Goal: Information Seeking & Learning: Learn about a topic

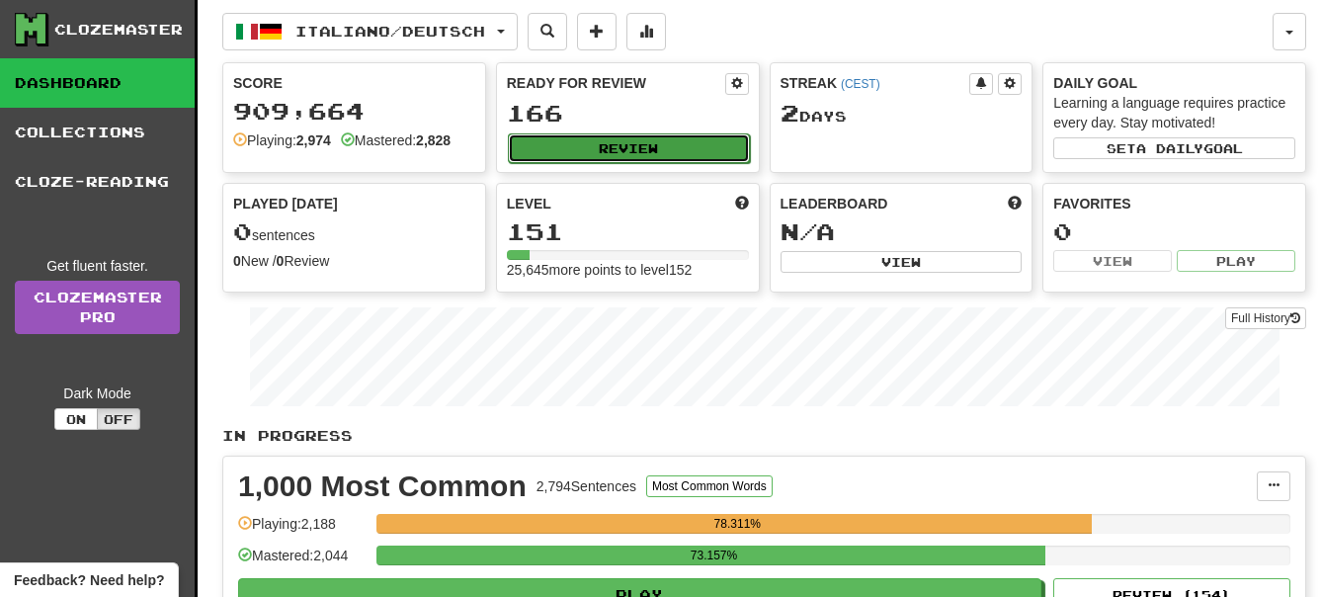
click at [621, 148] on button "Review" at bounding box center [629, 148] width 242 height 30
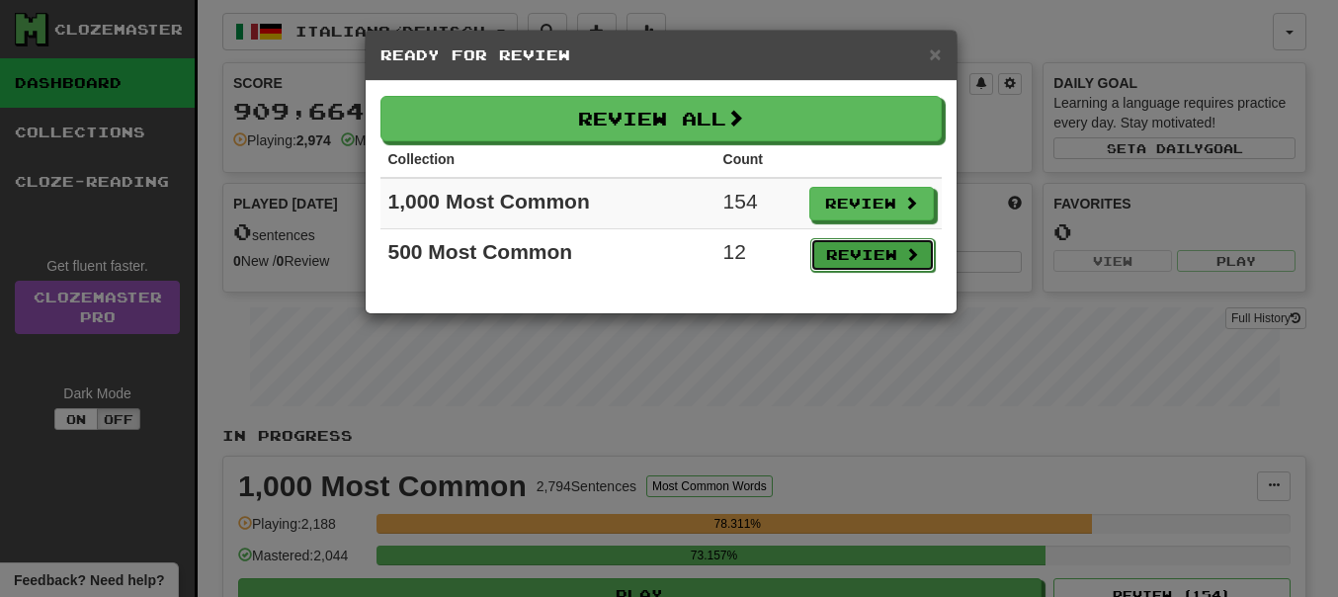
click at [886, 250] on button "Review" at bounding box center [872, 255] width 125 height 34
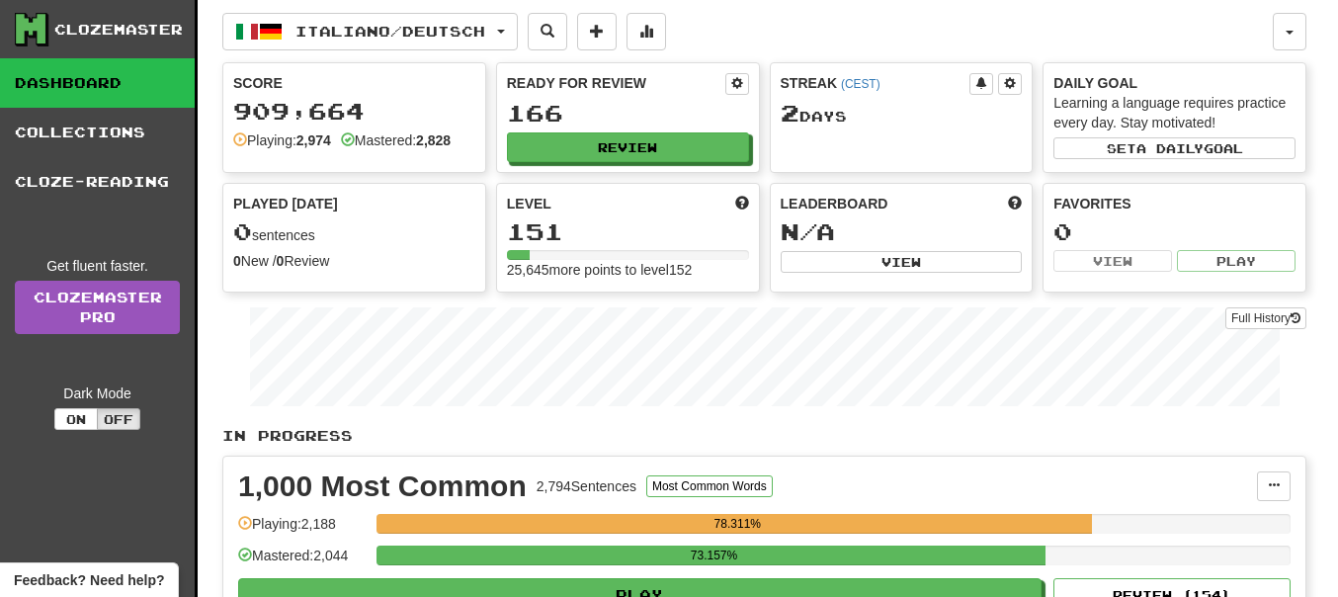
select select "**"
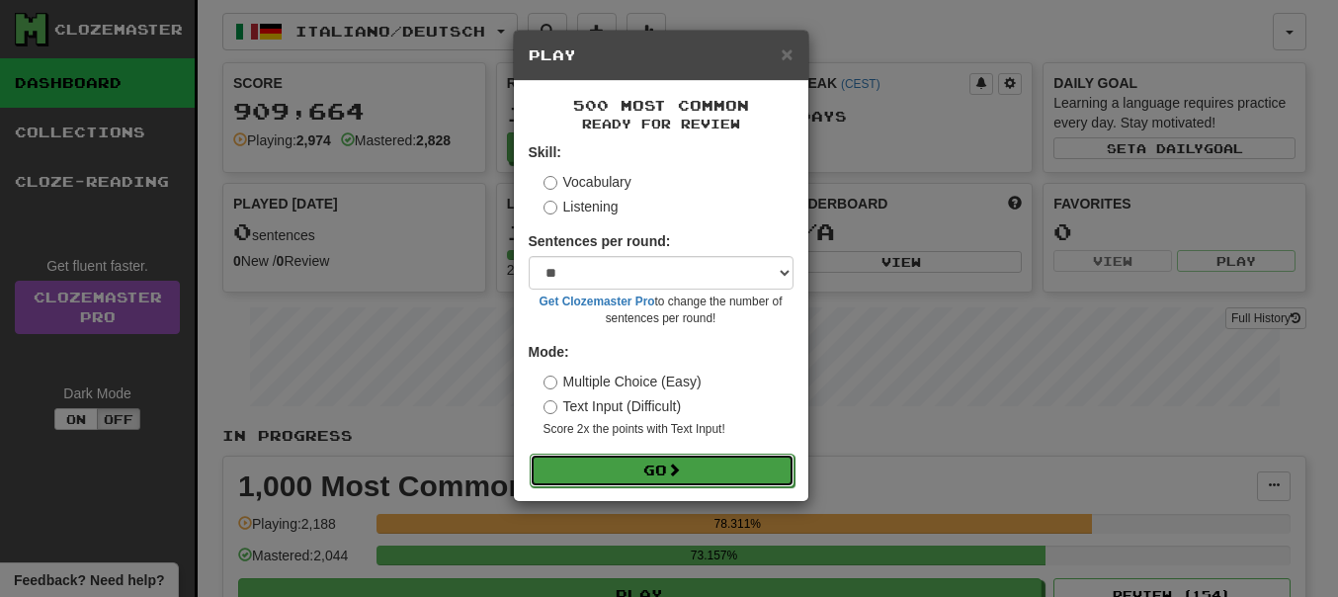
click at [640, 468] on button "Go" at bounding box center [662, 471] width 265 height 34
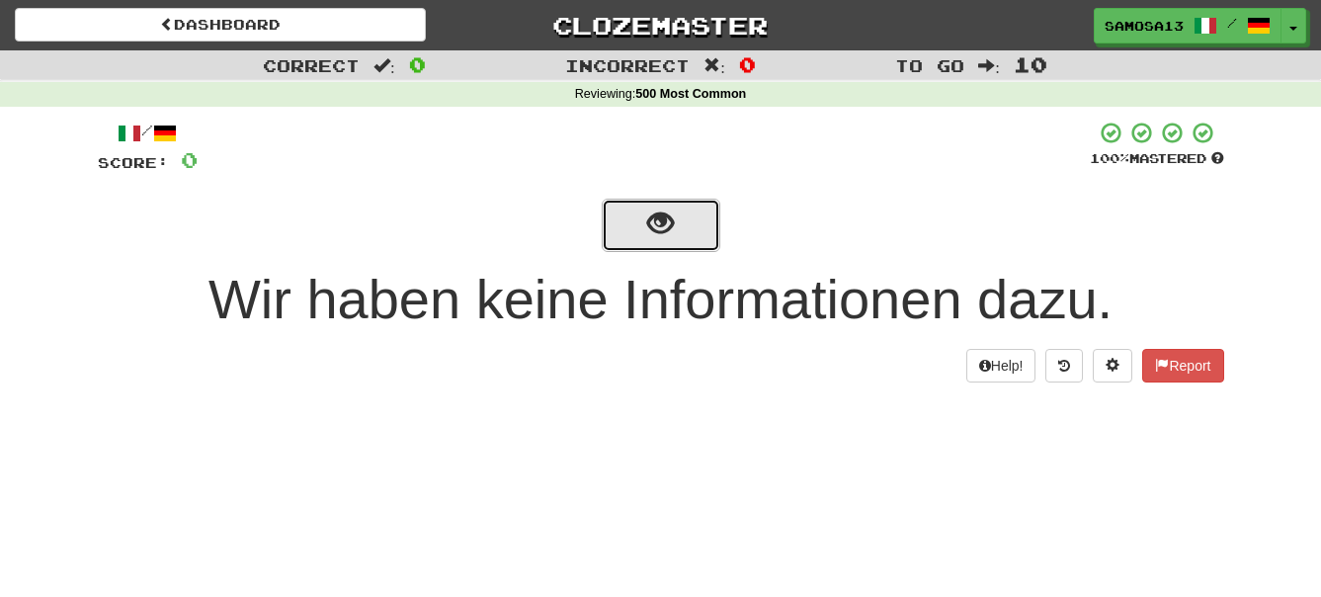
click at [664, 234] on span "show sentence" at bounding box center [660, 223] width 27 height 27
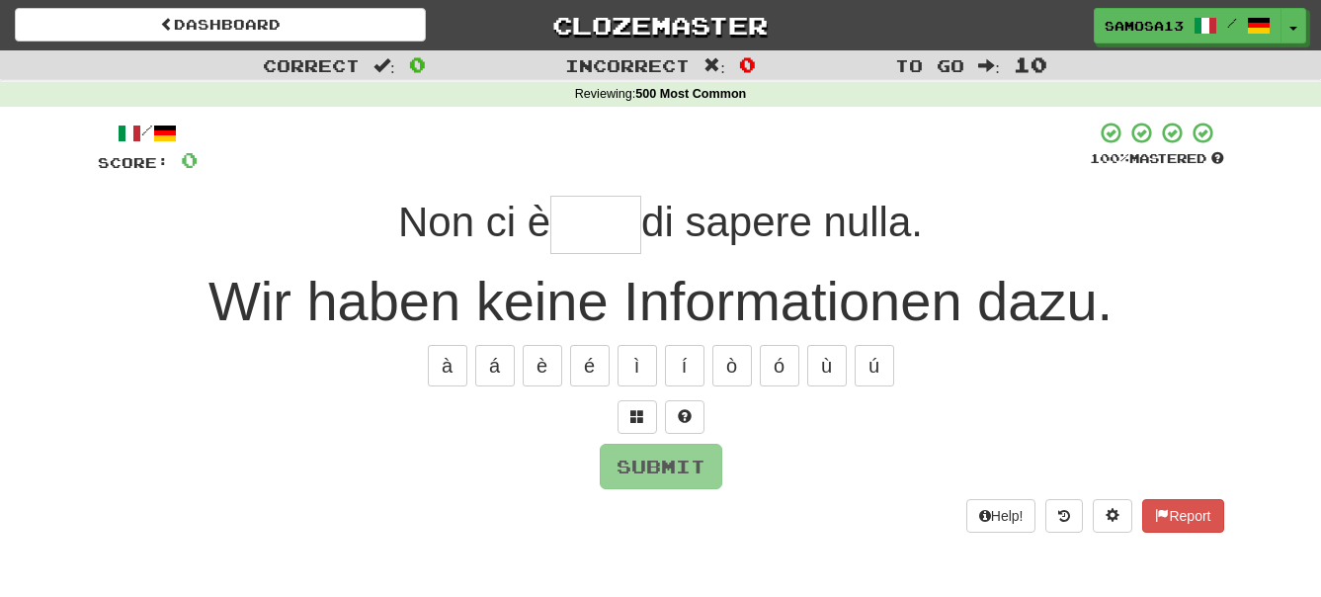
type input "*"
type input "****"
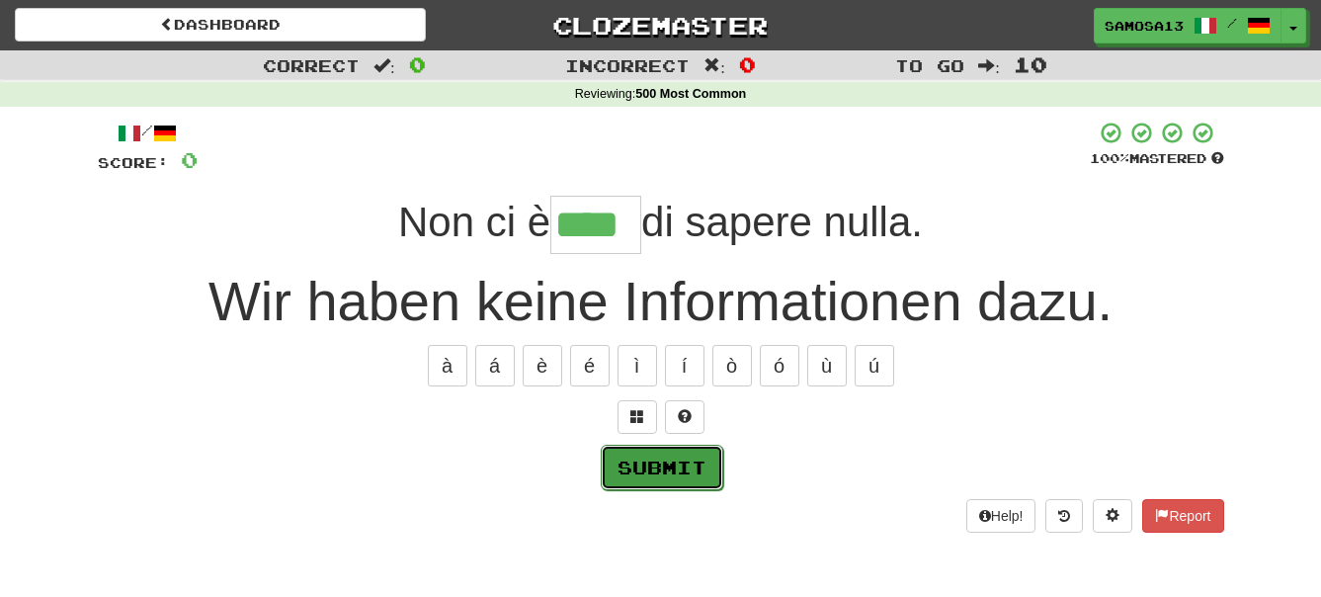
click at [638, 476] on button "Submit" at bounding box center [662, 467] width 123 height 45
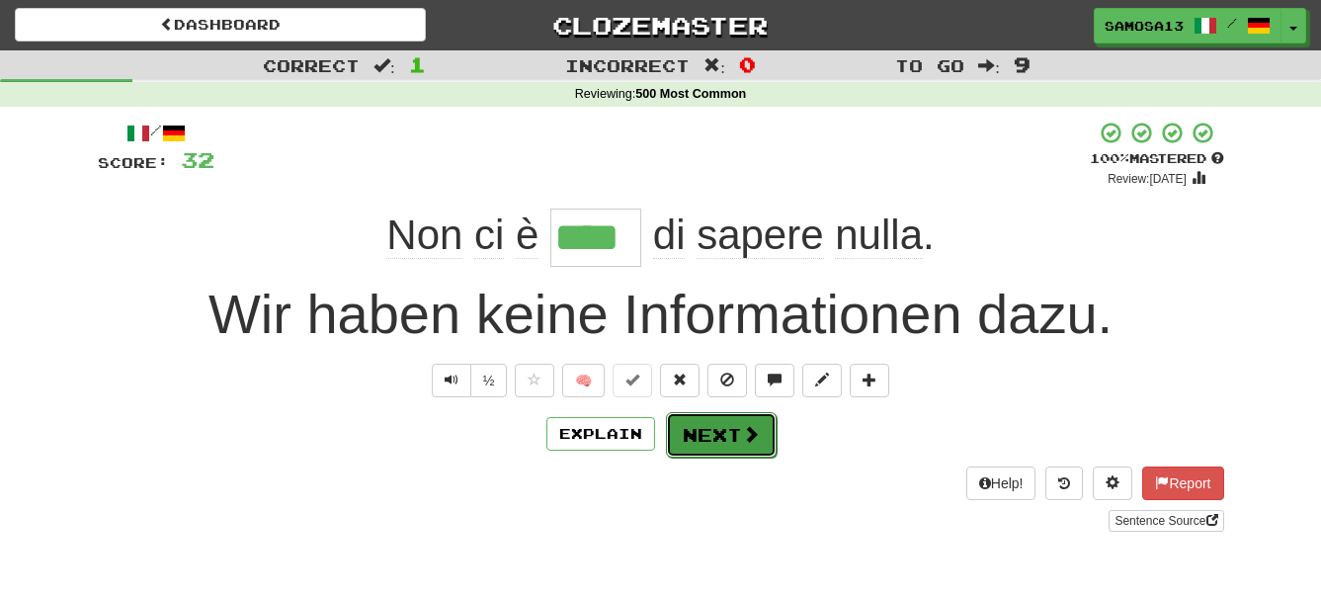
click at [704, 439] on button "Next" at bounding box center [721, 434] width 111 height 45
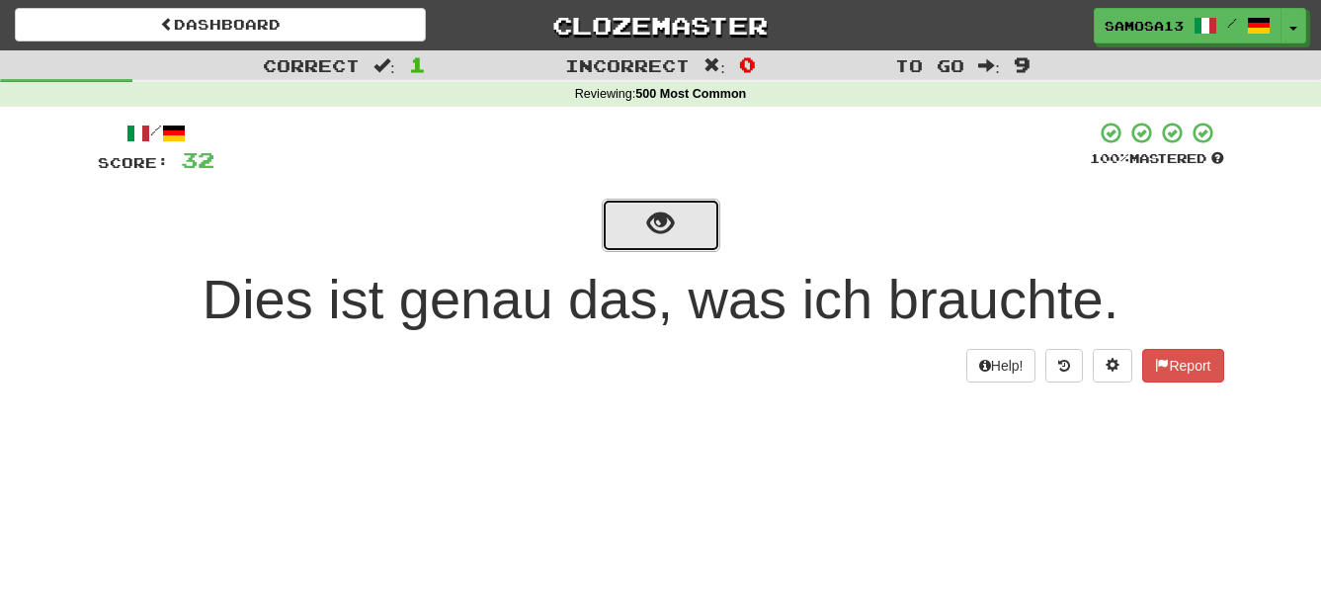
click at [679, 226] on button "show sentence" at bounding box center [661, 225] width 119 height 53
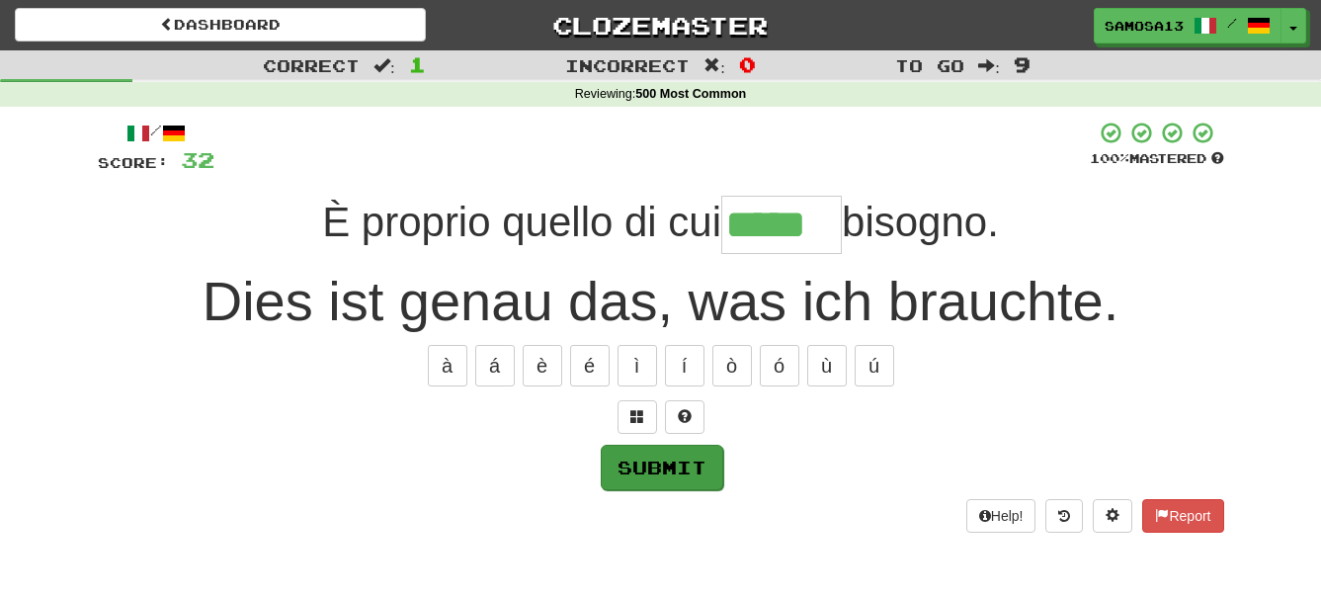
type input "*****"
click at [702, 474] on button "Submit" at bounding box center [662, 467] width 123 height 45
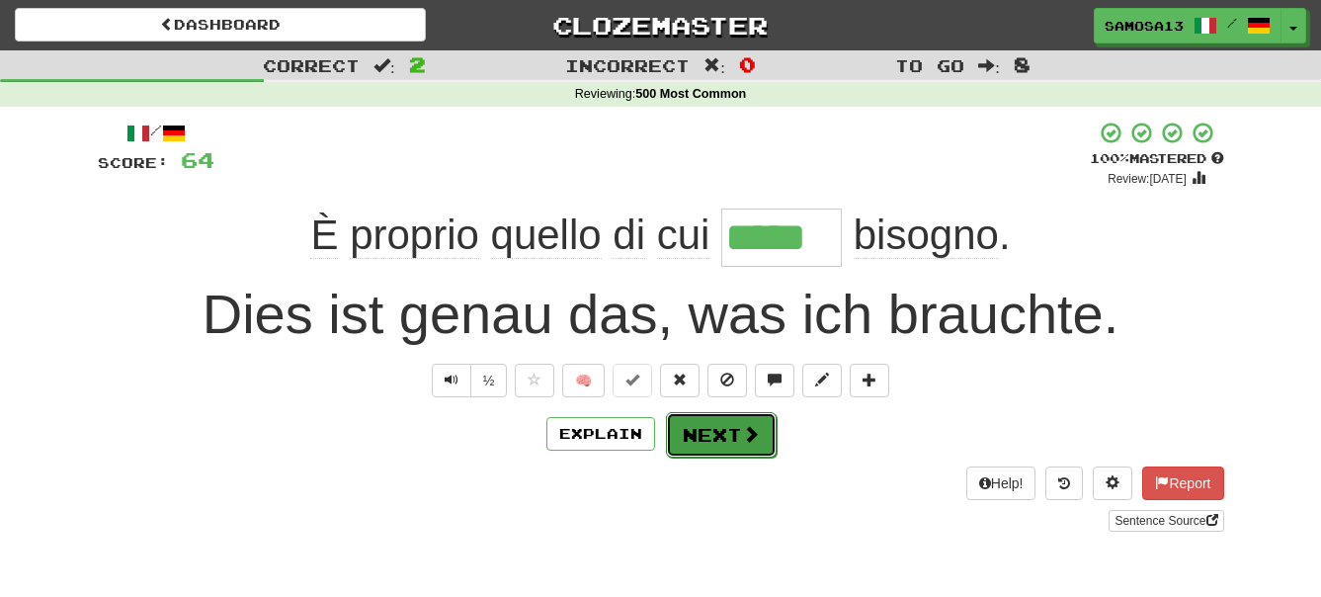
click at [744, 433] on span at bounding box center [751, 434] width 18 height 18
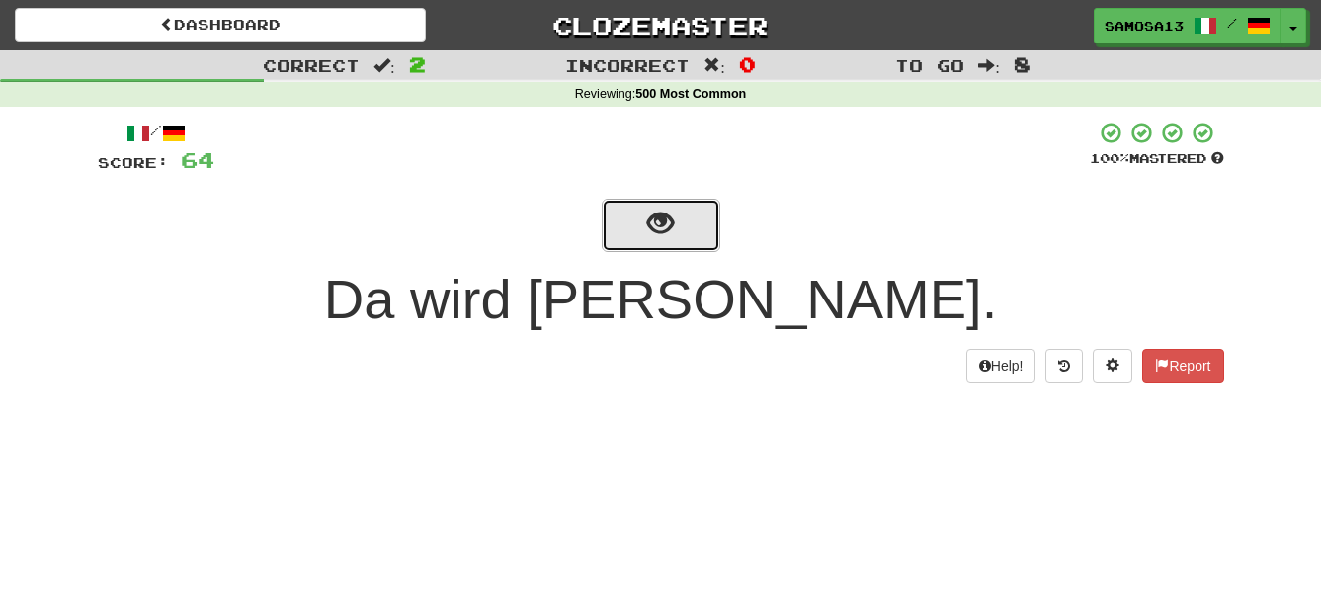
click at [687, 246] on button "show sentence" at bounding box center [661, 225] width 119 height 53
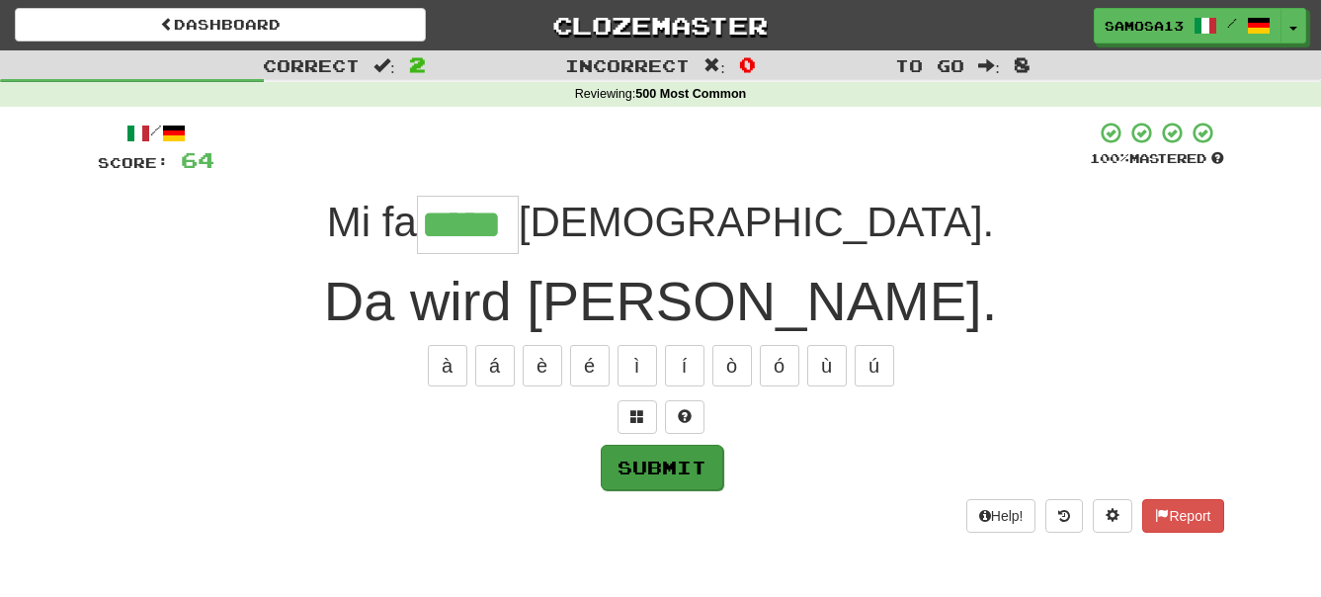
type input "*****"
click at [694, 458] on button "Submit" at bounding box center [662, 467] width 123 height 45
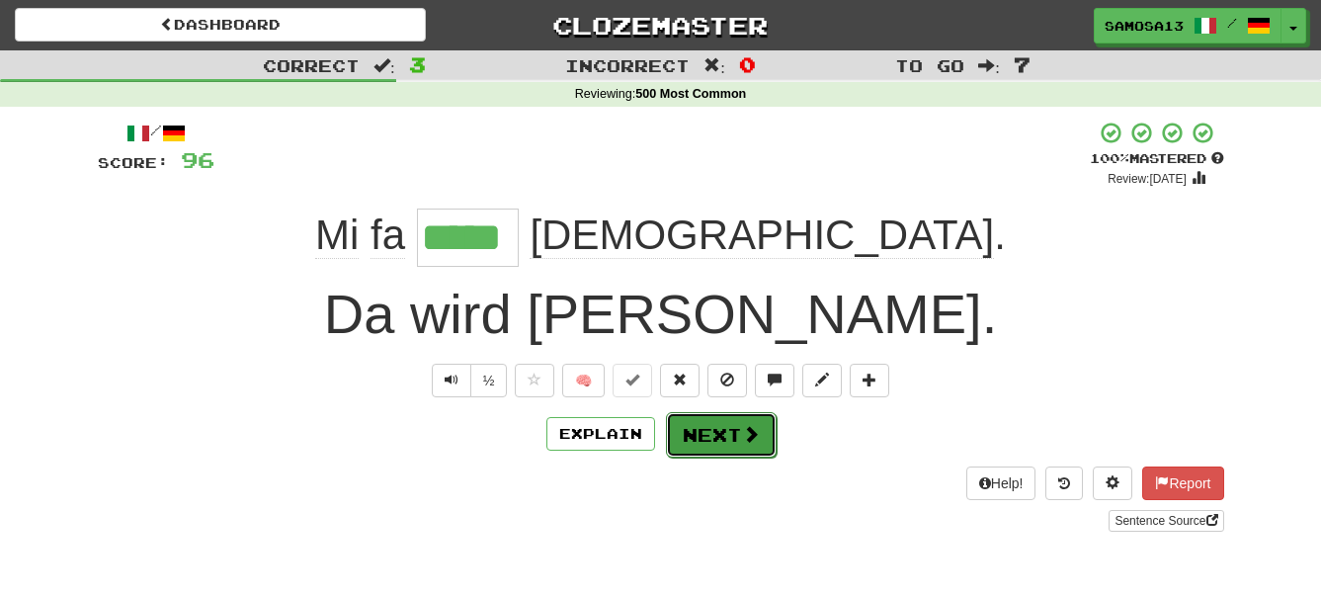
click at [734, 442] on button "Next" at bounding box center [721, 434] width 111 height 45
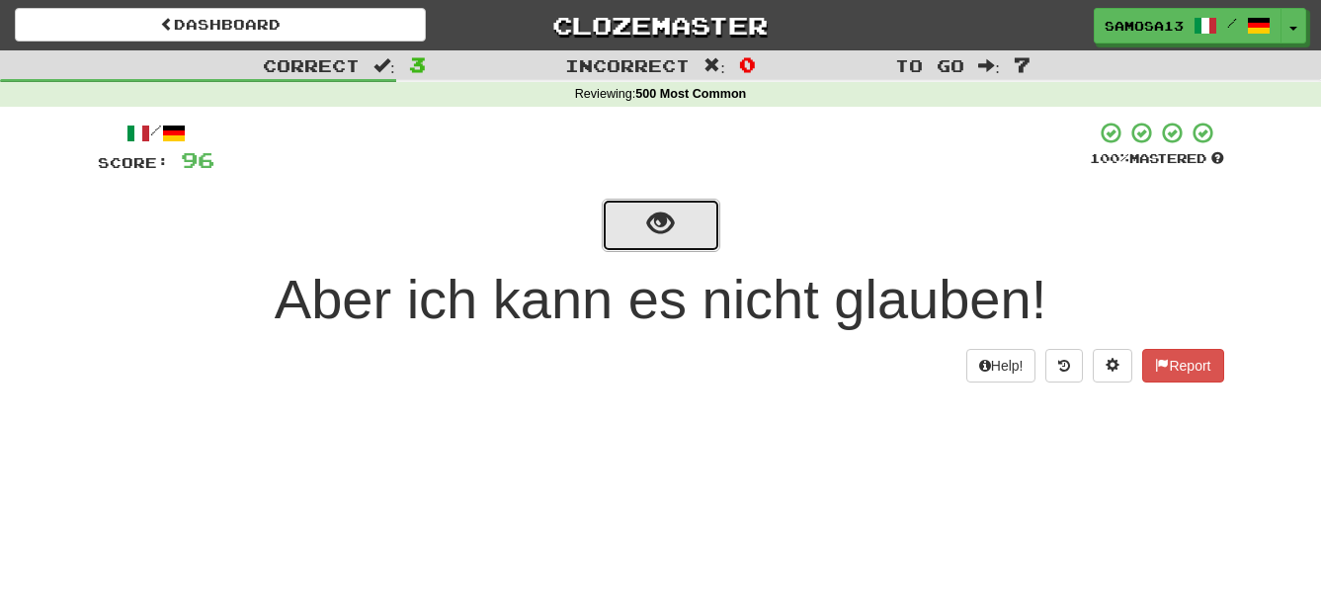
click at [672, 233] on span "show sentence" at bounding box center [660, 223] width 27 height 27
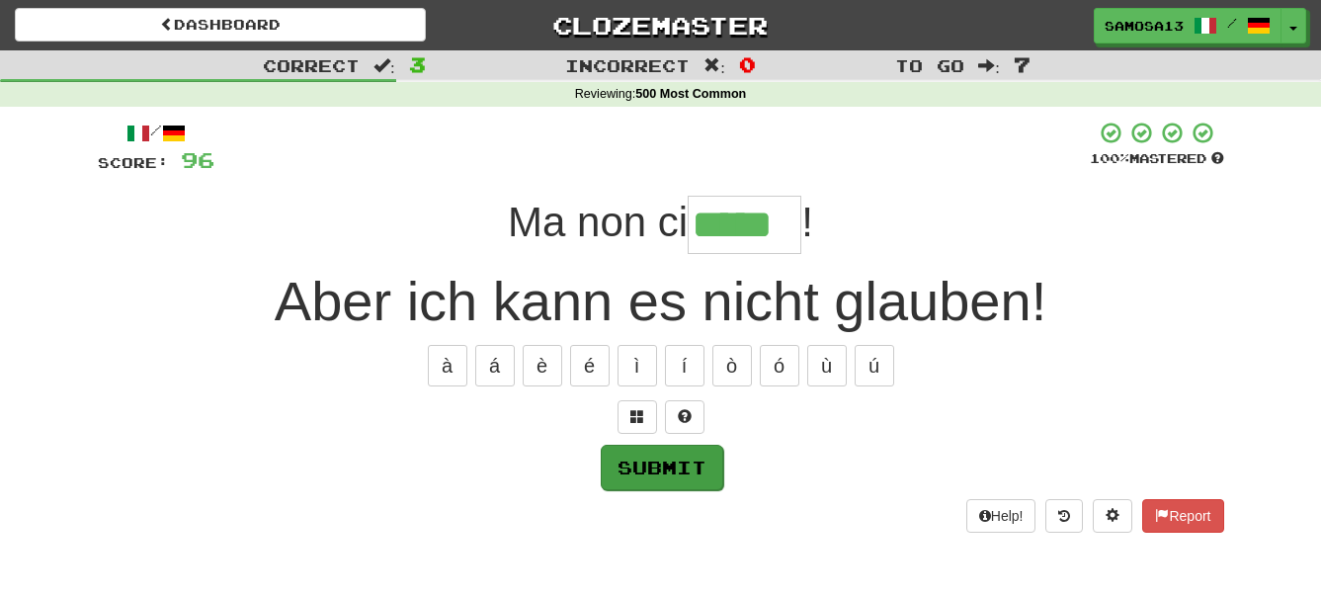
type input "*****"
click at [687, 464] on button "Submit" at bounding box center [662, 467] width 123 height 45
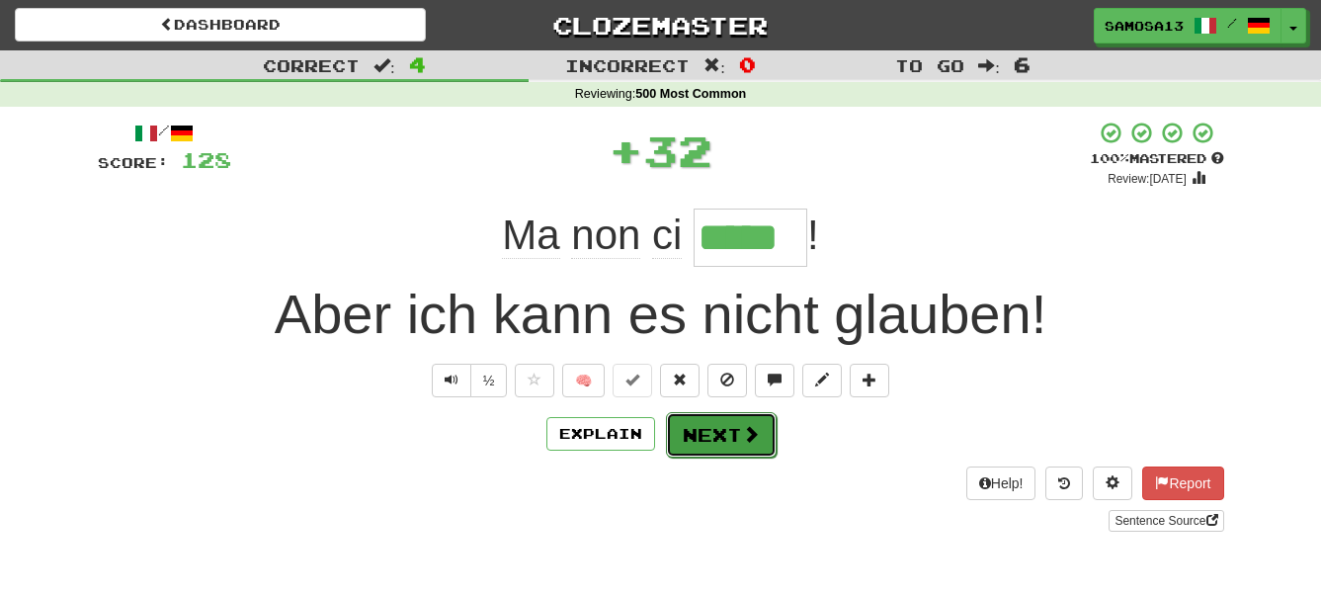
click at [748, 441] on span at bounding box center [751, 434] width 18 height 18
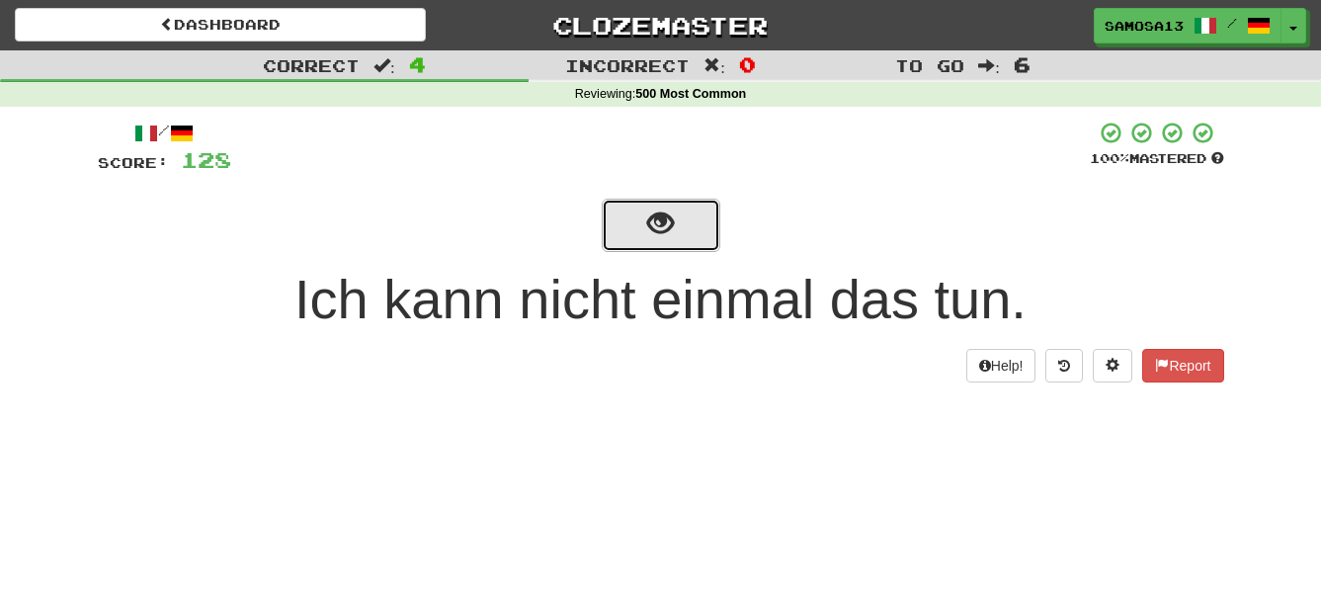
click at [638, 209] on button "show sentence" at bounding box center [661, 225] width 119 height 53
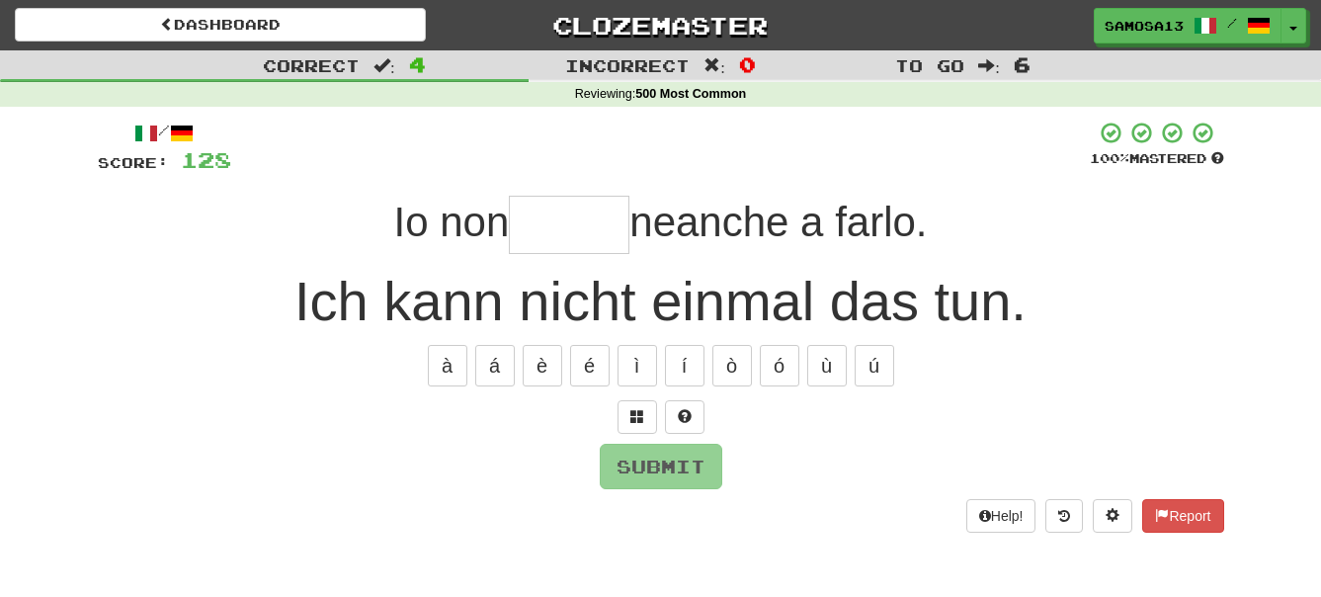
type input "*"
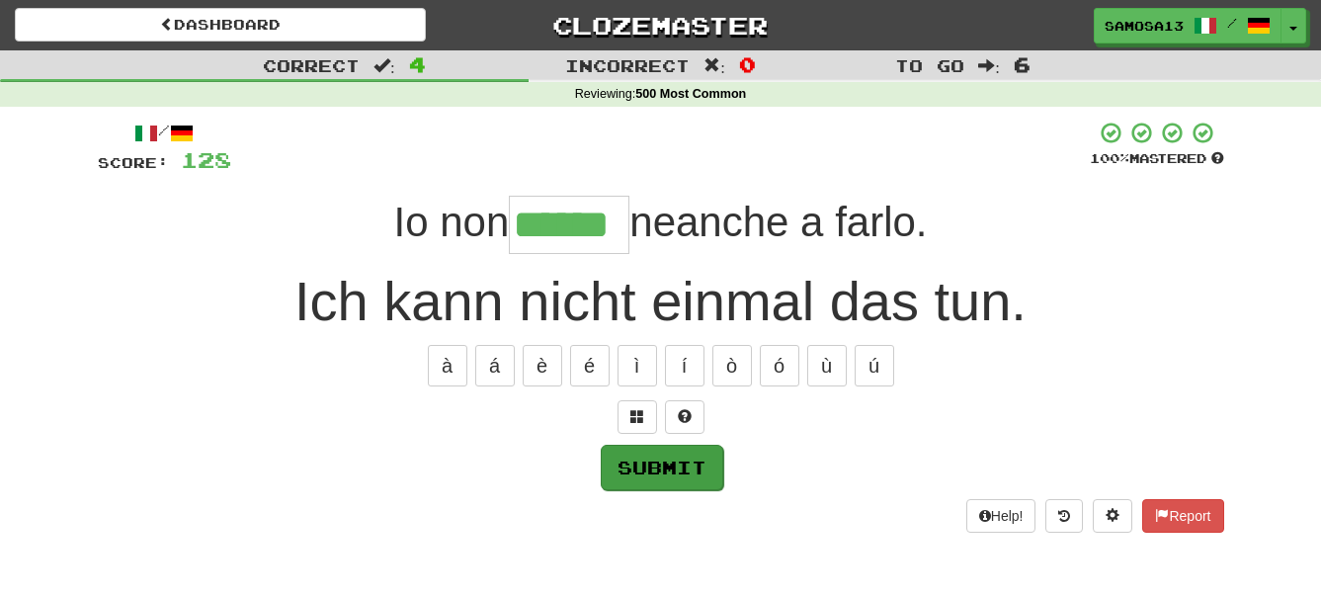
type input "******"
click at [696, 478] on button "Submit" at bounding box center [662, 467] width 123 height 45
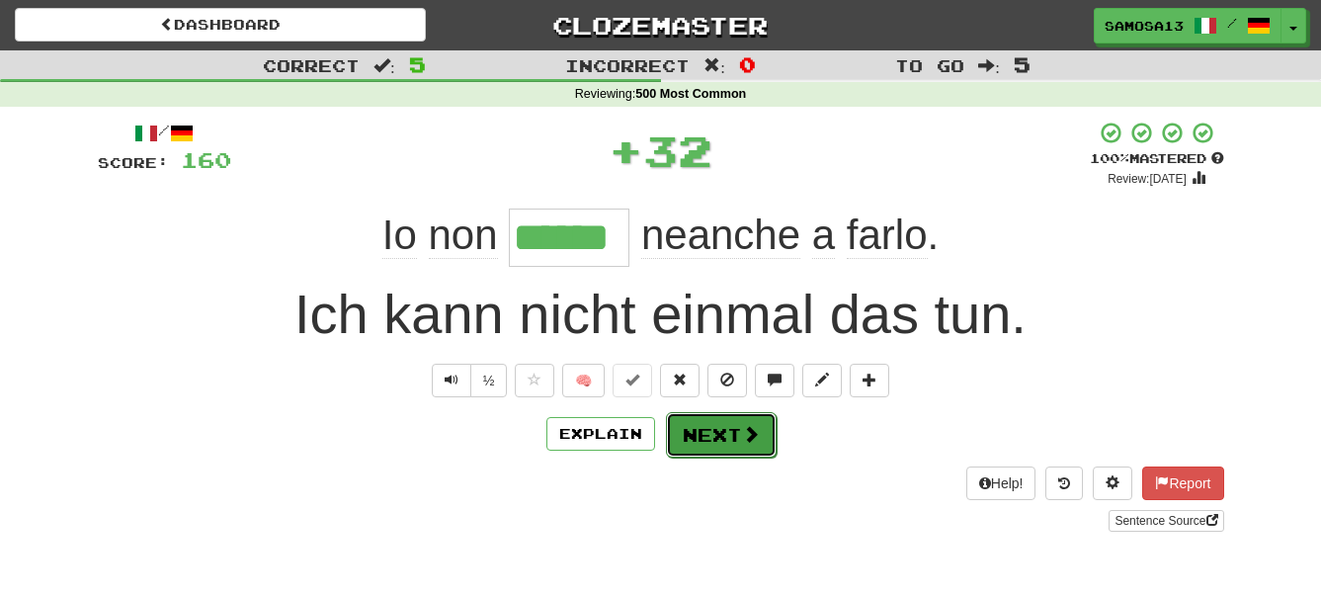
click at [749, 438] on span at bounding box center [751, 434] width 18 height 18
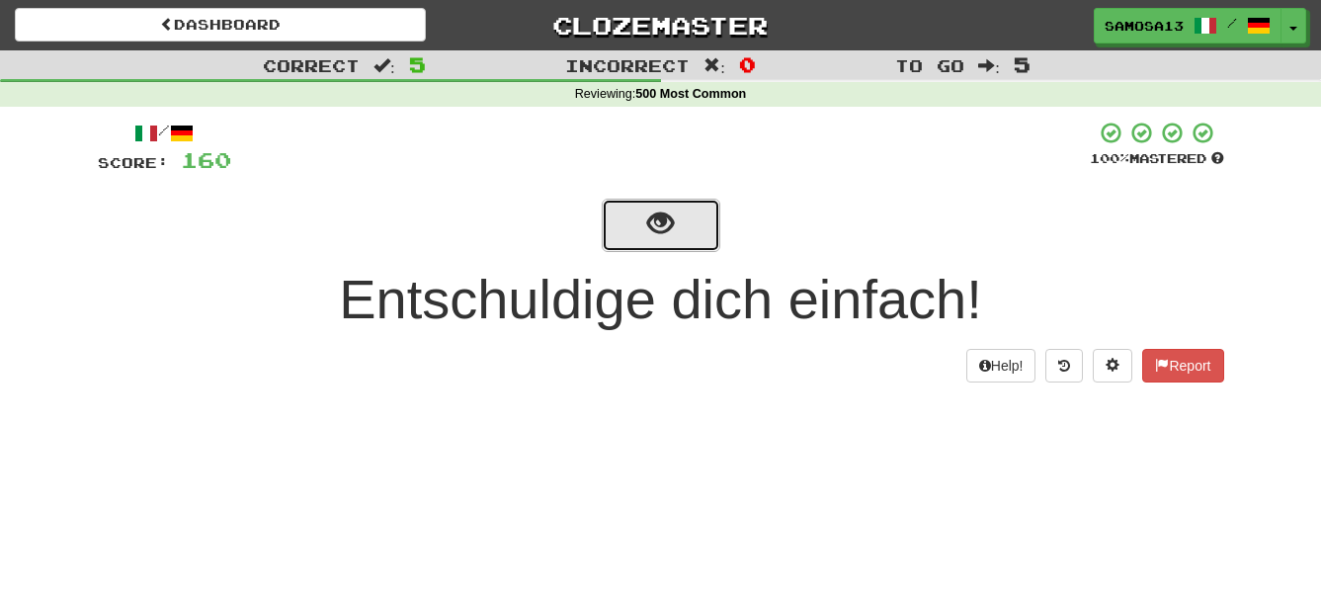
click at [680, 235] on button "show sentence" at bounding box center [661, 225] width 119 height 53
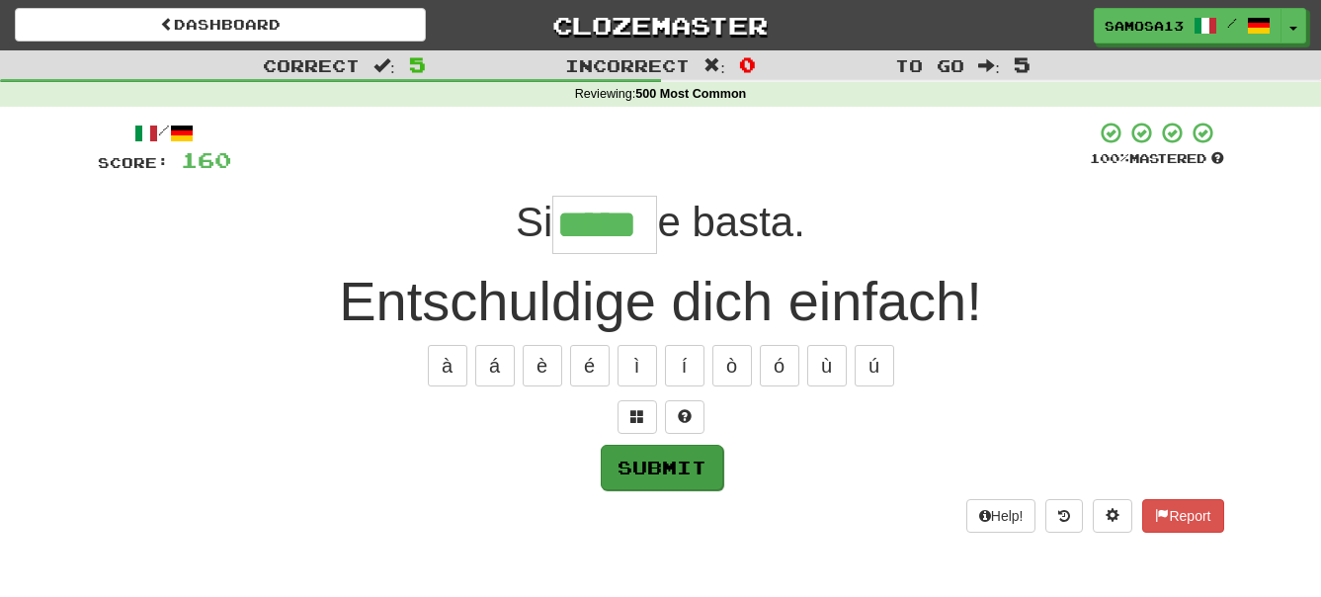
type input "*****"
click at [704, 471] on button "Submit" at bounding box center [662, 467] width 123 height 45
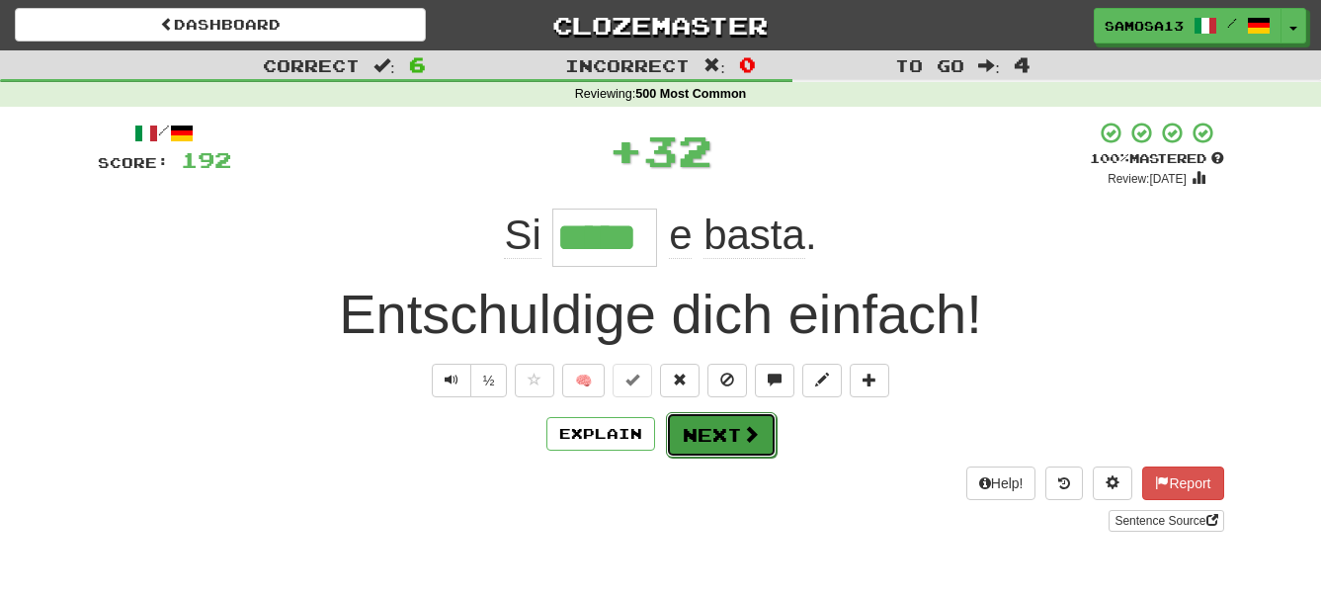
click at [732, 447] on button "Next" at bounding box center [721, 434] width 111 height 45
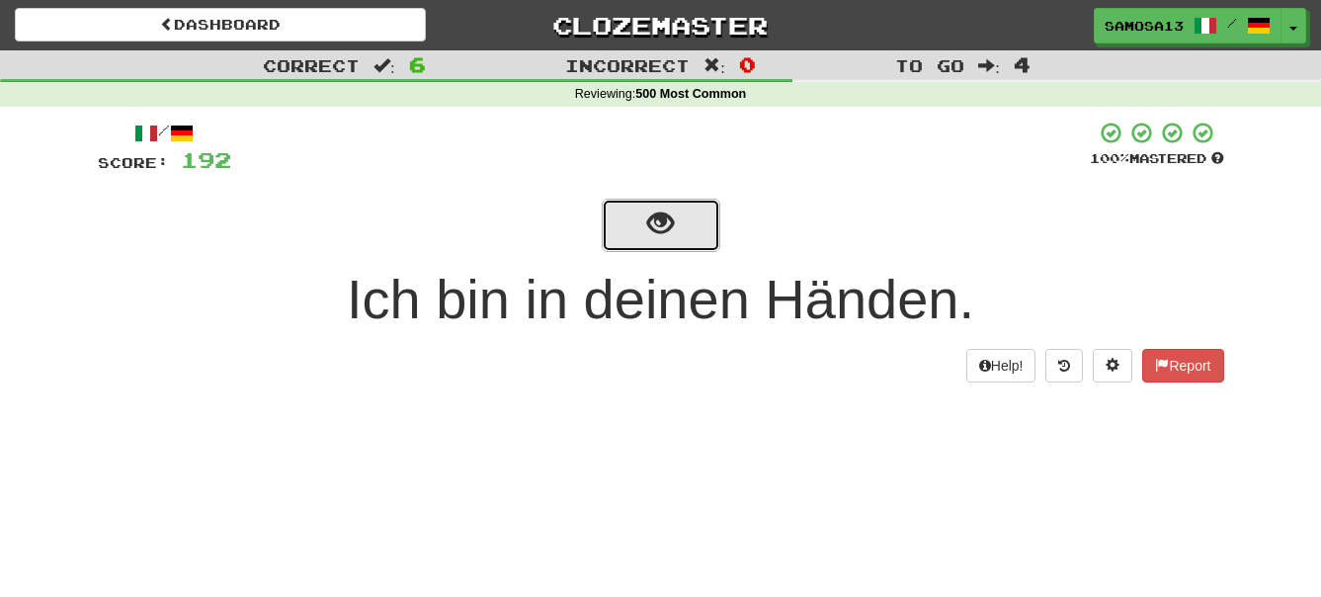
click at [672, 229] on span "show sentence" at bounding box center [660, 223] width 27 height 27
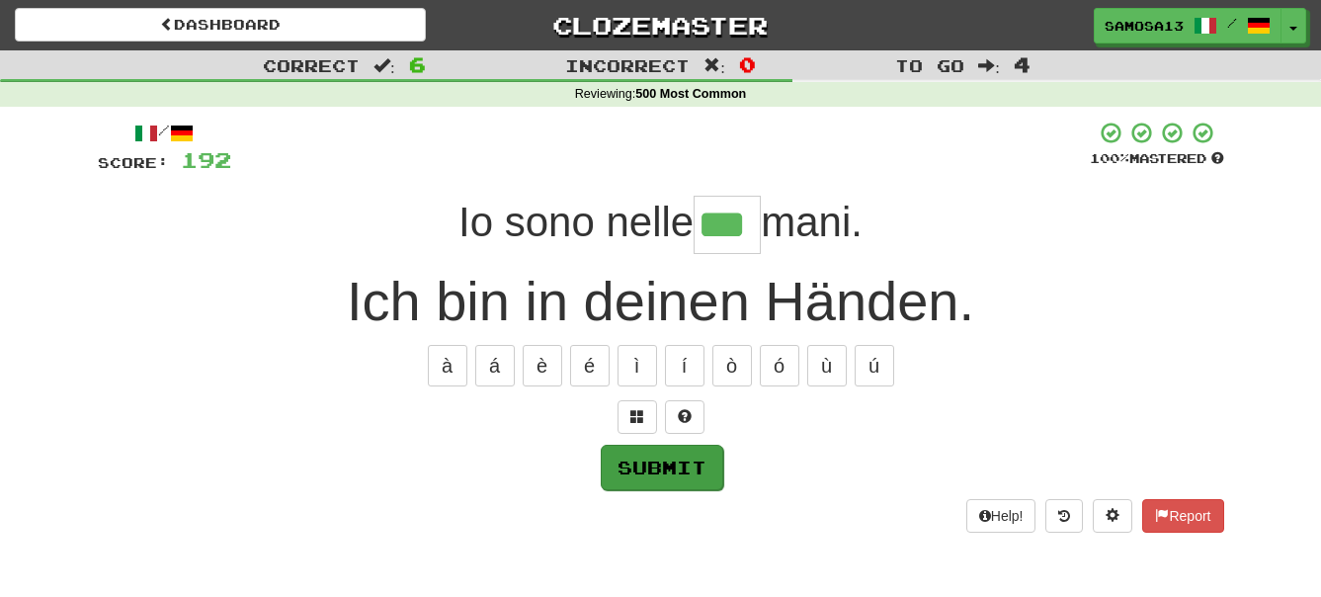
type input "***"
click at [708, 471] on button "Submit" at bounding box center [662, 467] width 123 height 45
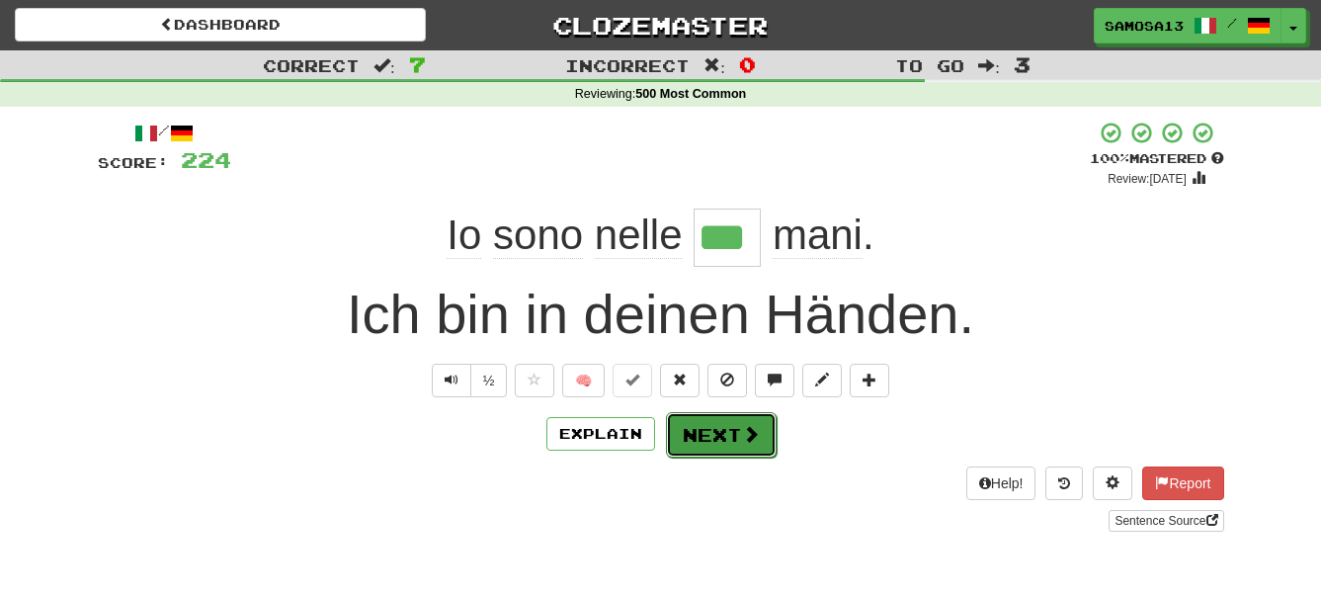
click at [729, 437] on button "Next" at bounding box center [721, 434] width 111 height 45
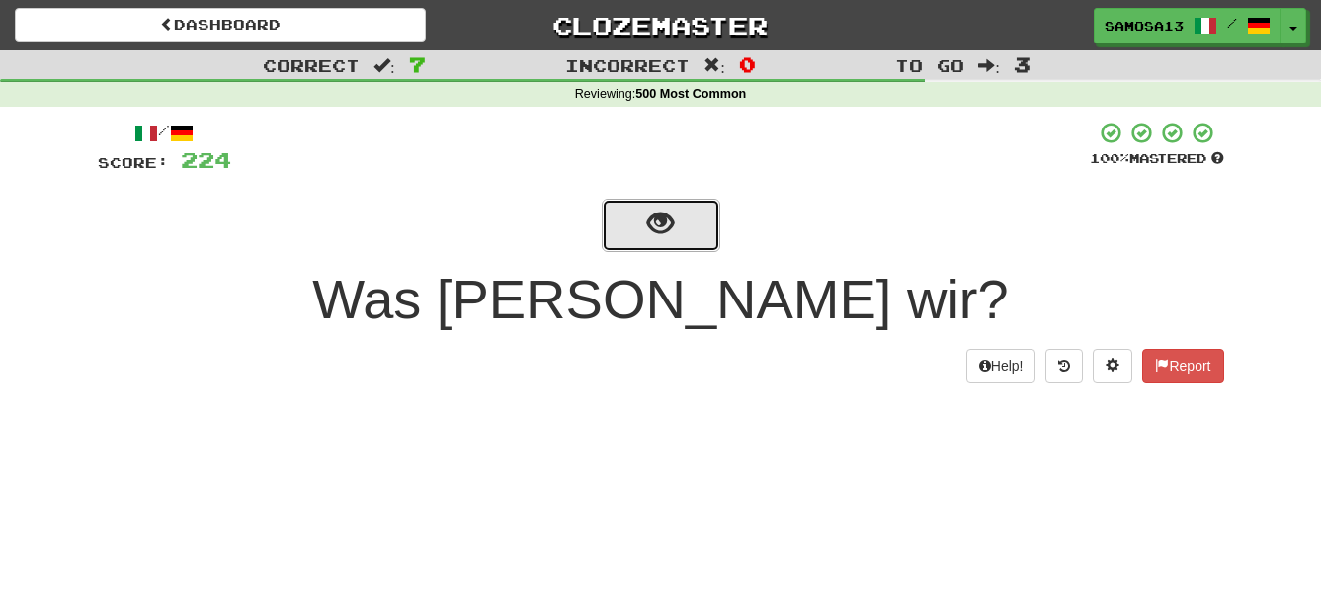
click at [657, 235] on span "show sentence" at bounding box center [660, 223] width 27 height 27
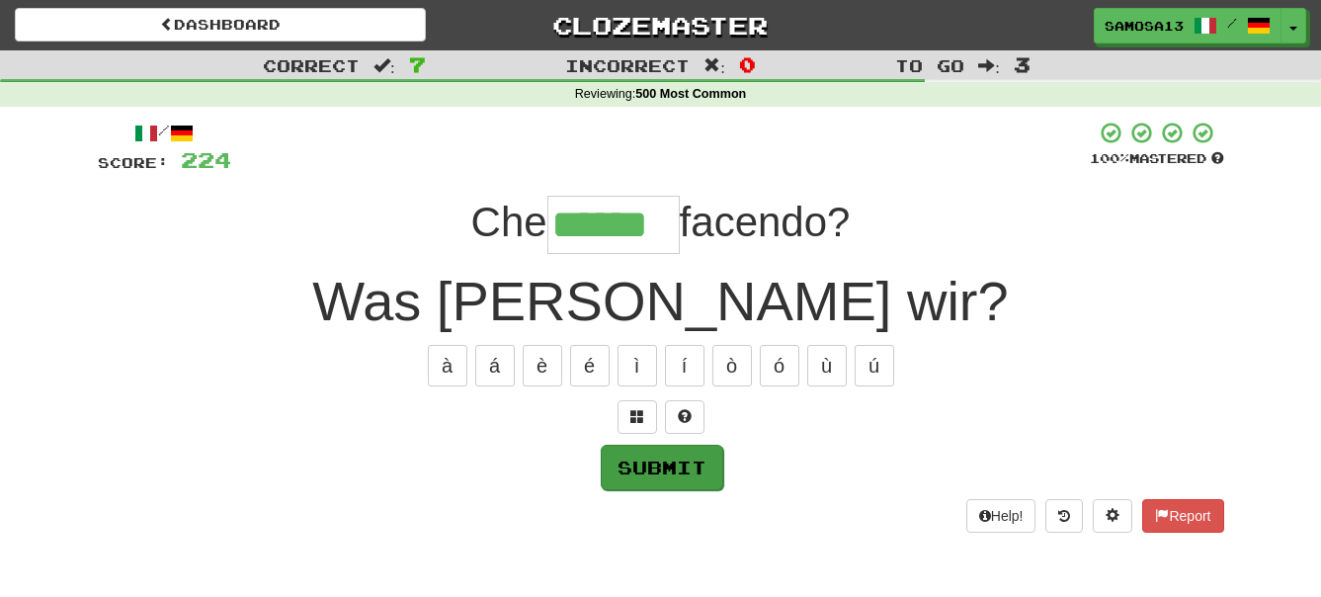
type input "******"
click at [644, 470] on button "Submit" at bounding box center [662, 467] width 123 height 45
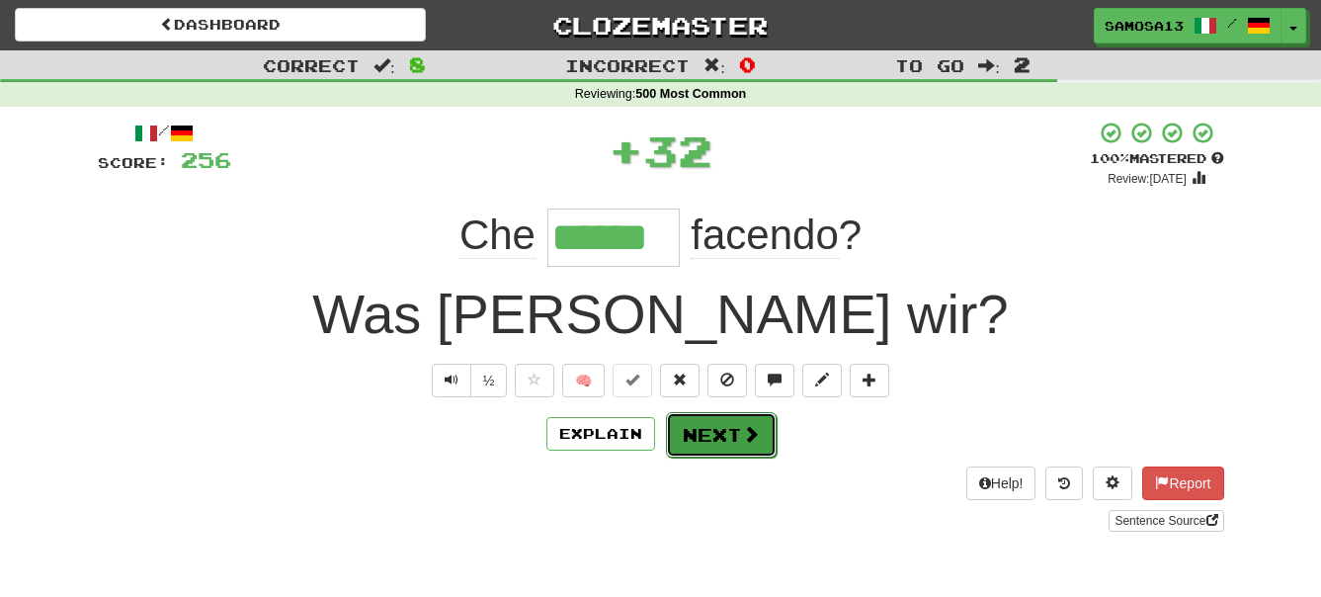
click at [733, 441] on button "Next" at bounding box center [721, 434] width 111 height 45
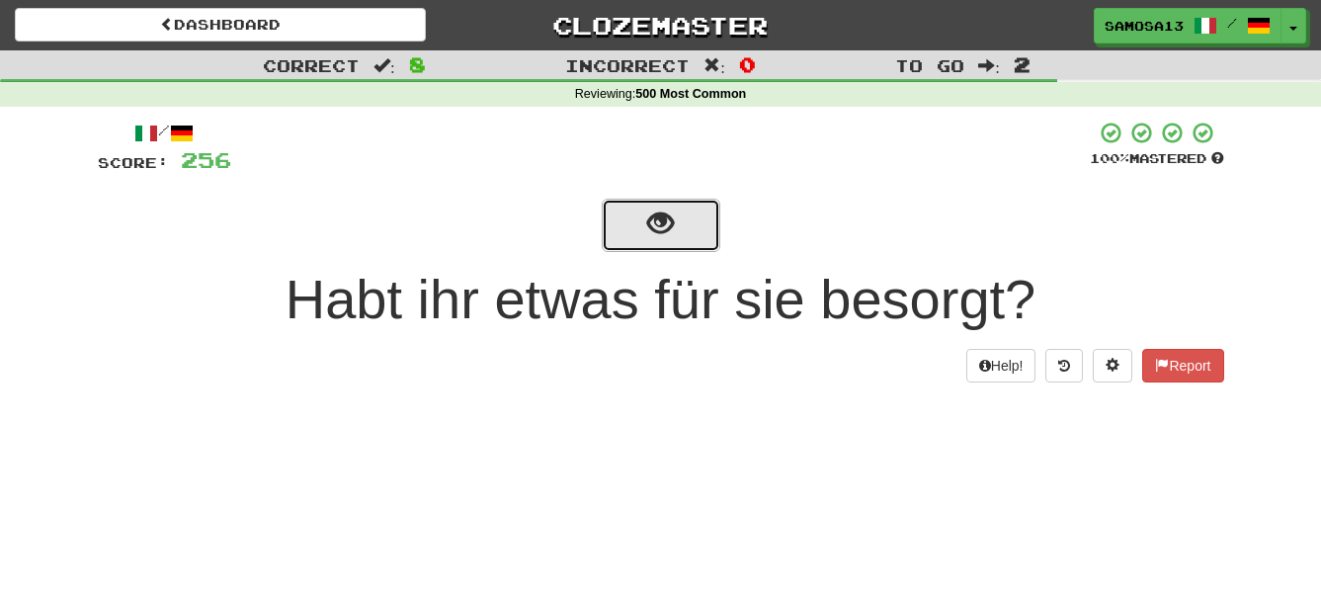
click at [687, 214] on button "show sentence" at bounding box center [661, 225] width 119 height 53
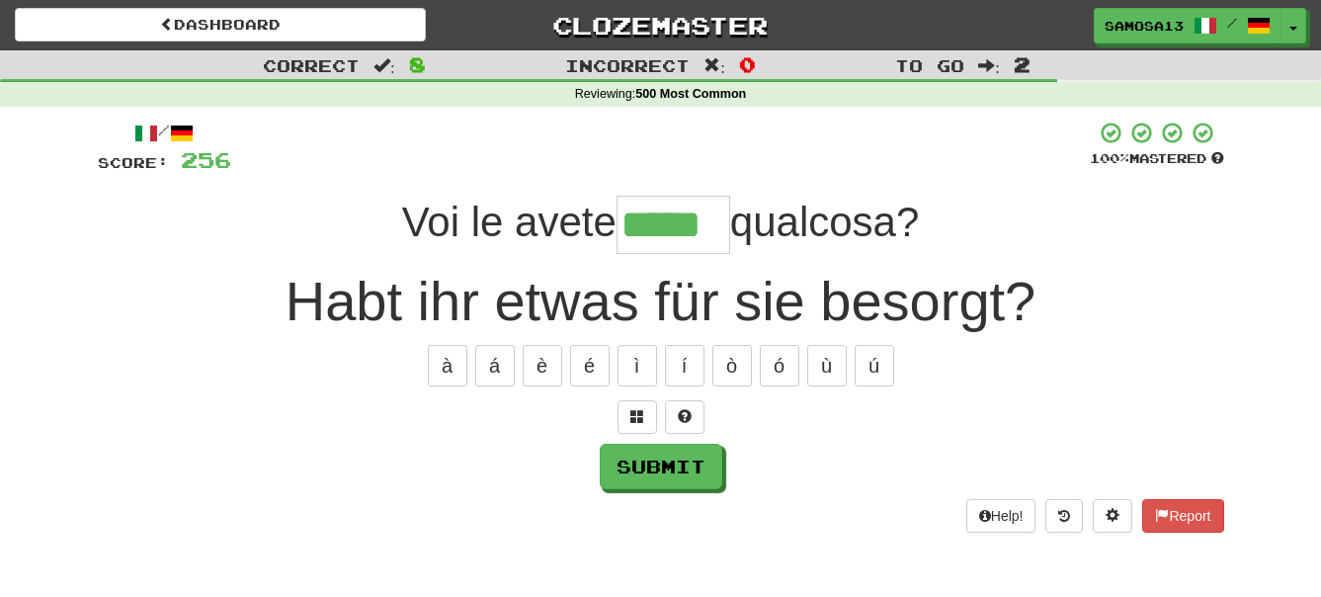
type input "*****"
click at [694, 471] on button "Submit" at bounding box center [662, 467] width 123 height 45
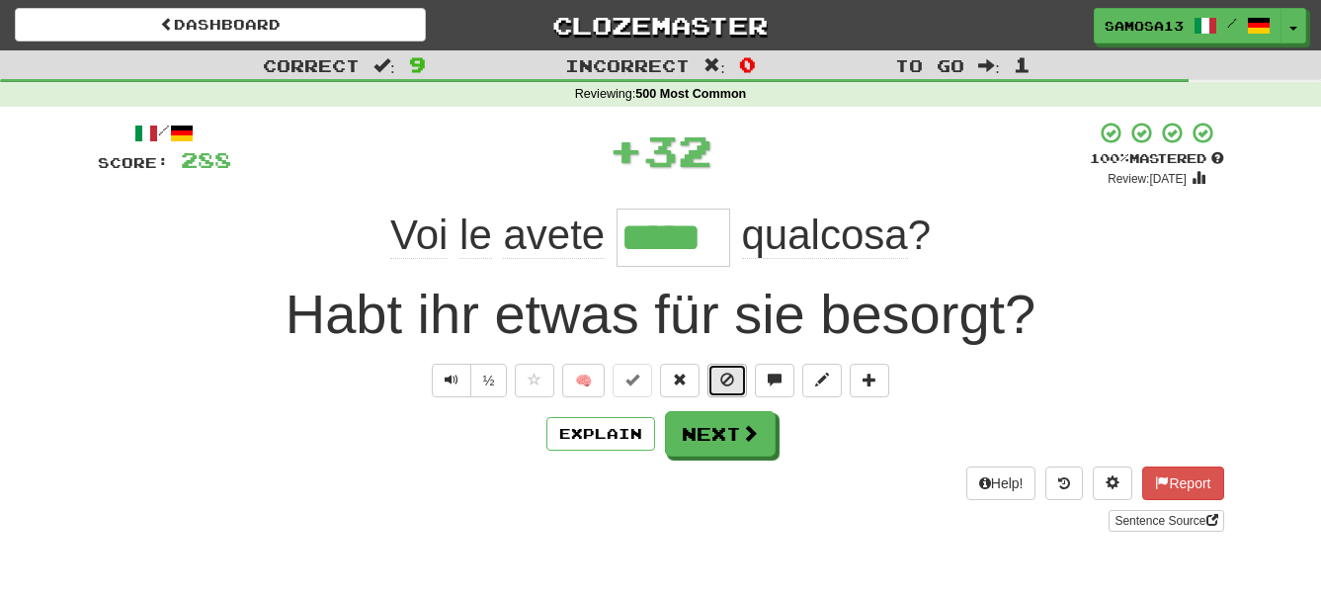
click at [720, 373] on span at bounding box center [727, 380] width 14 height 14
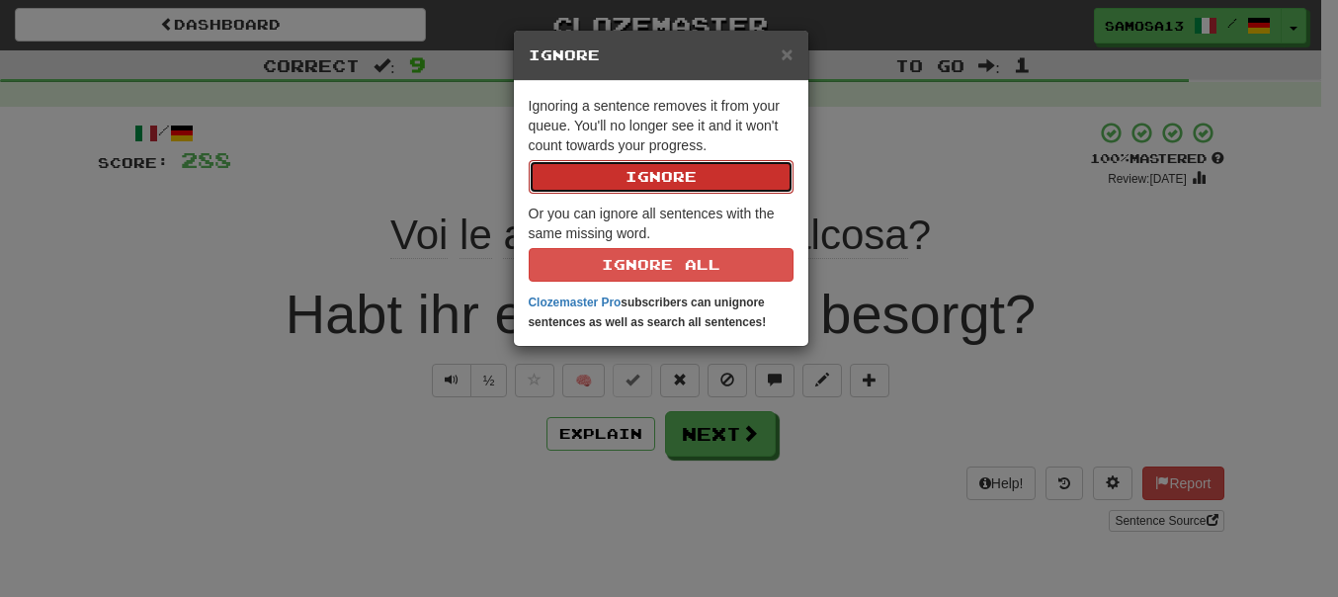
click at [681, 170] on button "Ignore" at bounding box center [661, 177] width 265 height 34
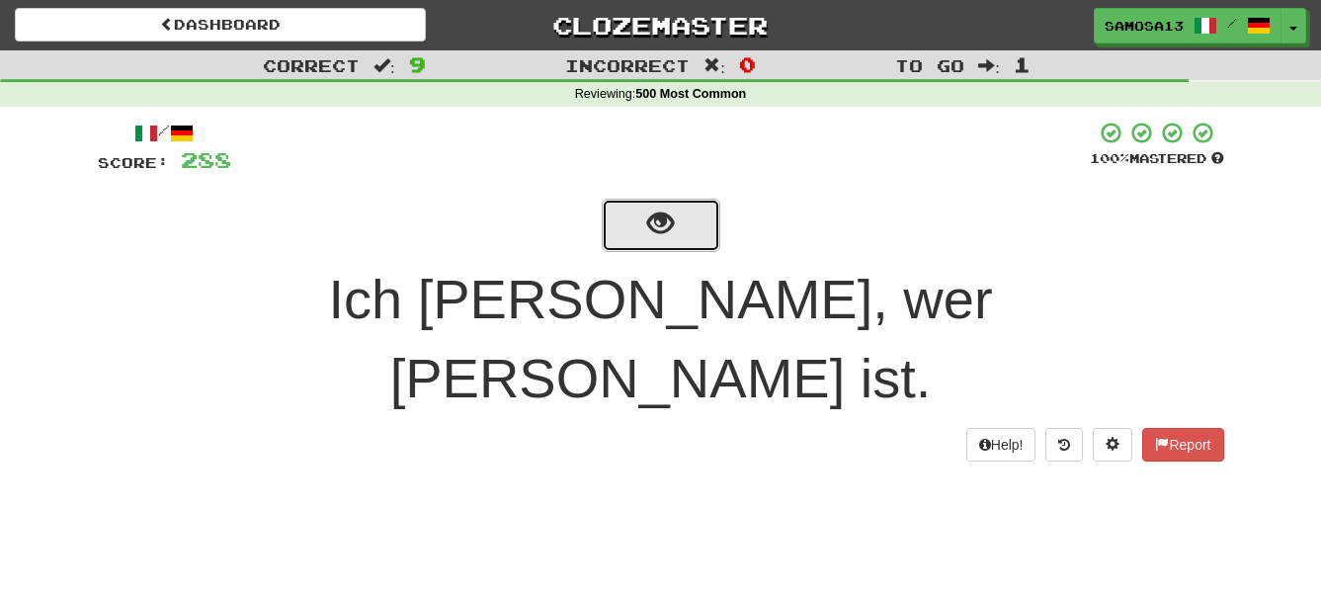
click at [681, 242] on button "show sentence" at bounding box center [661, 225] width 119 height 53
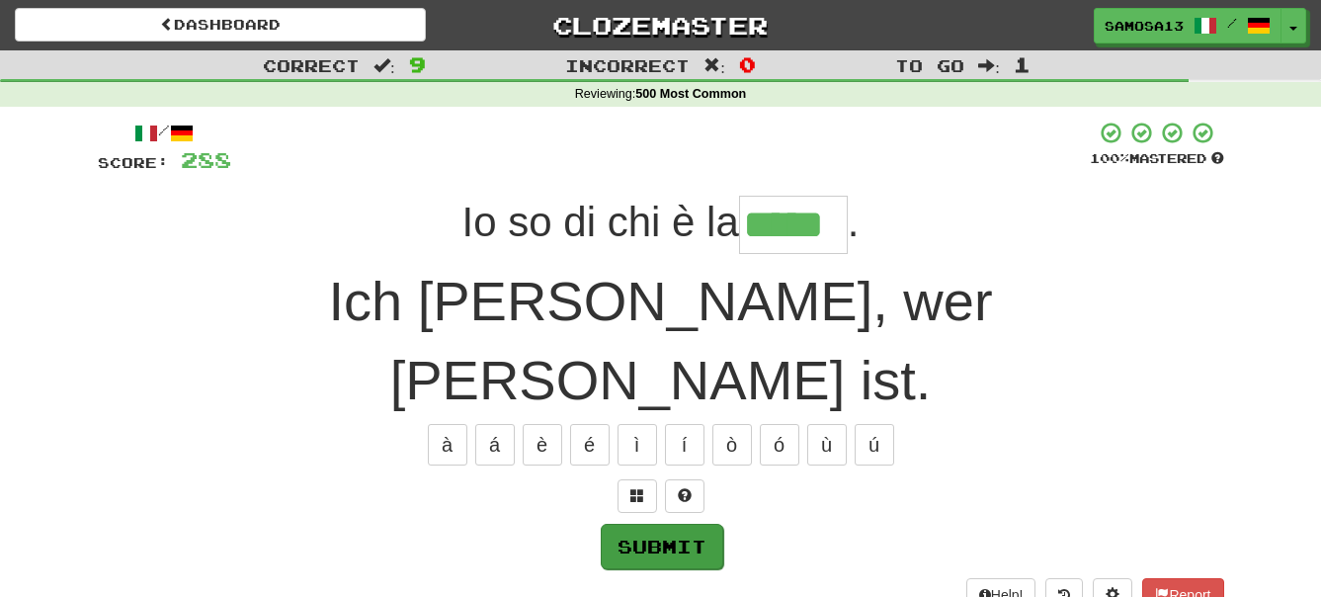
type input "*****"
click at [686, 524] on button "Submit" at bounding box center [662, 546] width 123 height 45
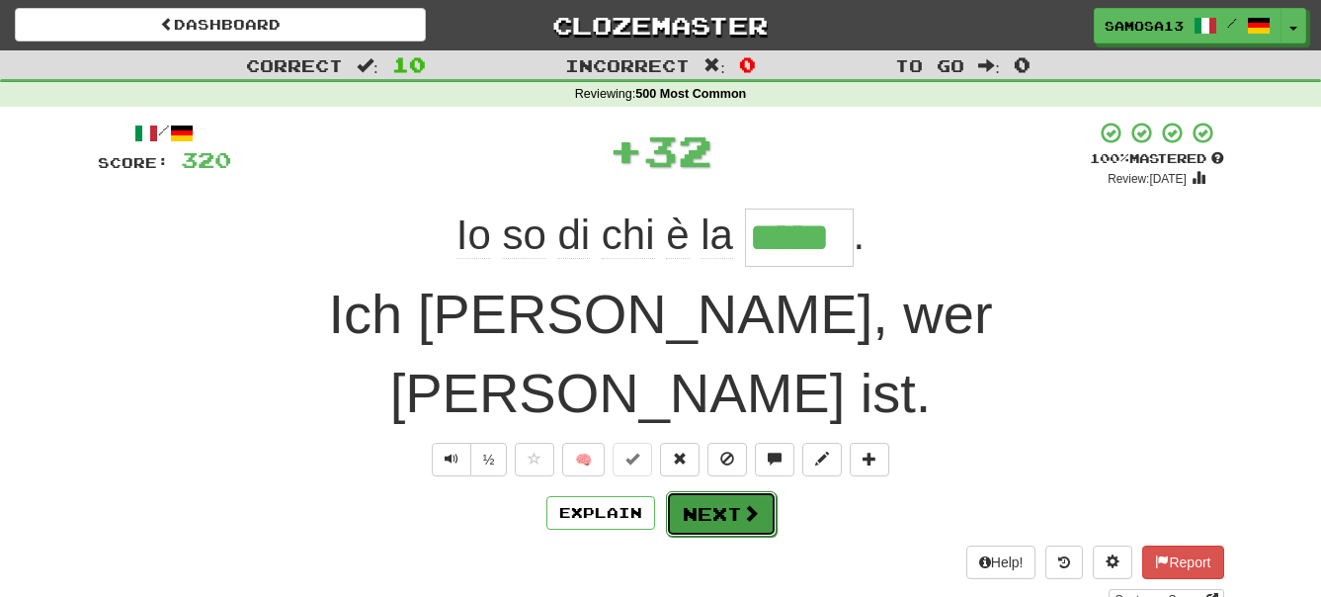
click at [734, 491] on button "Next" at bounding box center [721, 513] width 111 height 45
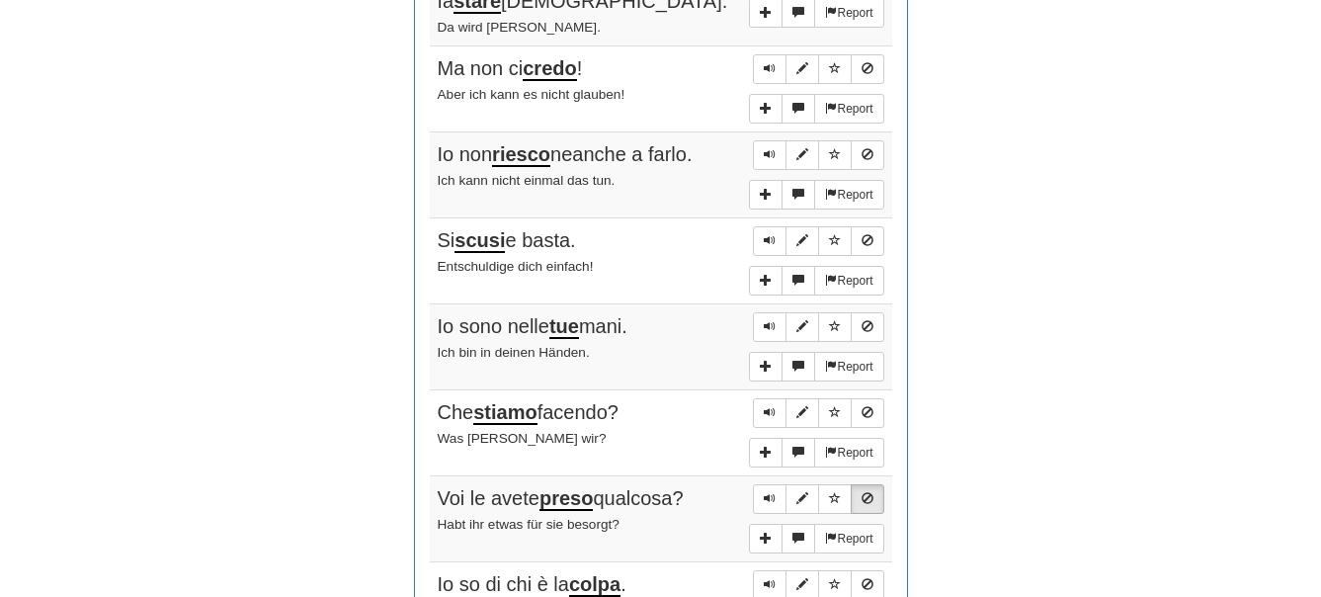
scroll to position [1512, 0]
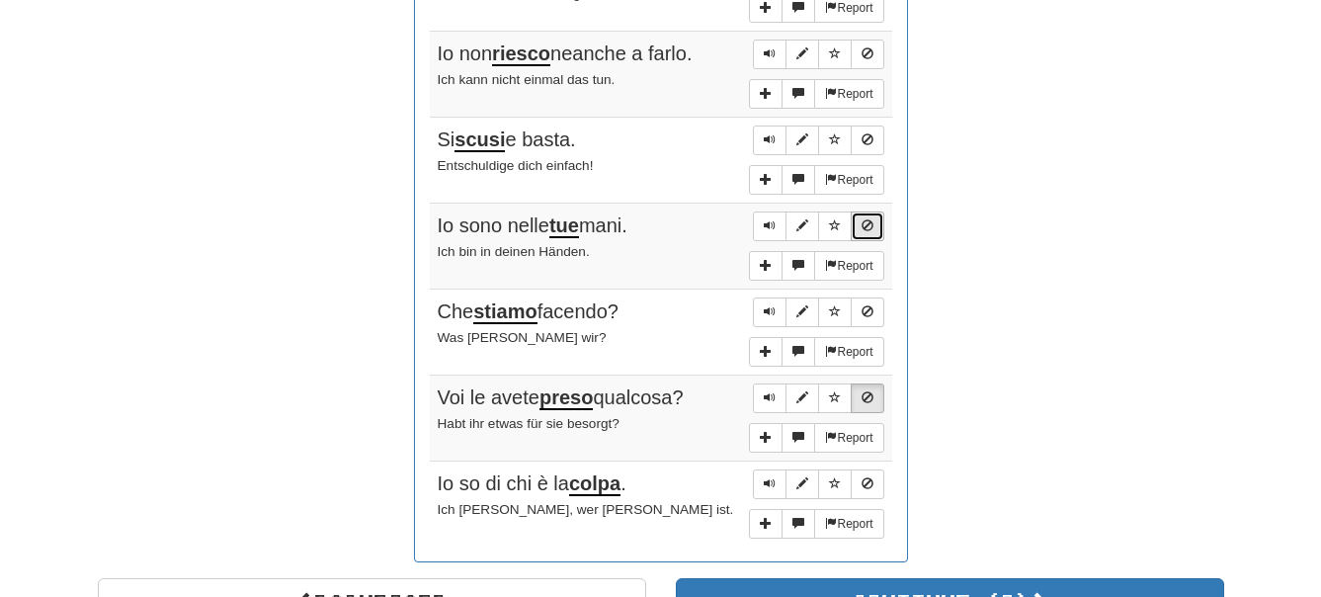
click at [875, 215] on button "Sentence controls" at bounding box center [868, 226] width 34 height 30
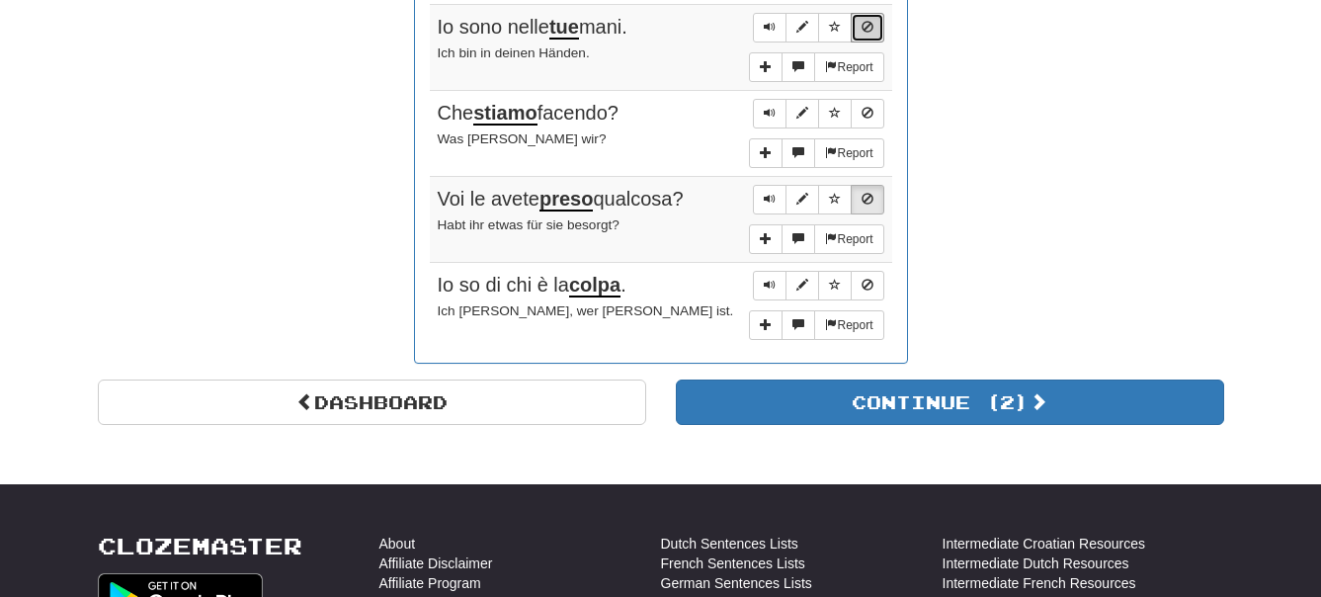
scroll to position [1714, 0]
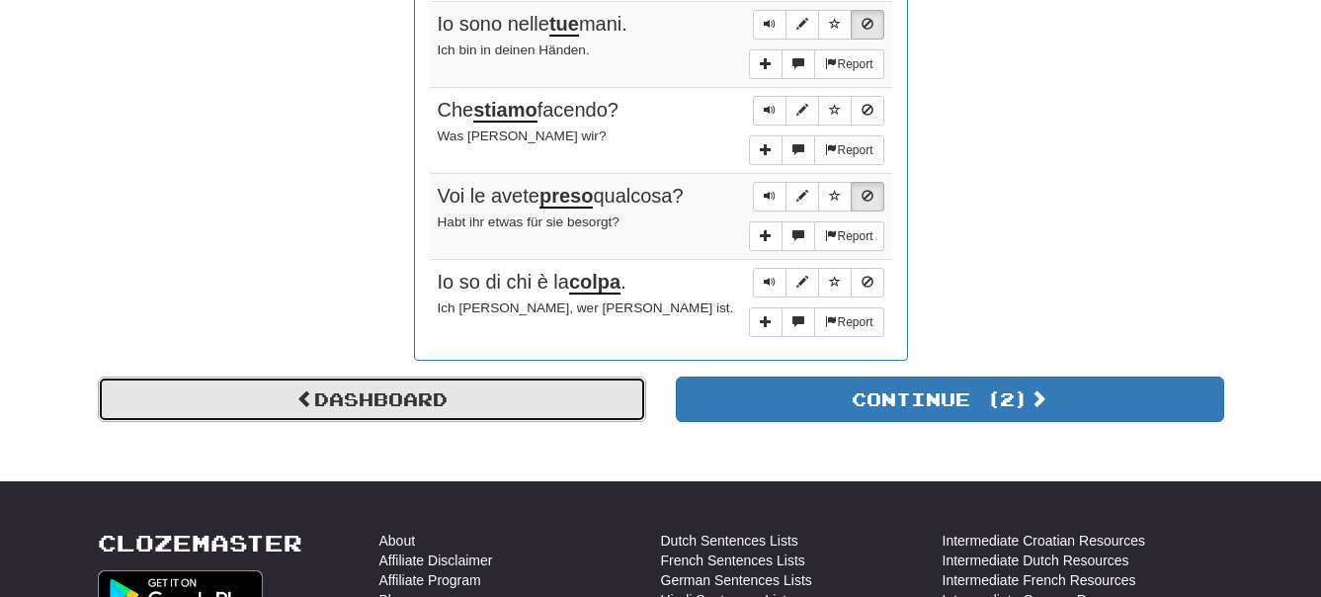
click at [389, 398] on link "Dashboard" at bounding box center [372, 399] width 548 height 45
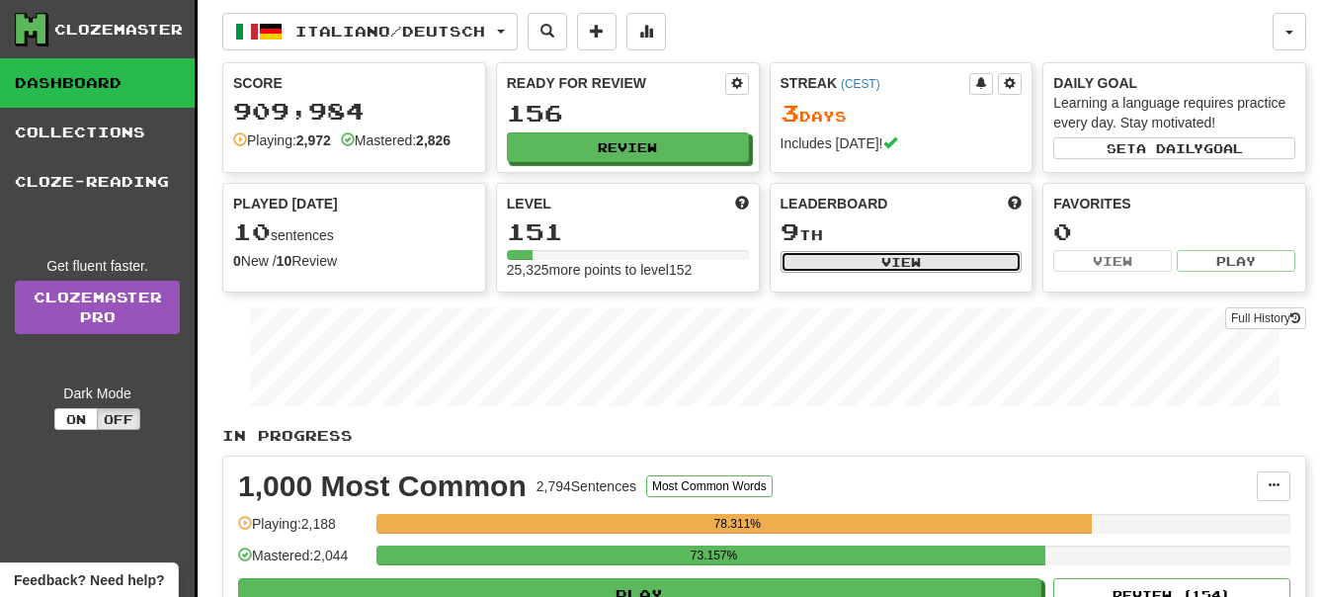
click at [948, 255] on button "View" at bounding box center [902, 262] width 242 height 22
select select "**********"
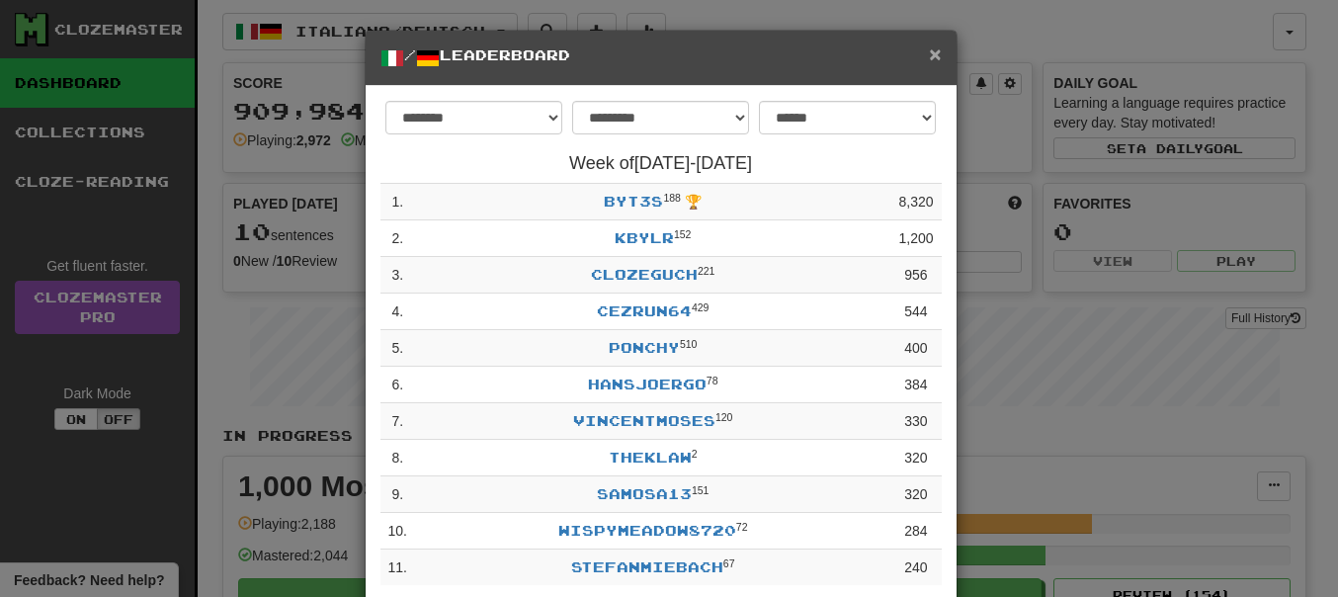
click at [929, 62] on span "×" at bounding box center [935, 53] width 12 height 23
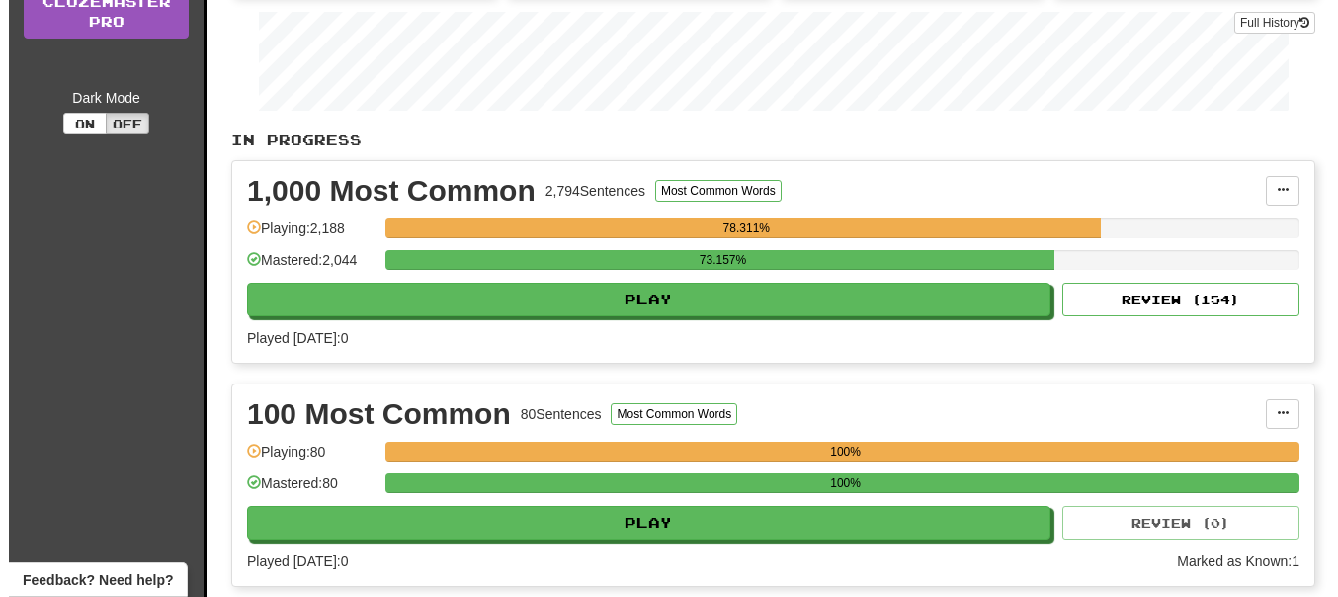
scroll to position [302, 0]
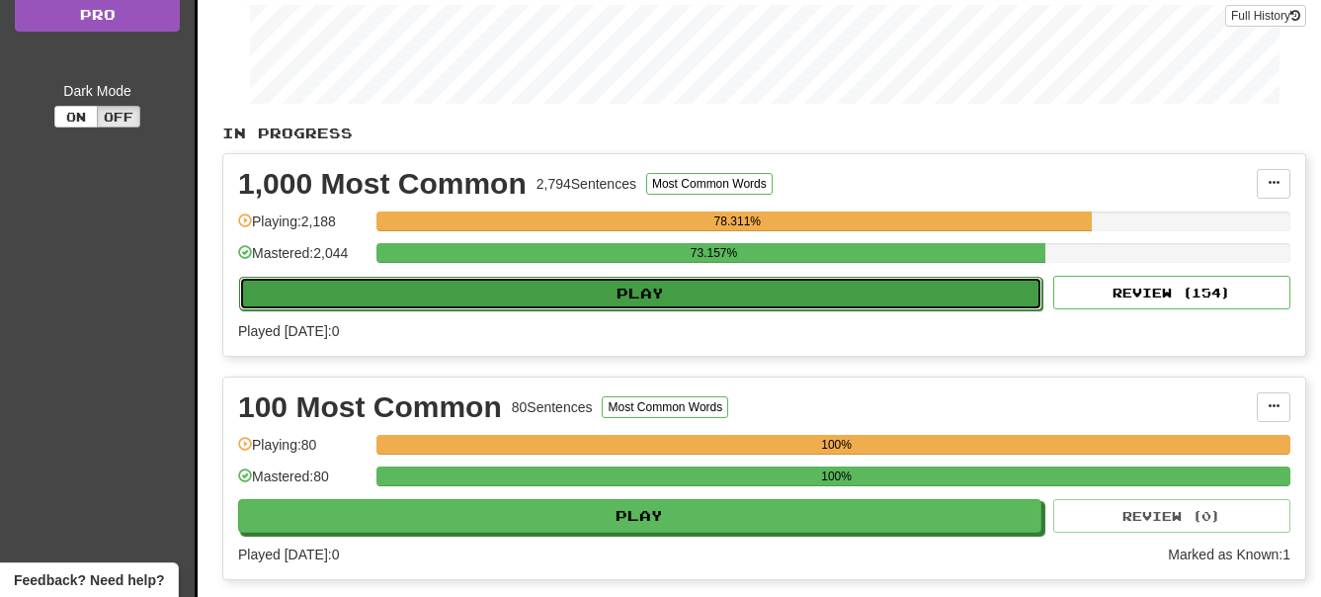
click at [739, 297] on button "Play" at bounding box center [640, 294] width 803 height 34
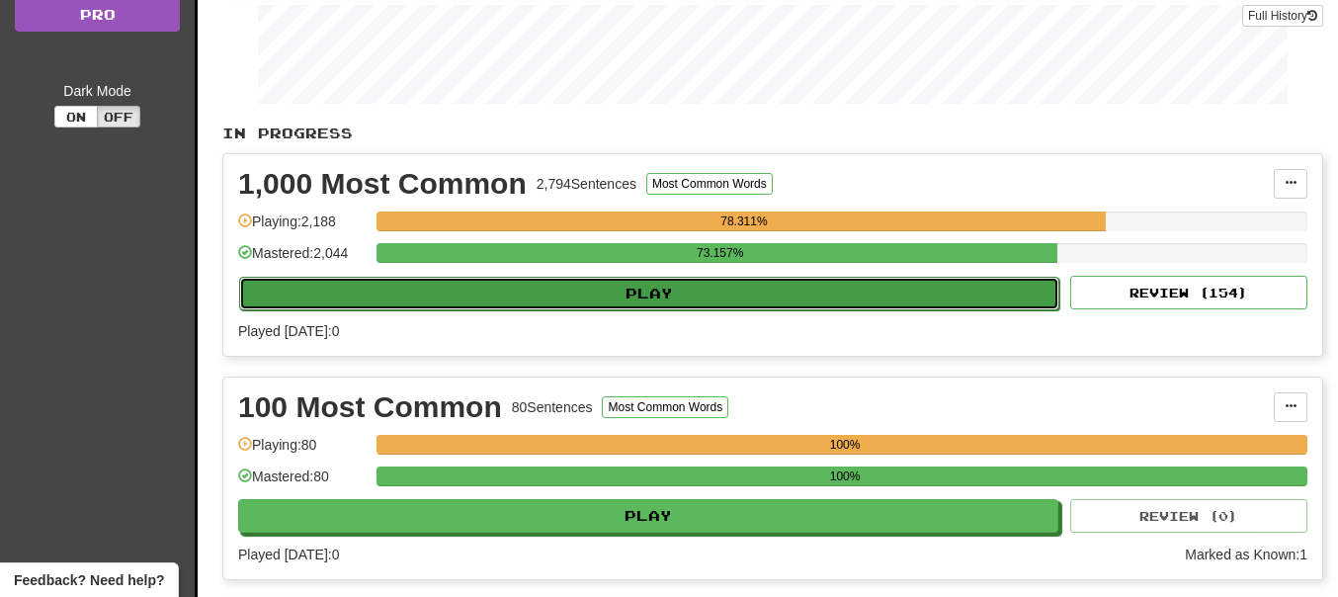
select select "**"
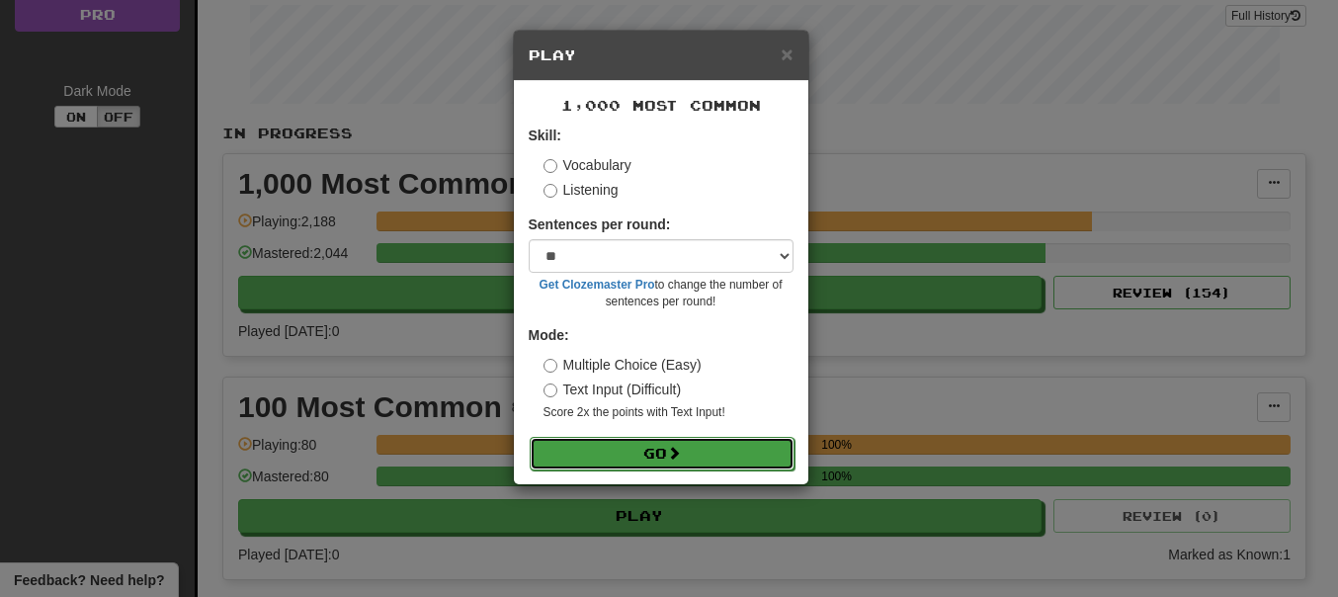
click at [643, 455] on button "Go" at bounding box center [662, 454] width 265 height 34
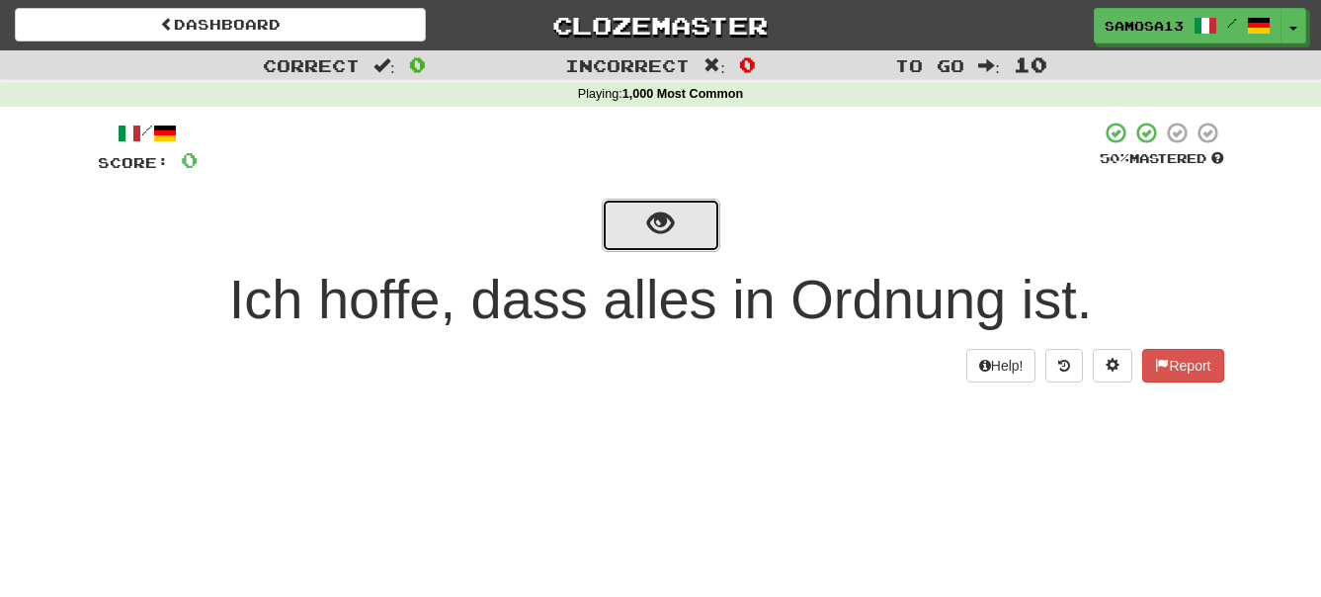
click at [672, 232] on span "show sentence" at bounding box center [660, 223] width 27 height 27
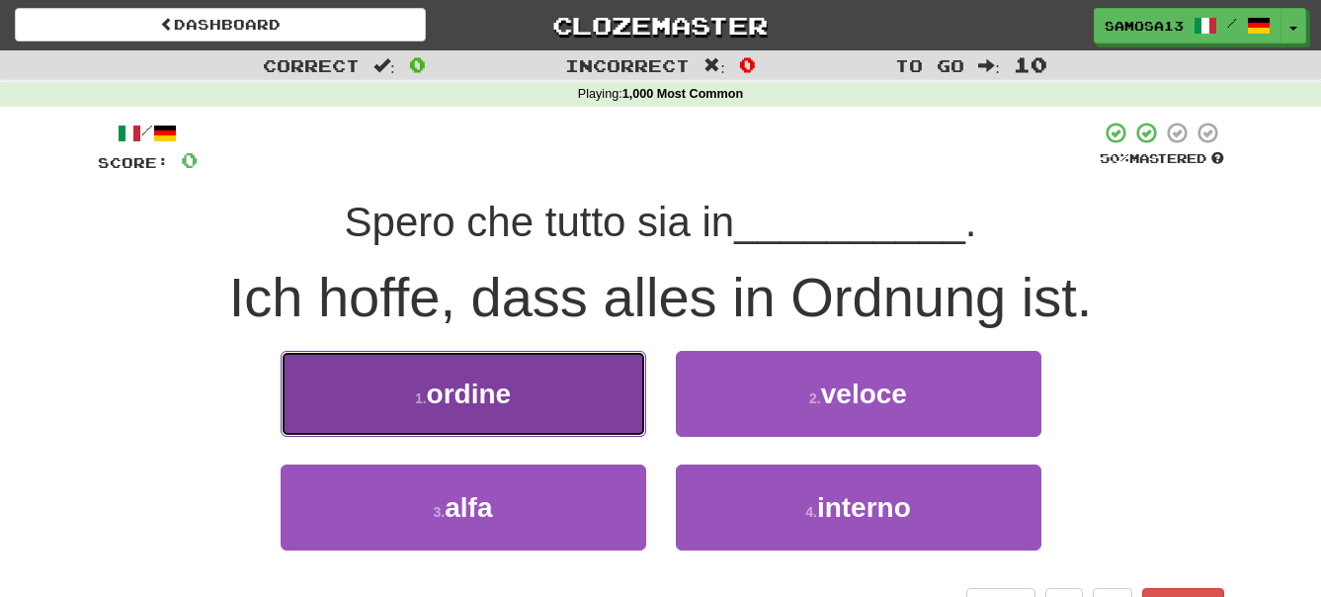
click at [539, 412] on button "1 . ordine" at bounding box center [464, 394] width 366 height 86
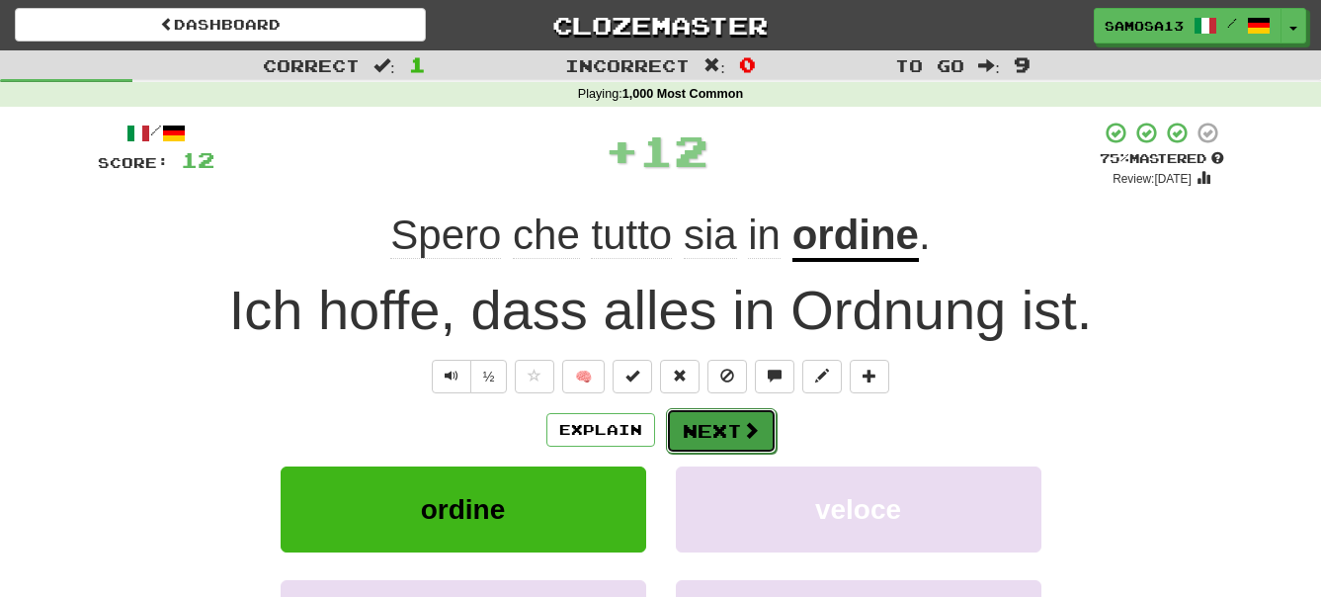
click at [724, 440] on button "Next" at bounding box center [721, 430] width 111 height 45
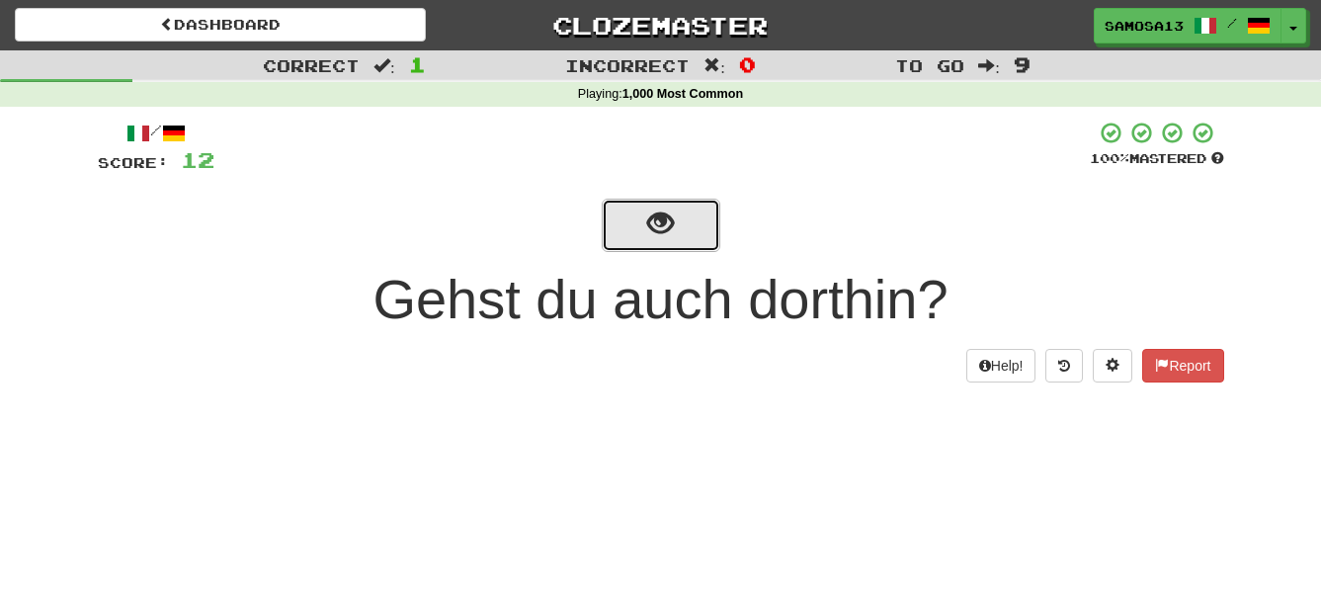
click at [648, 235] on span "show sentence" at bounding box center [660, 223] width 27 height 27
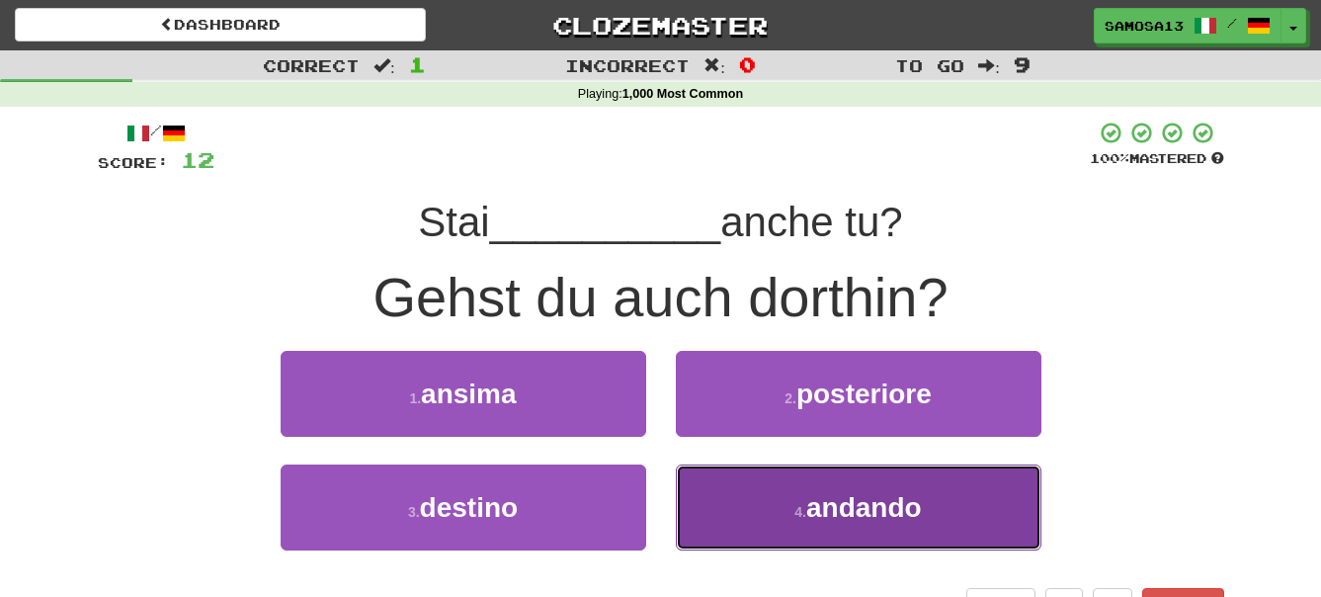
click at [865, 514] on span "andando" at bounding box center [864, 507] width 116 height 31
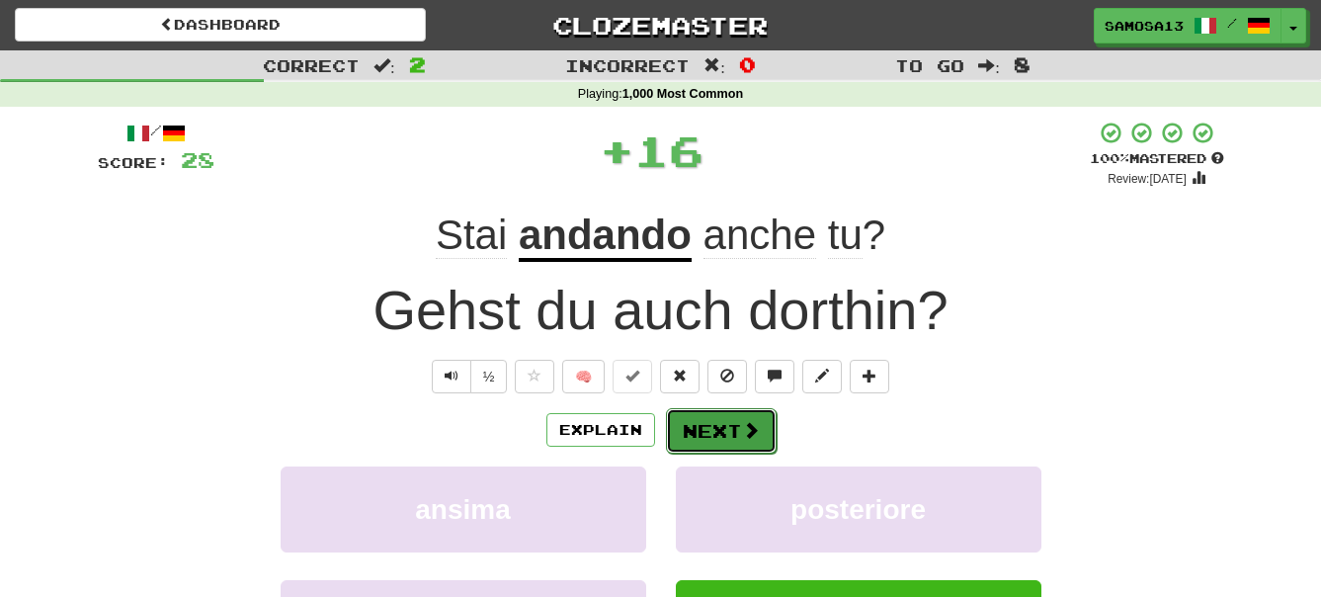
click at [722, 426] on button "Next" at bounding box center [721, 430] width 111 height 45
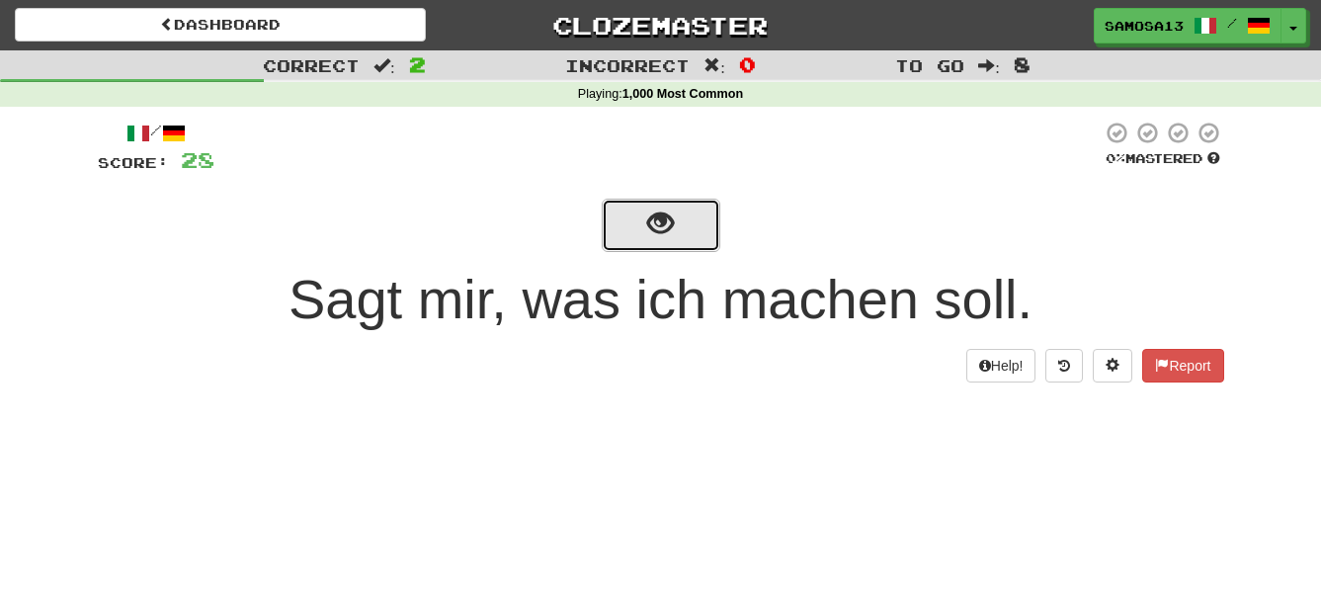
click at [653, 223] on span "show sentence" at bounding box center [660, 223] width 27 height 27
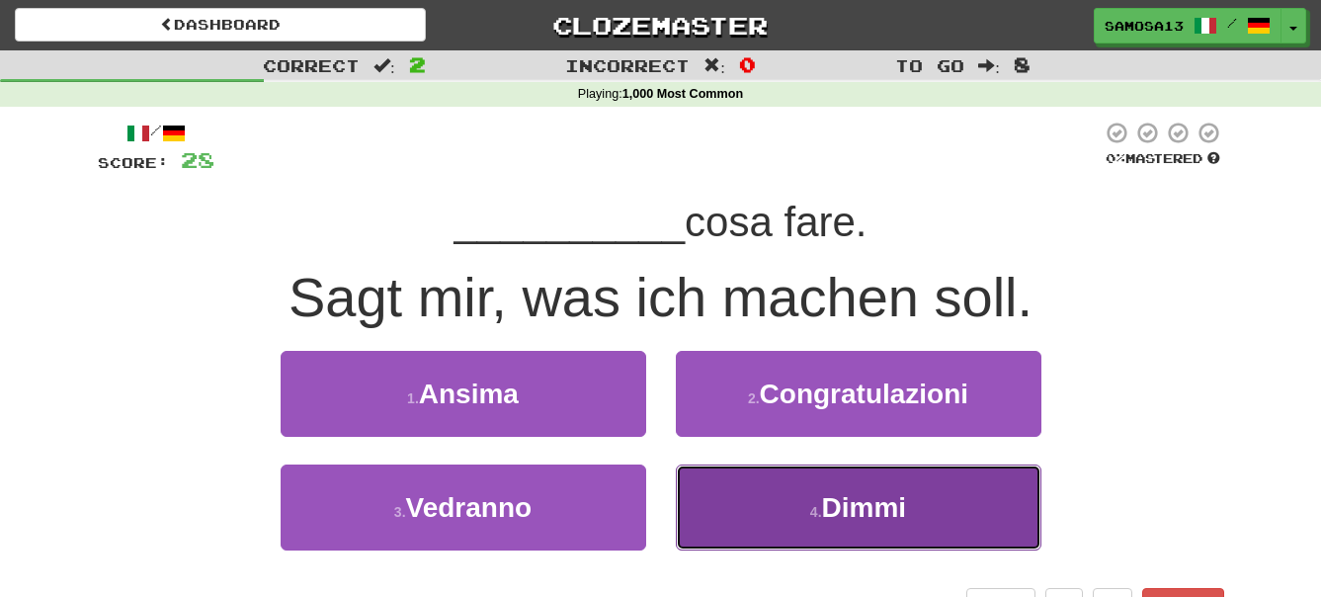
click at [917, 508] on button "4 . Dimmi" at bounding box center [859, 507] width 366 height 86
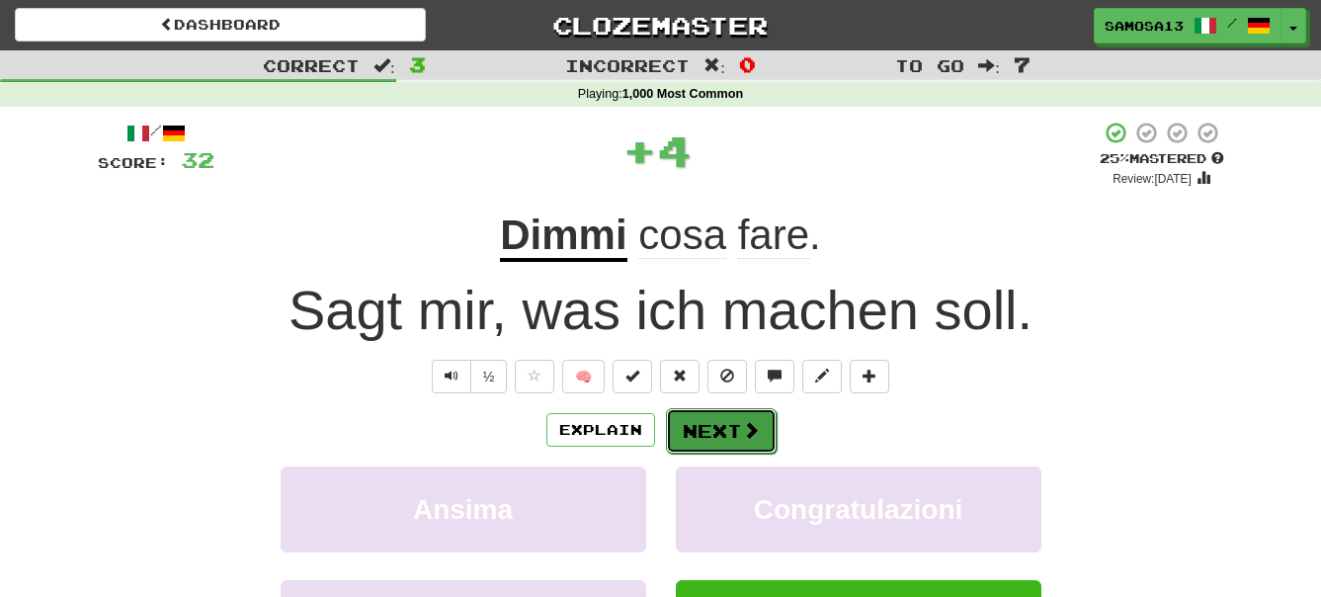
click at [707, 424] on button "Next" at bounding box center [721, 430] width 111 height 45
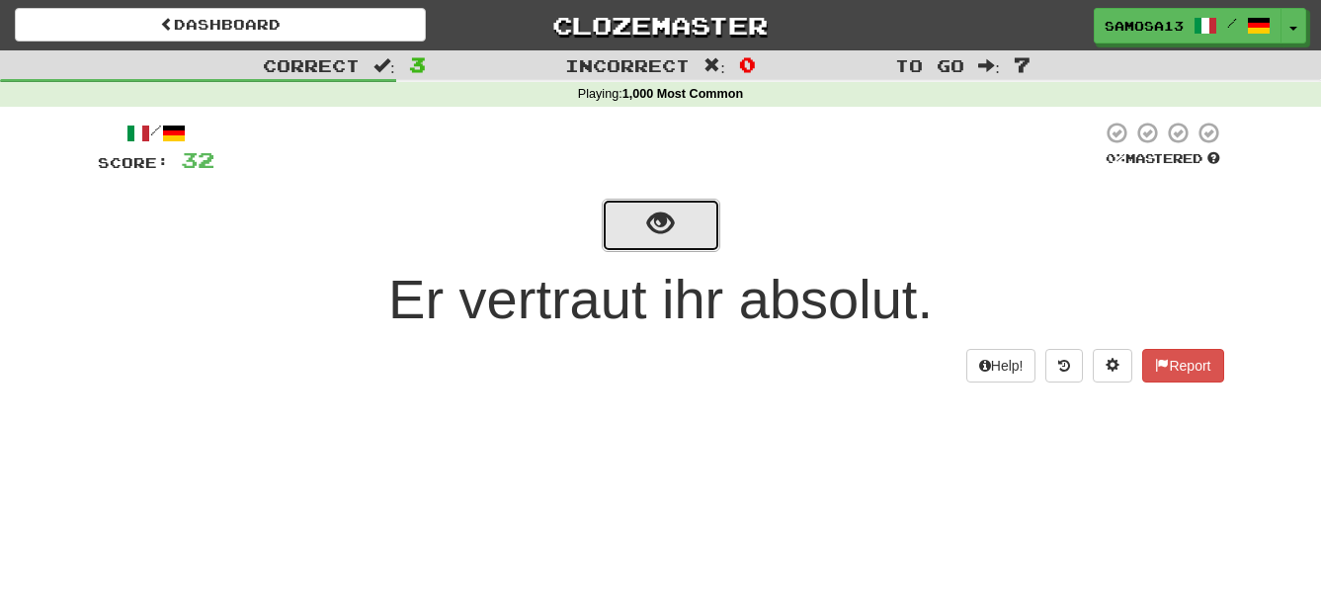
click at [686, 236] on button "show sentence" at bounding box center [661, 225] width 119 height 53
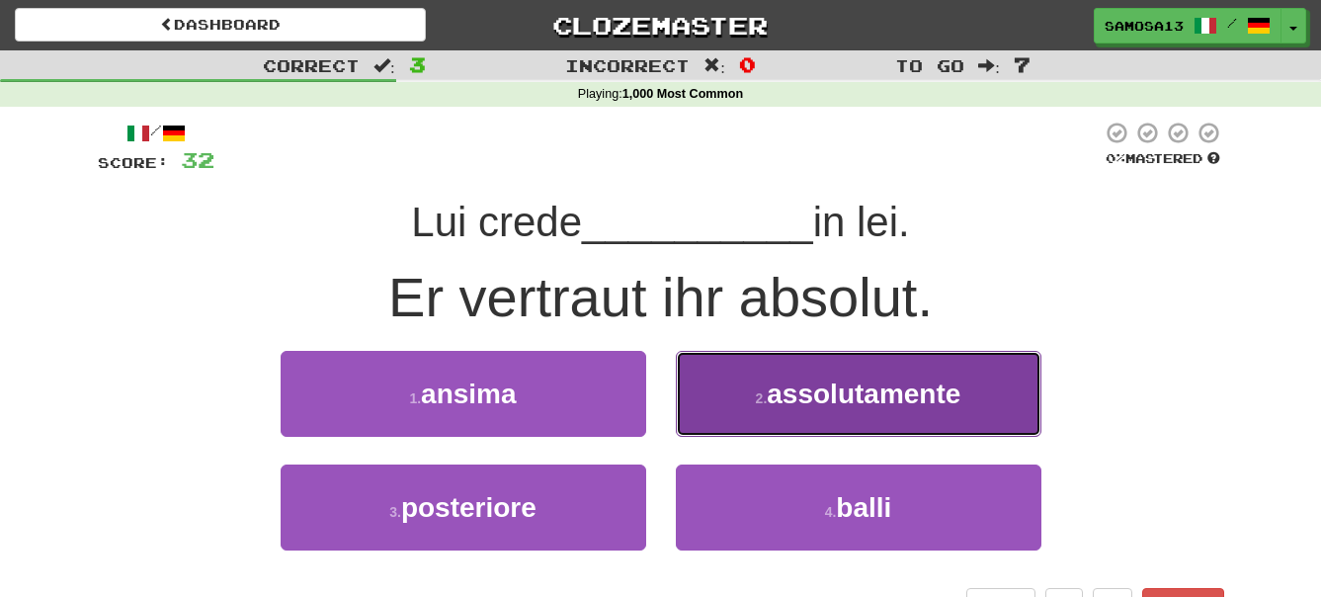
click at [906, 396] on span "assolutamente" at bounding box center [864, 394] width 194 height 31
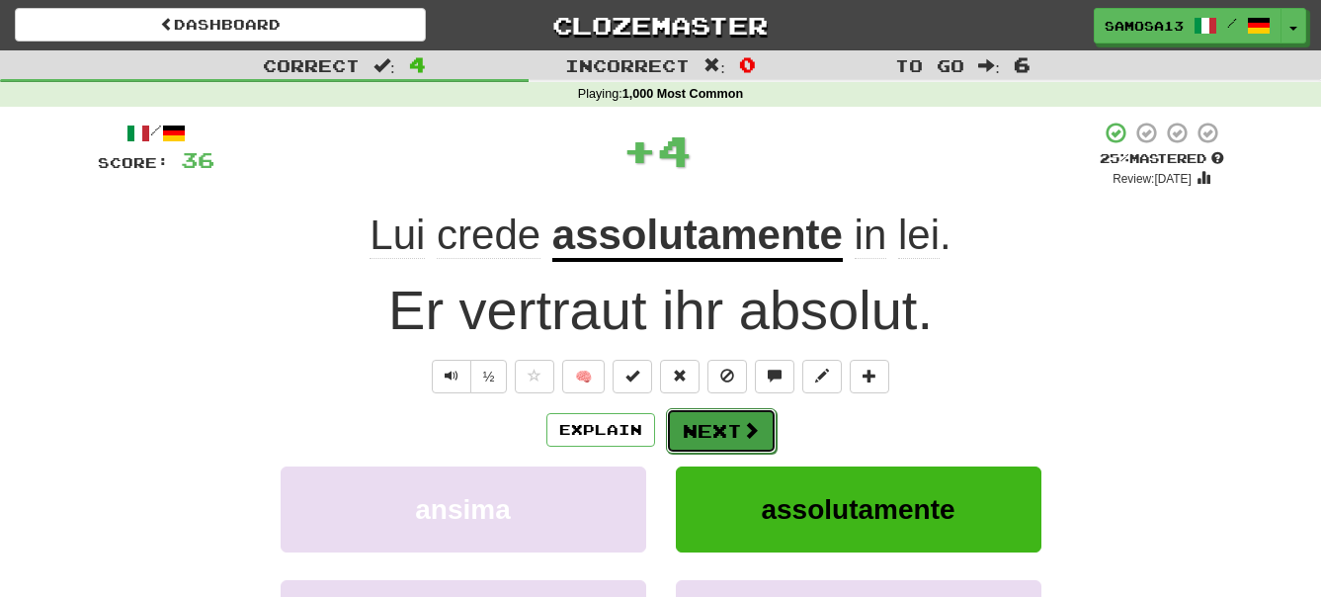
click at [715, 435] on button "Next" at bounding box center [721, 430] width 111 height 45
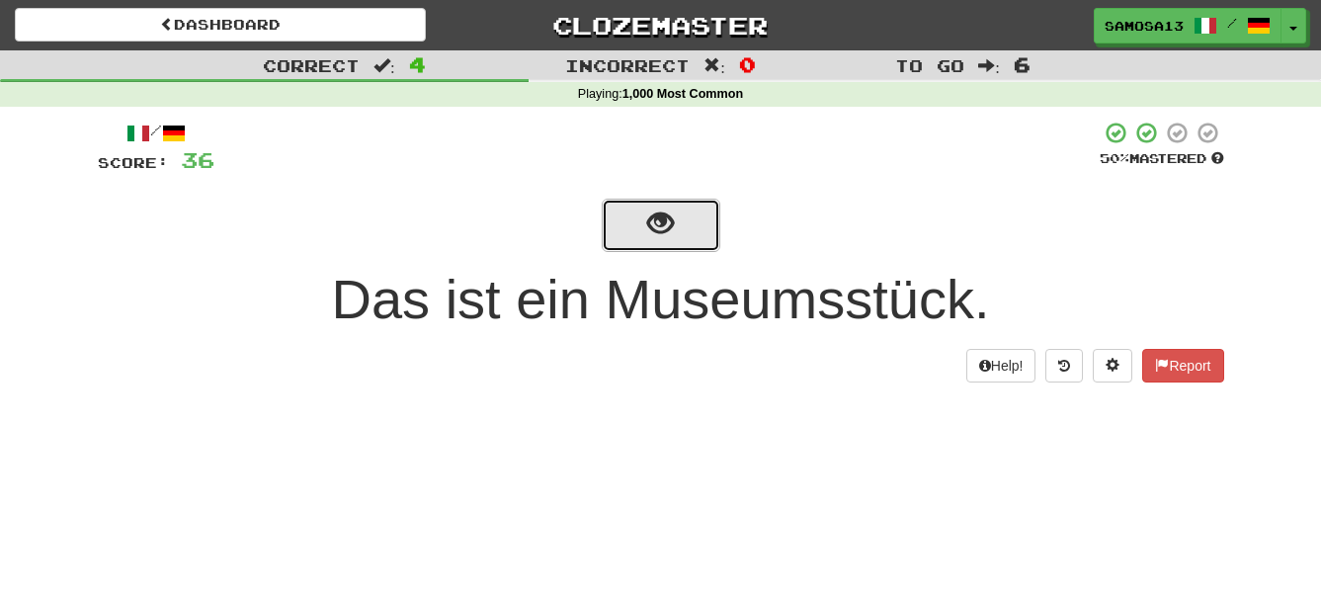
click at [667, 220] on span "show sentence" at bounding box center [660, 223] width 27 height 27
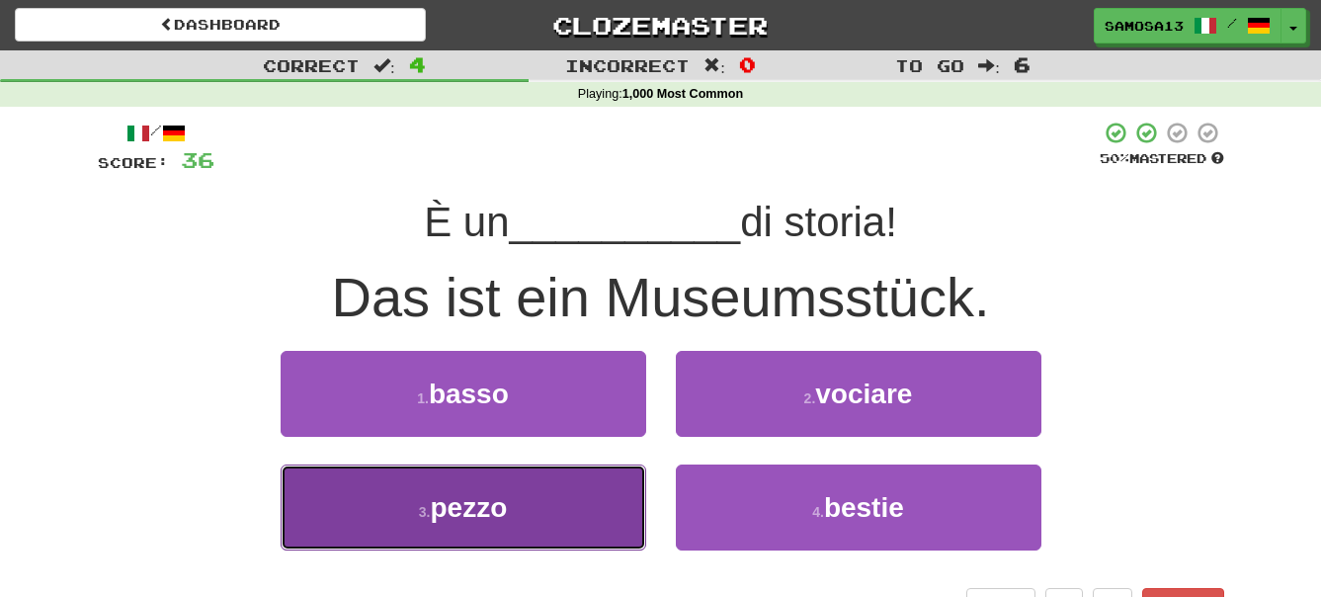
click at [526, 515] on button "3 . pezzo" at bounding box center [464, 507] width 366 height 86
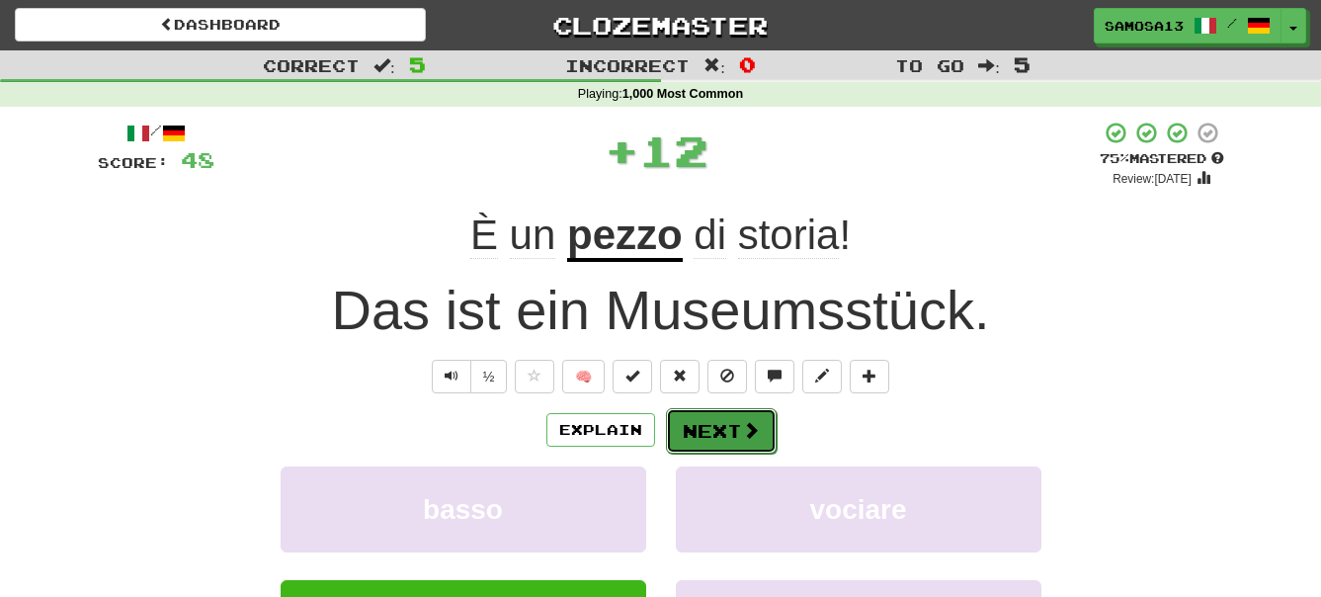
click at [728, 430] on button "Next" at bounding box center [721, 430] width 111 height 45
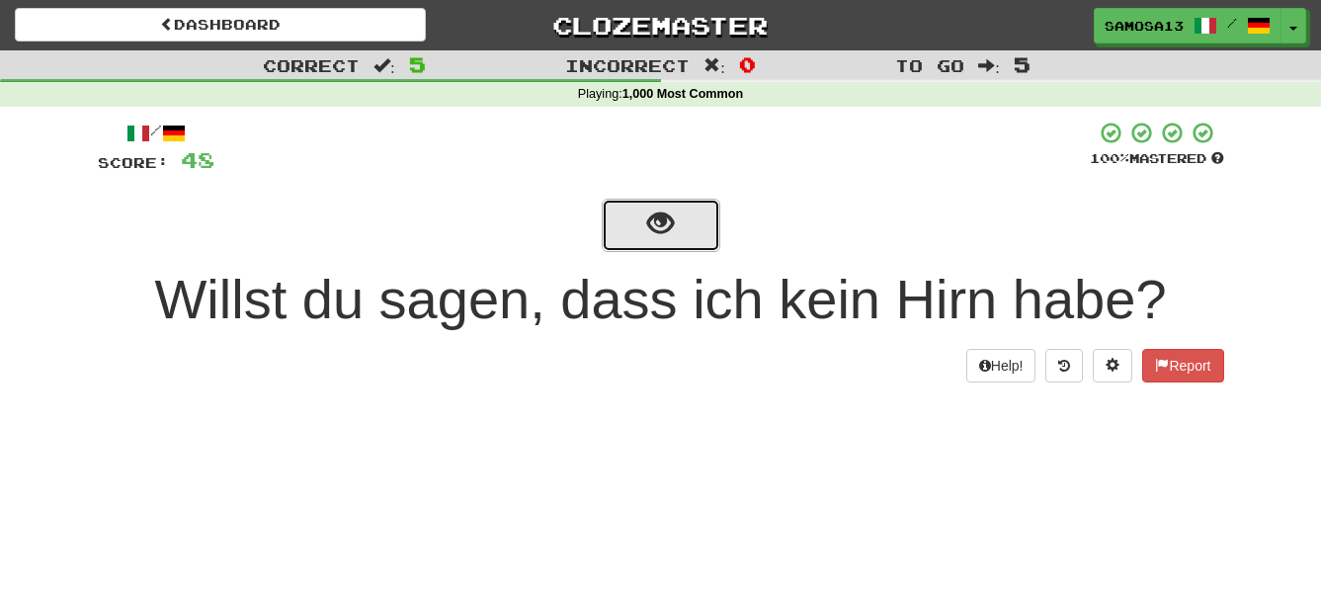
click at [677, 226] on button "show sentence" at bounding box center [661, 225] width 119 height 53
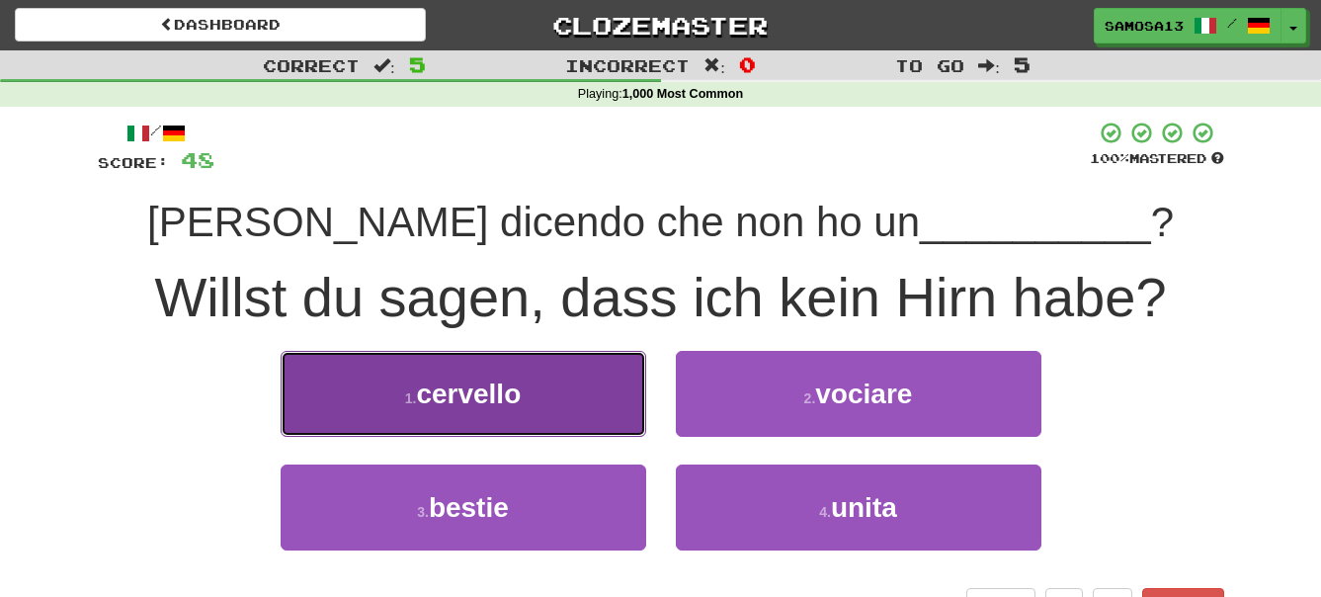
click at [454, 411] on button "1 . cervello" at bounding box center [464, 394] width 366 height 86
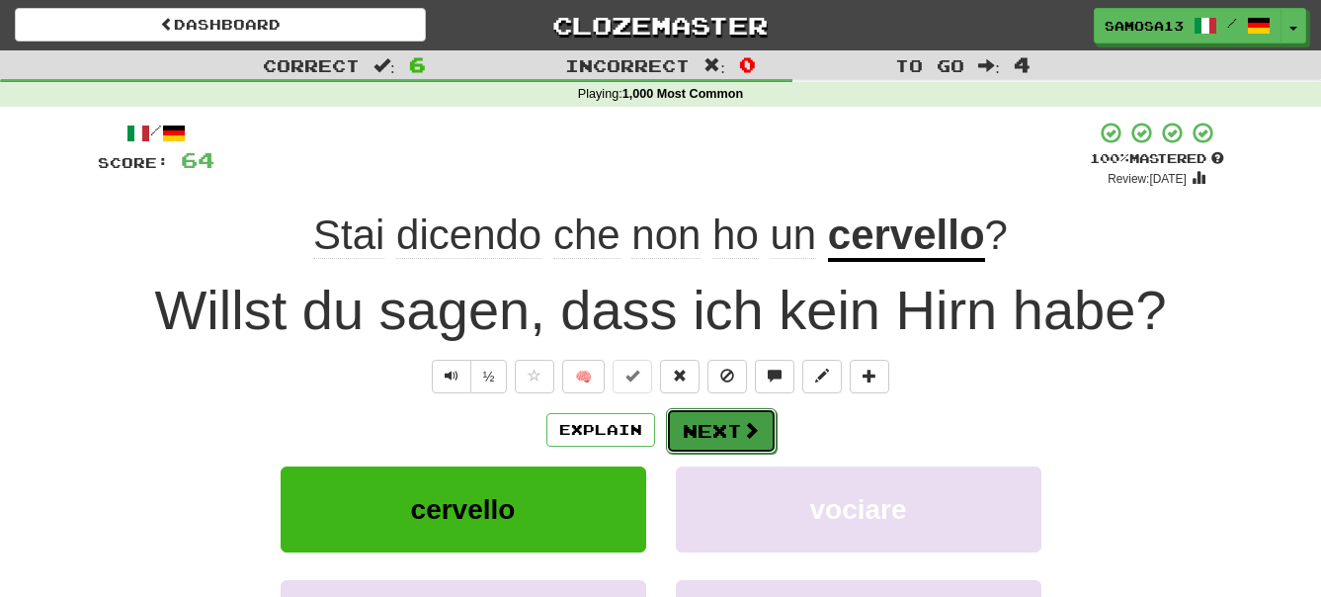
click at [737, 436] on button "Next" at bounding box center [721, 430] width 111 height 45
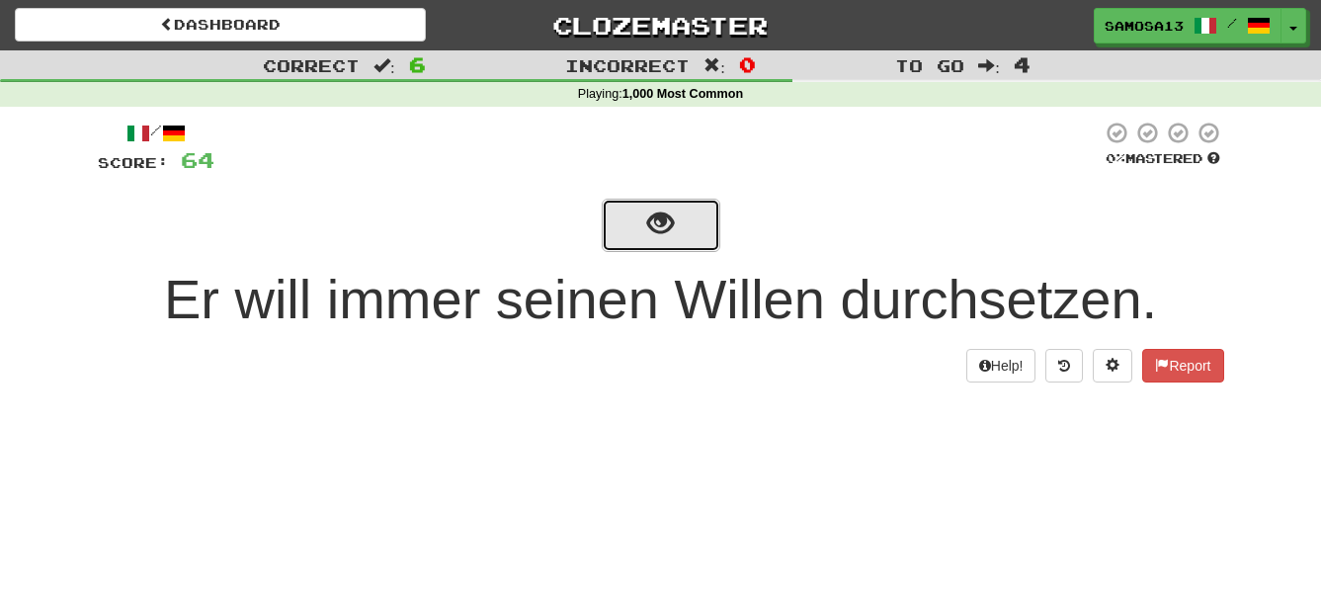
click at [661, 236] on span "show sentence" at bounding box center [660, 223] width 27 height 27
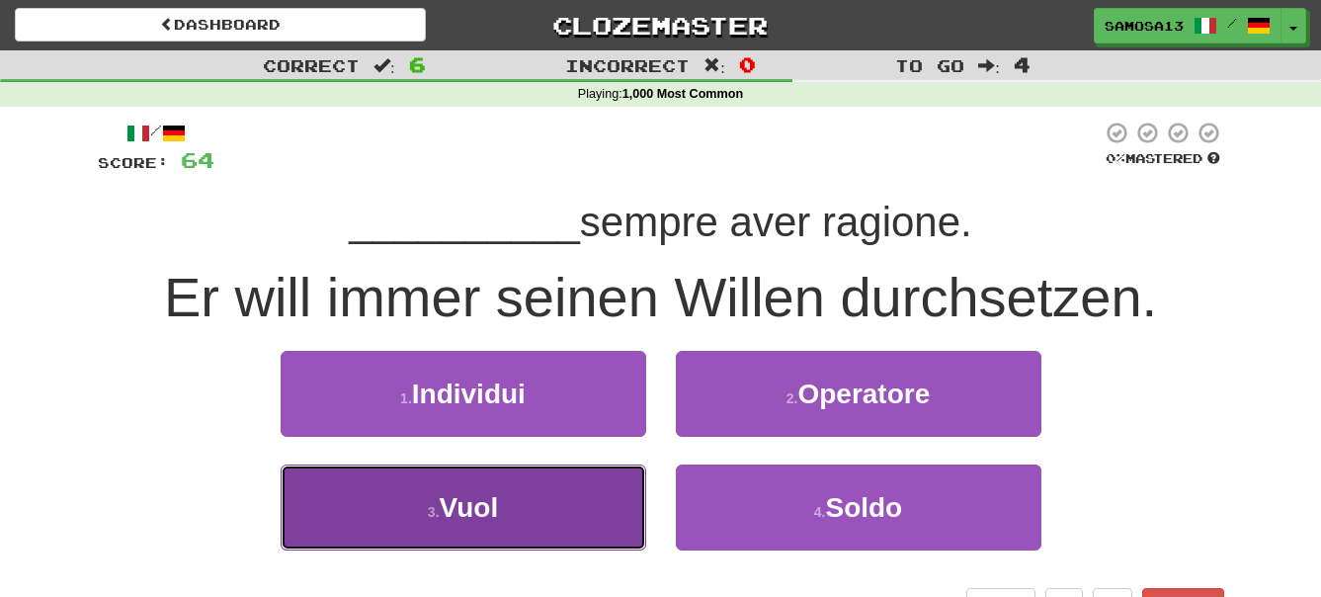
click at [561, 518] on button "3 . Vuol" at bounding box center [464, 507] width 366 height 86
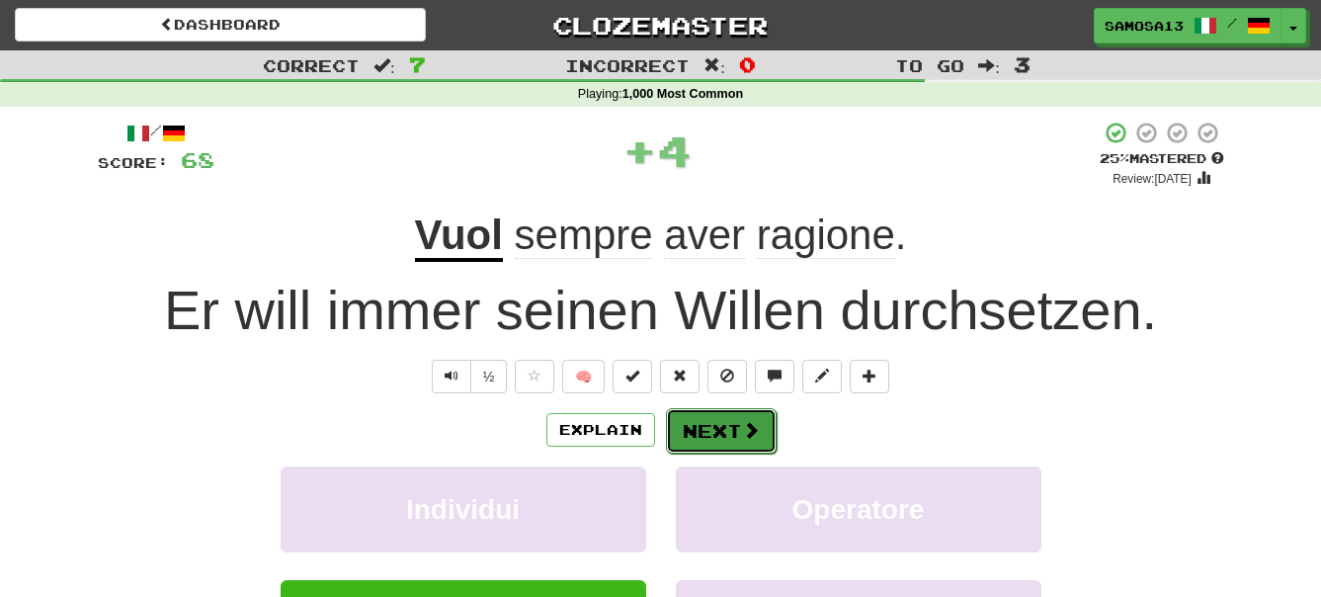
click at [705, 432] on button "Next" at bounding box center [721, 430] width 111 height 45
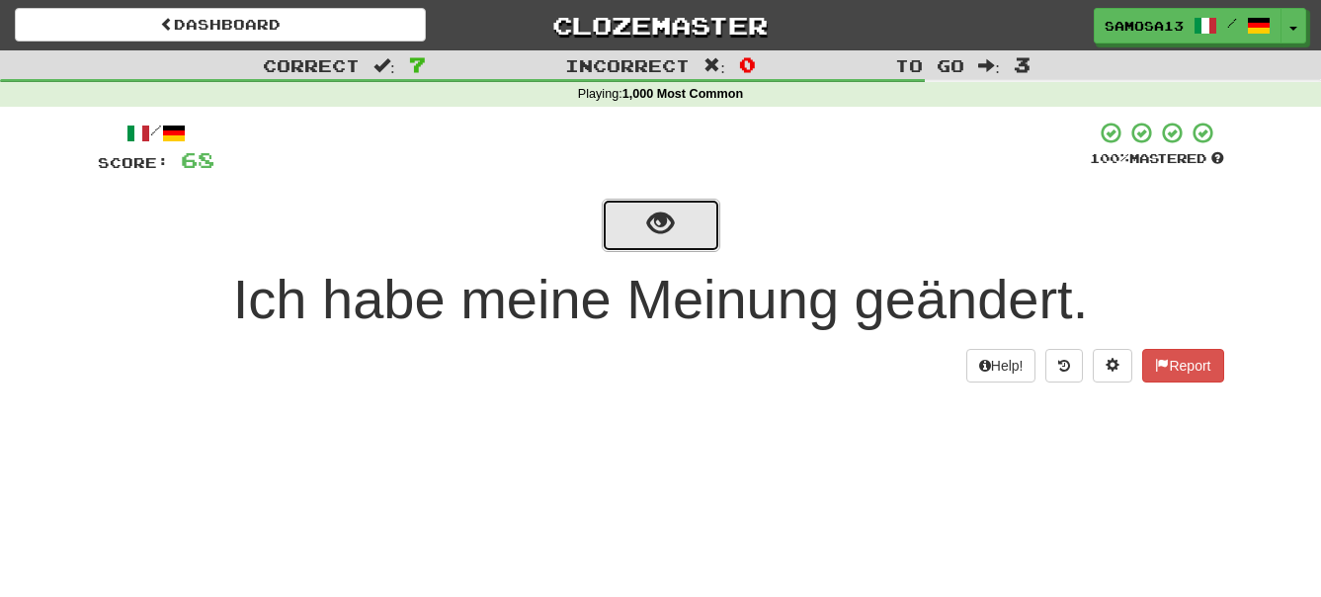
click at [655, 236] on span "show sentence" at bounding box center [660, 223] width 27 height 27
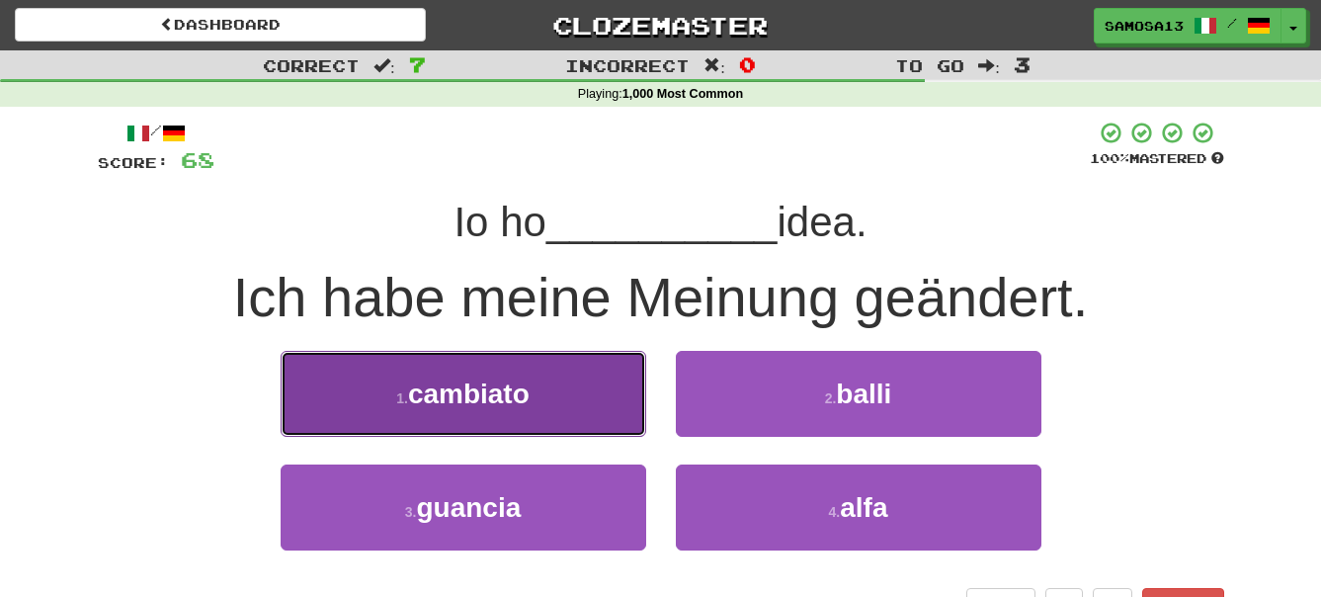
click at [546, 409] on button "1 . cambiato" at bounding box center [464, 394] width 366 height 86
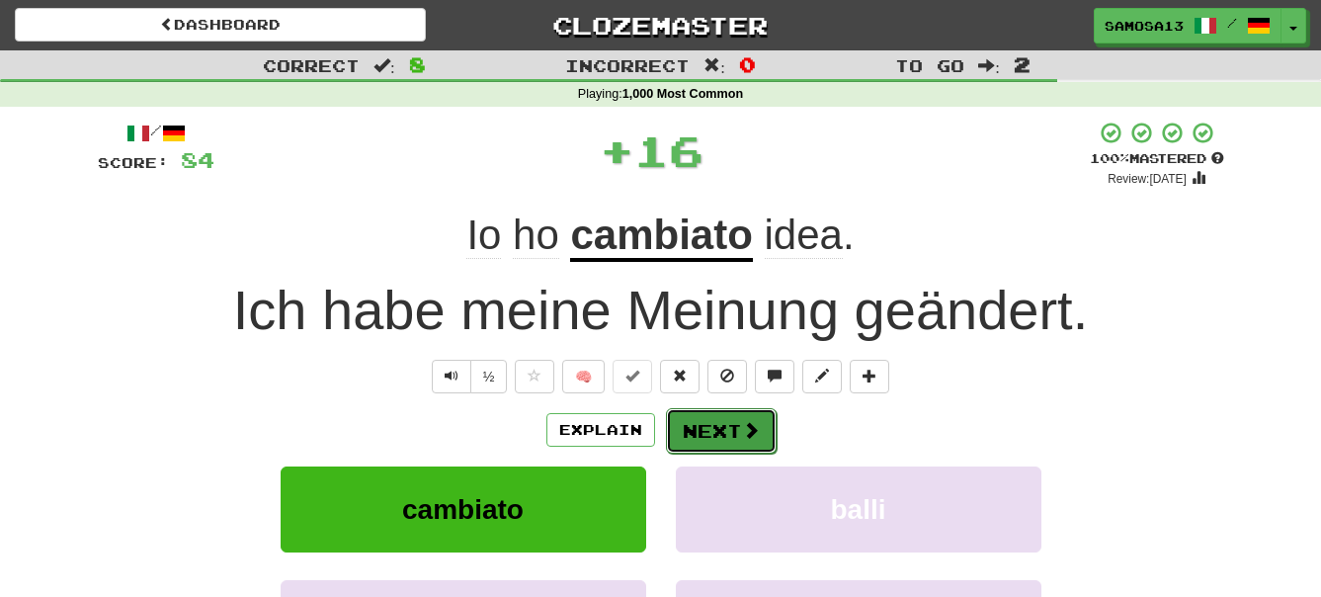
click at [721, 438] on button "Next" at bounding box center [721, 430] width 111 height 45
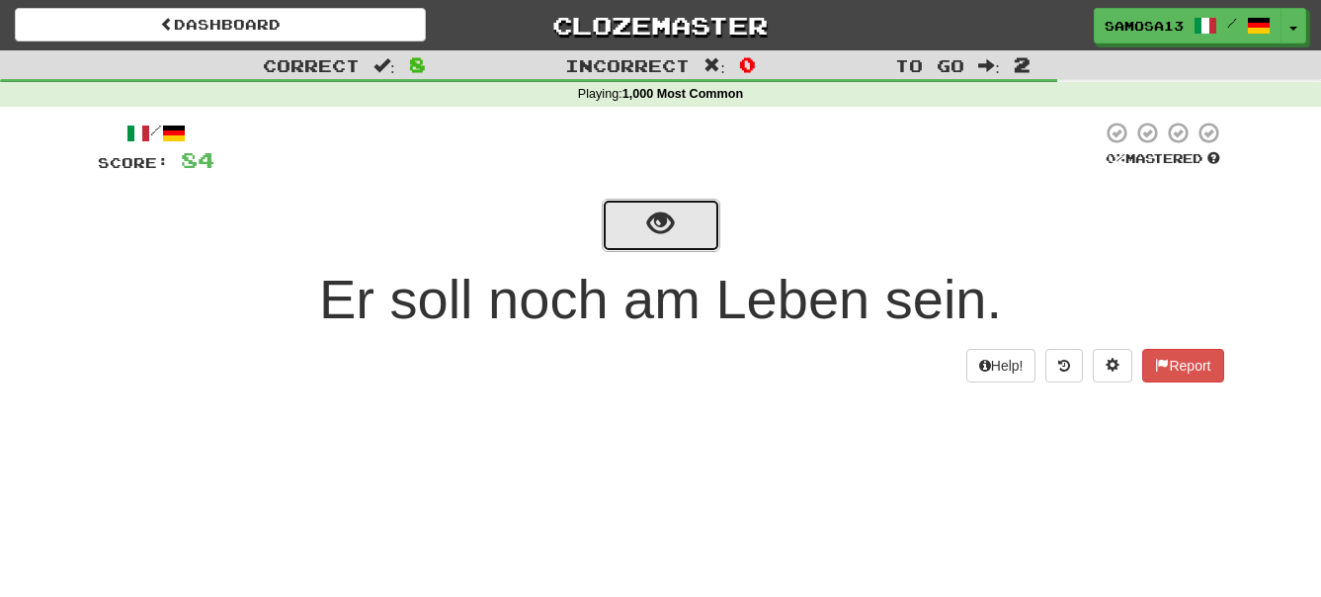
click at [662, 232] on span "show sentence" at bounding box center [660, 223] width 27 height 27
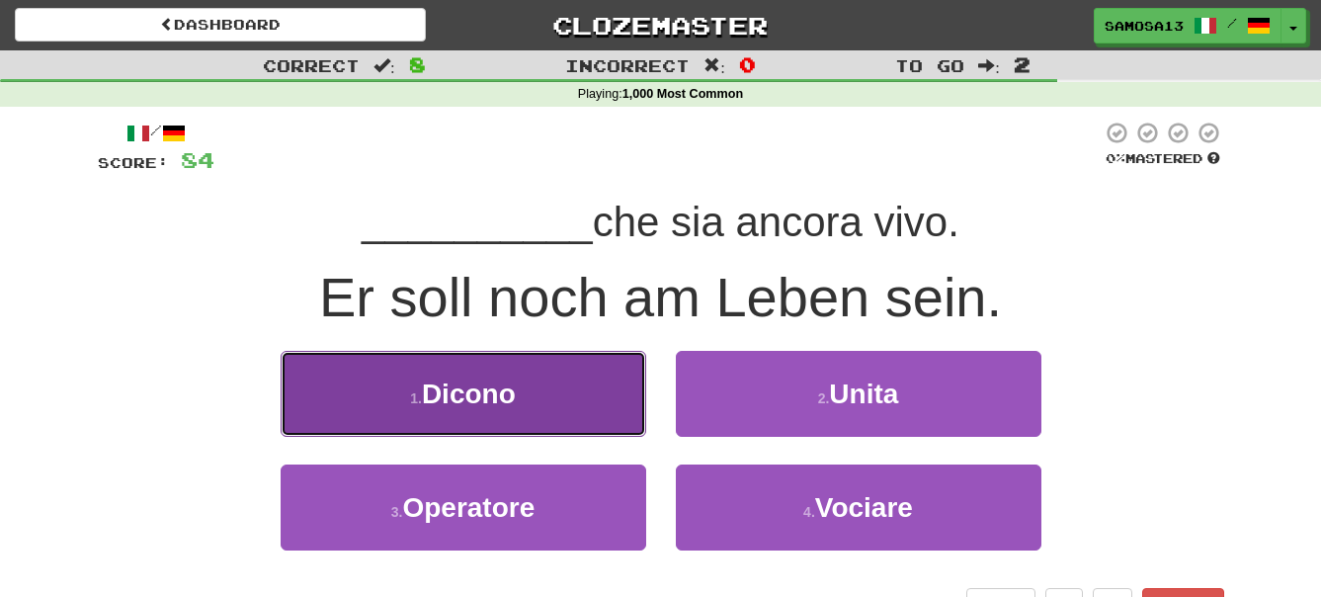
click at [467, 386] on span "Dicono" at bounding box center [469, 394] width 94 height 31
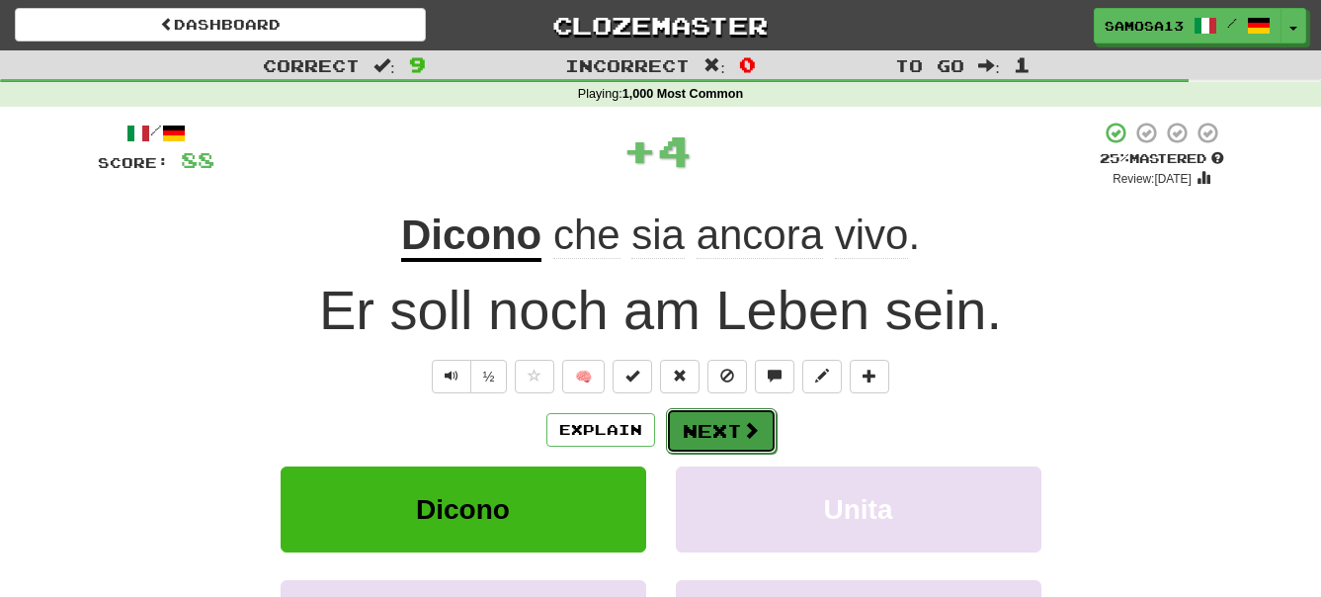
click at [707, 425] on button "Next" at bounding box center [721, 430] width 111 height 45
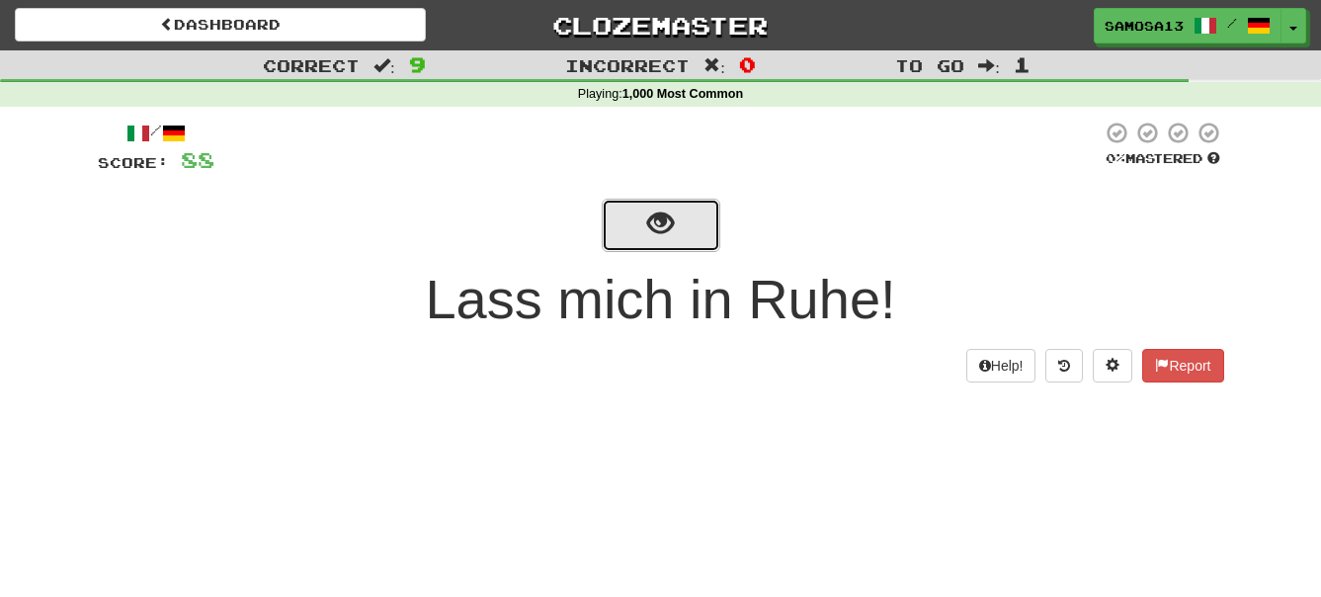
click at [662, 234] on span "show sentence" at bounding box center [660, 223] width 27 height 27
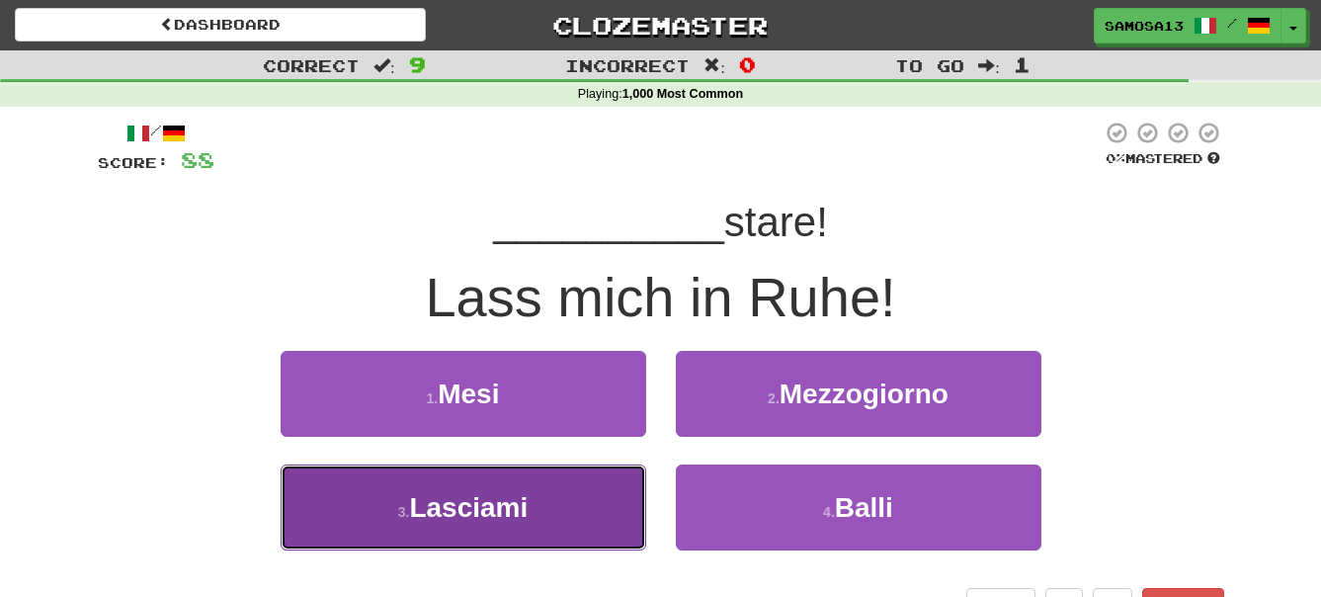
click at [574, 514] on button "3 . Lasciami" at bounding box center [464, 507] width 366 height 86
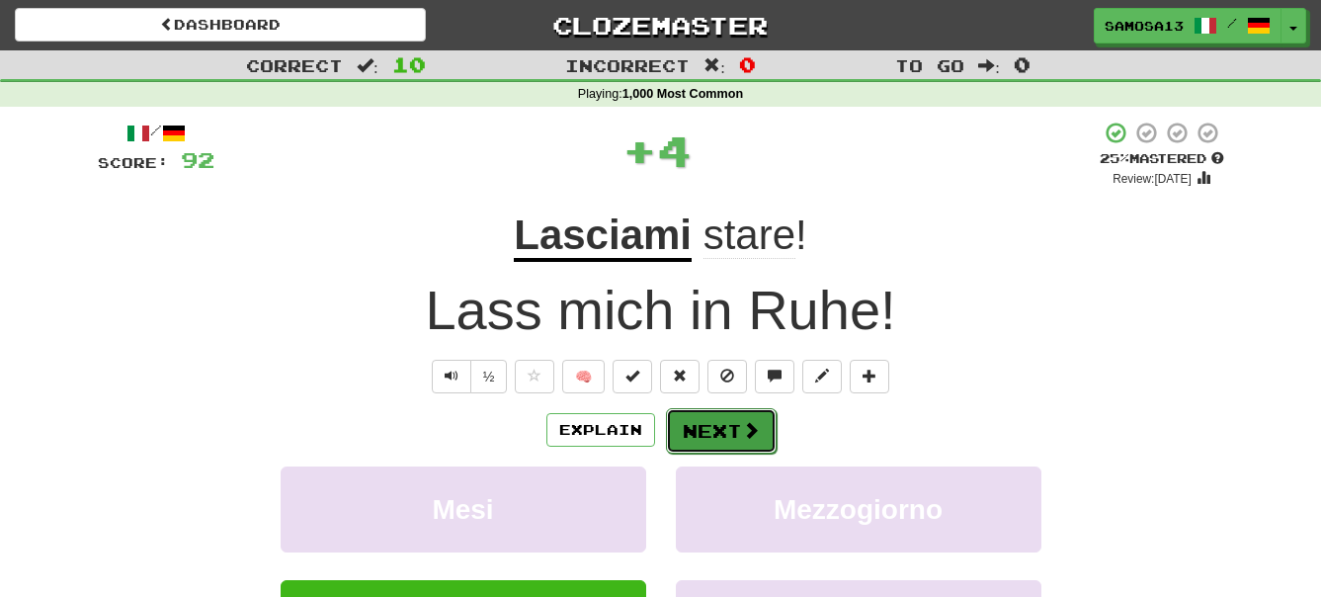
click at [725, 437] on button "Next" at bounding box center [721, 430] width 111 height 45
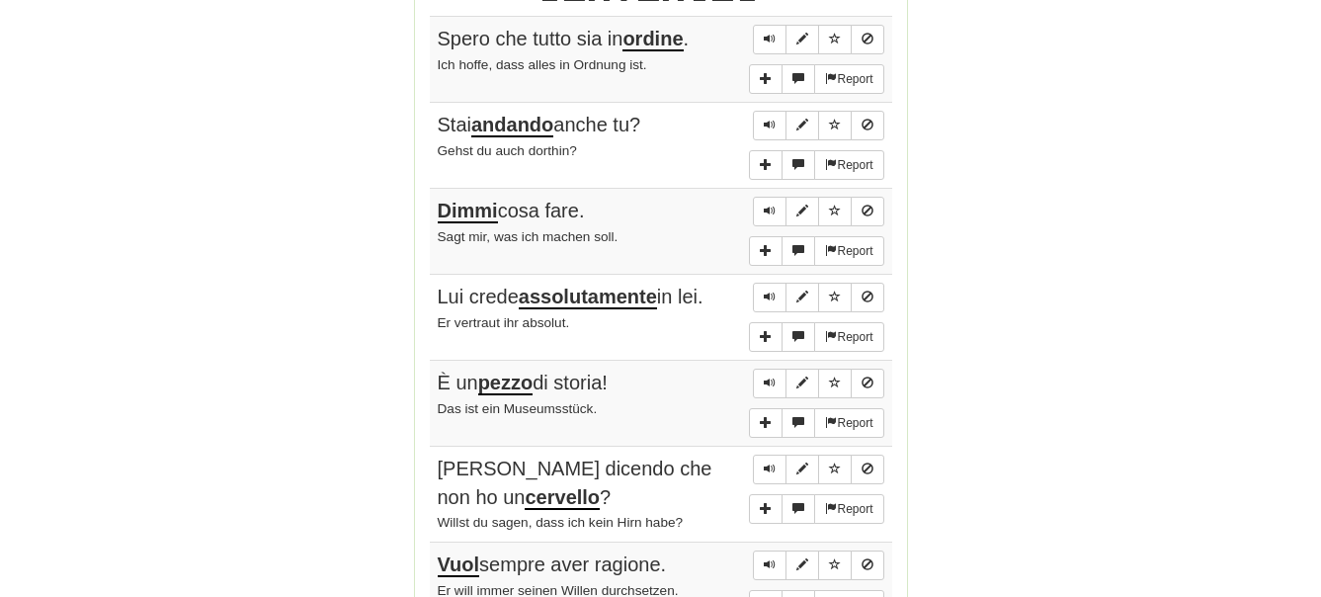
scroll to position [1210, 0]
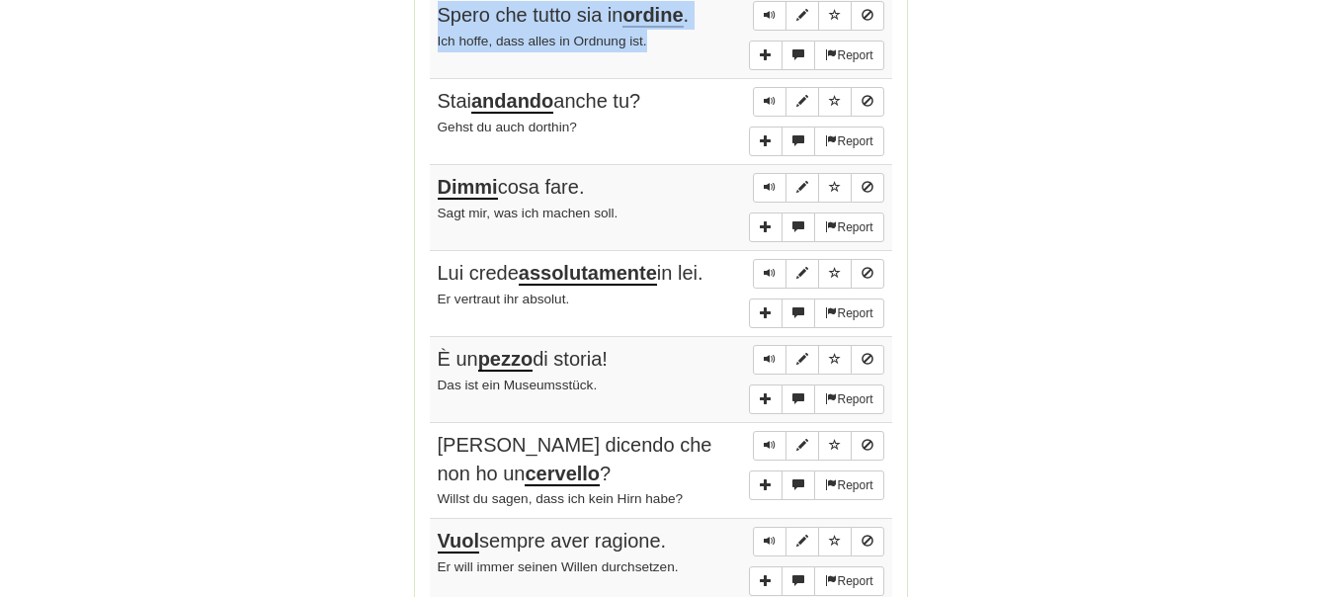
drag, startPoint x: 670, startPoint y: 44, endPoint x: 425, endPoint y: 16, distance: 246.8
copy td "Spero che tutto sia in ordine . Ich hoffe, dass alles in Ordnung ist."
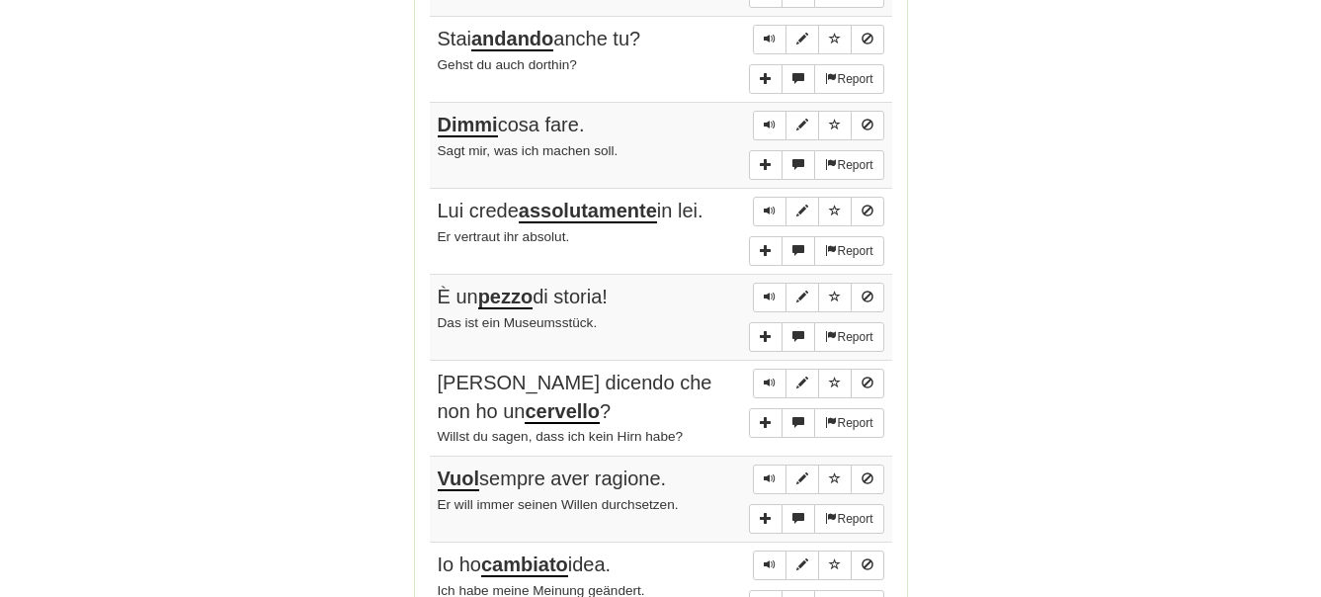
scroll to position [1310, 0]
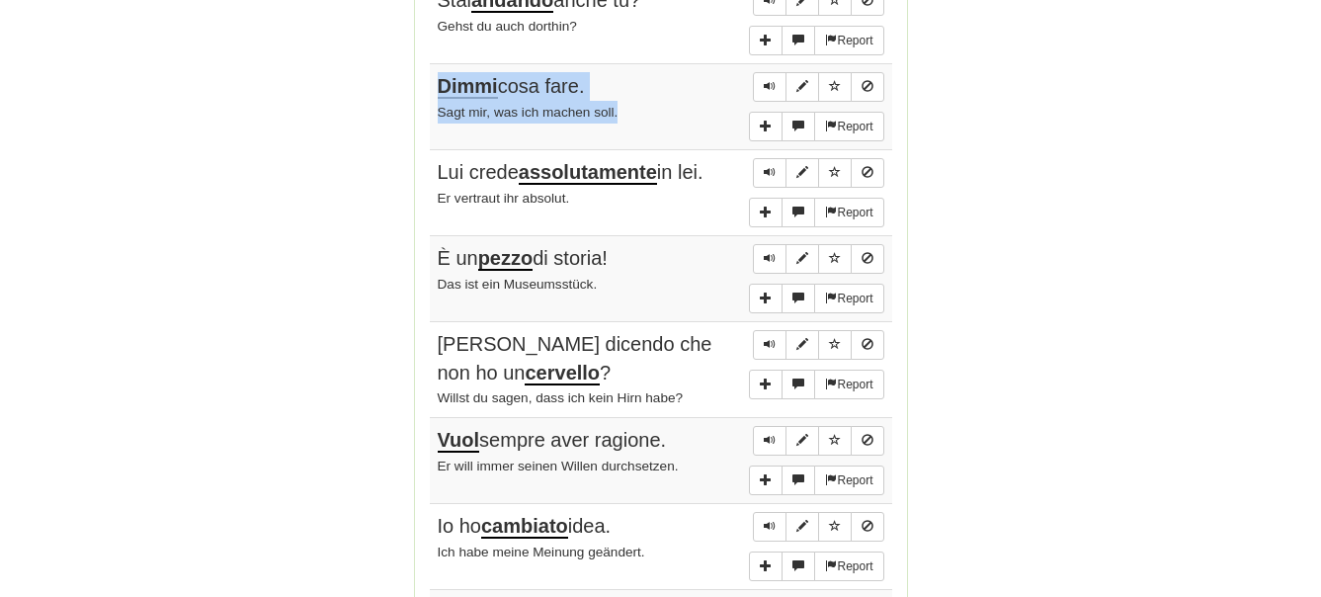
drag, startPoint x: 439, startPoint y: 91, endPoint x: 648, endPoint y: 113, distance: 210.6
click at [648, 113] on td "Report Dimmi cosa fare. Sagt mir, was ich machen soll." at bounding box center [661, 107] width 463 height 86
copy td "Dimmi cosa fare. Sagt mir, was ich machen soll."
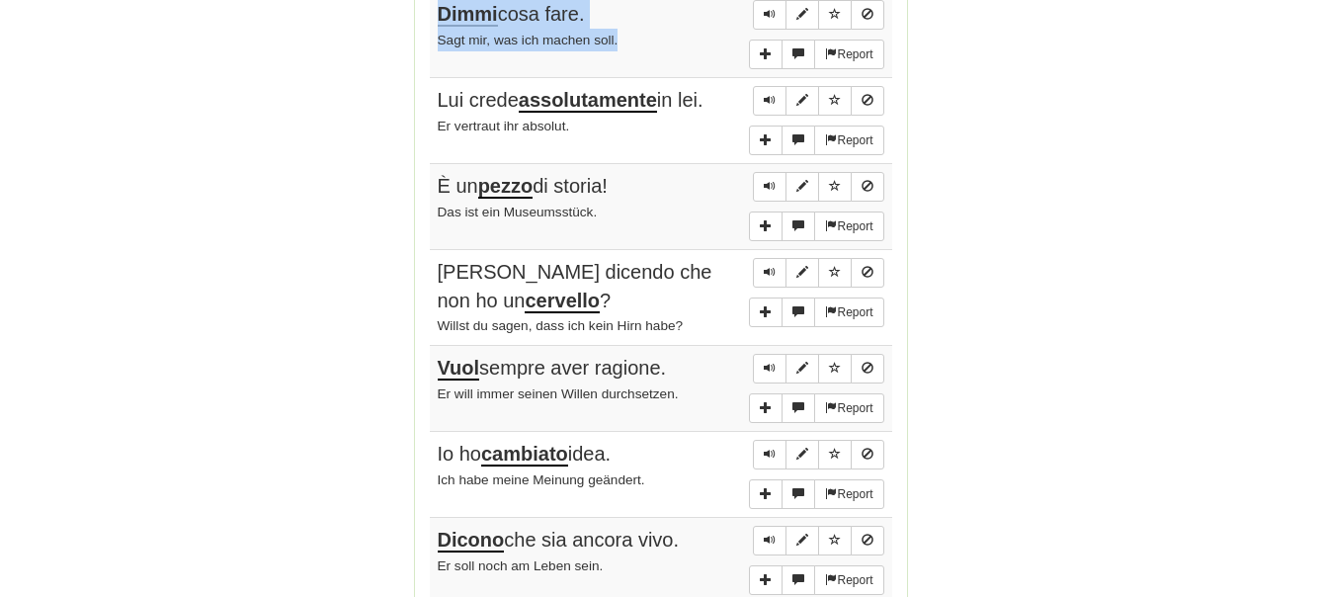
scroll to position [1411, 0]
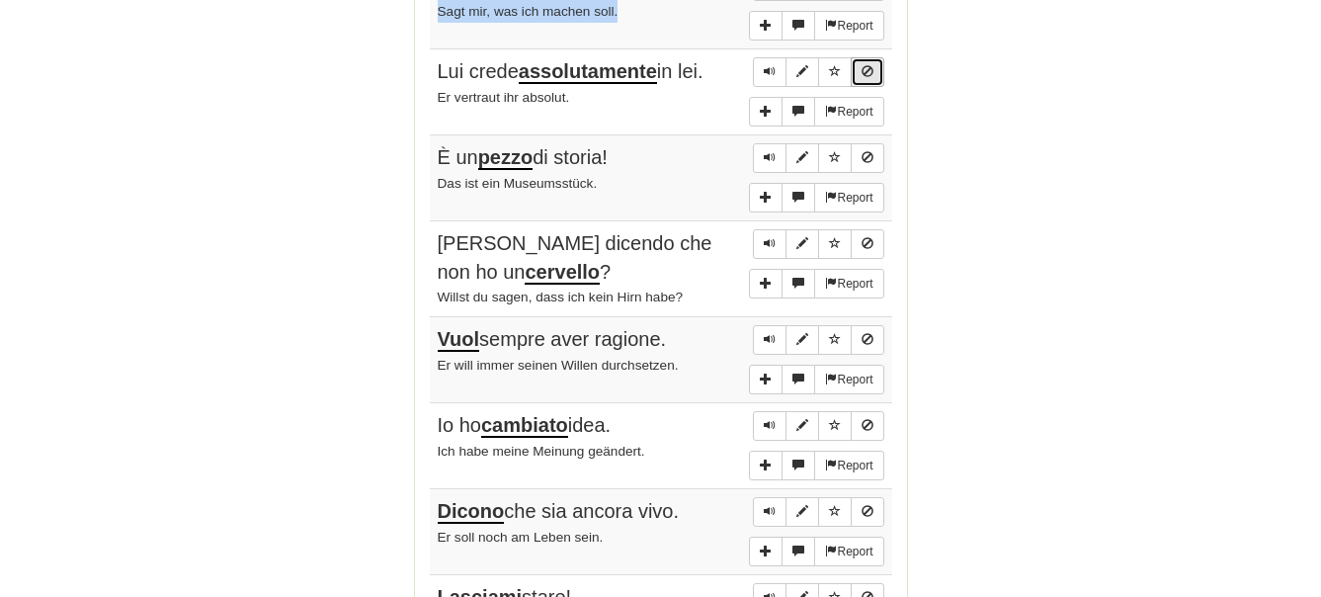
click at [862, 67] on button "Sentence controls" at bounding box center [868, 72] width 34 height 30
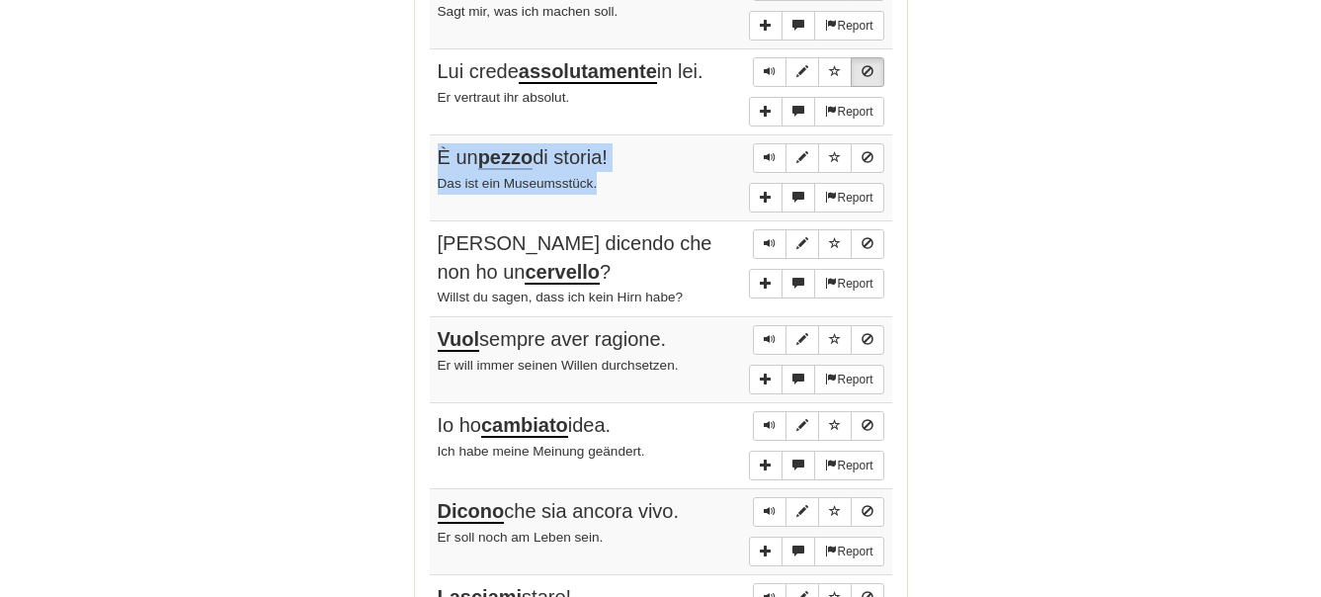
drag, startPoint x: 432, startPoint y: 152, endPoint x: 632, endPoint y: 194, distance: 204.9
click at [632, 194] on td "Report È un pezzo di storia! Das ist ein Museumsstück." at bounding box center [661, 178] width 463 height 86
copy td "È un pezzo di storia! Das ist ein Museumsstück."
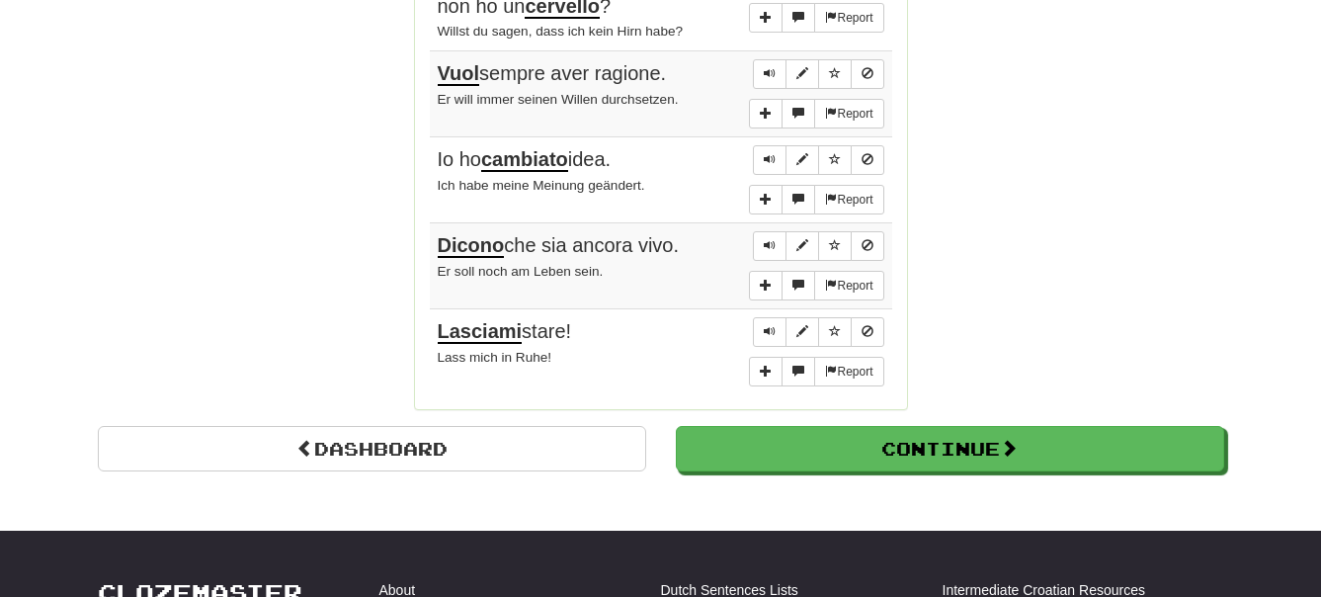
scroll to position [1714, 0]
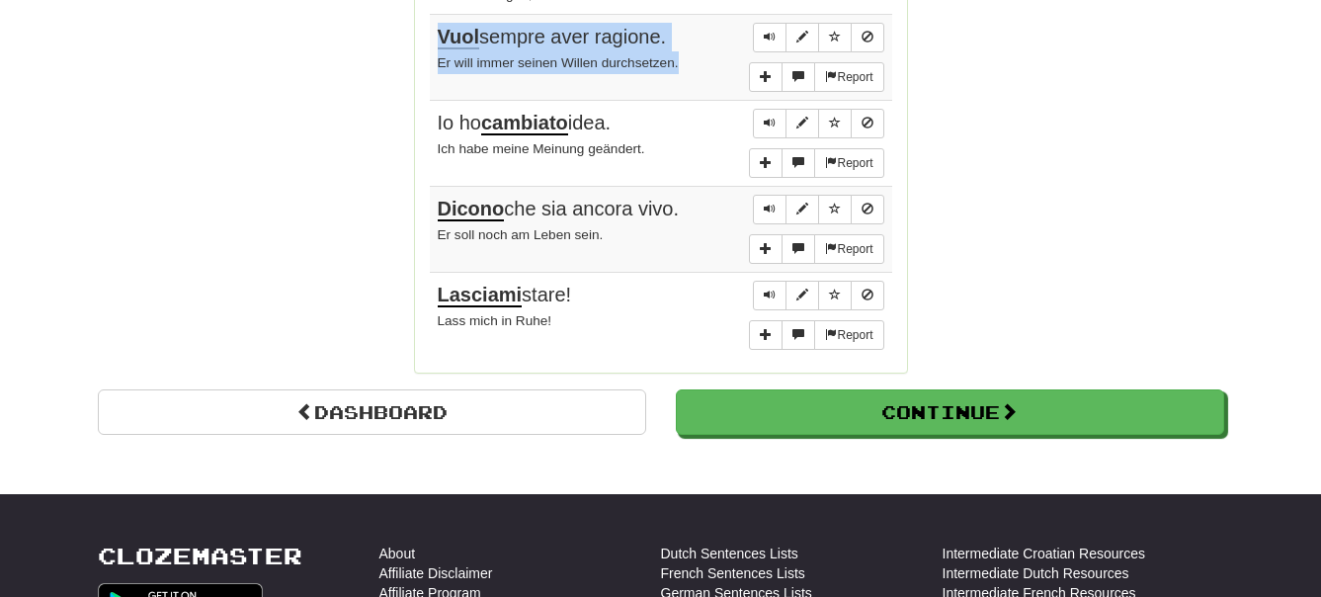
drag, startPoint x: 435, startPoint y: 34, endPoint x: 699, endPoint y: 68, distance: 266.1
click at [699, 68] on td "Report Vuol sempre aver ragione. Er will immer seinen Willen durchsetzen." at bounding box center [661, 58] width 463 height 86
copy td "Vuol sempre aver ragione. Er will immer seinen Willen durchsetzen."
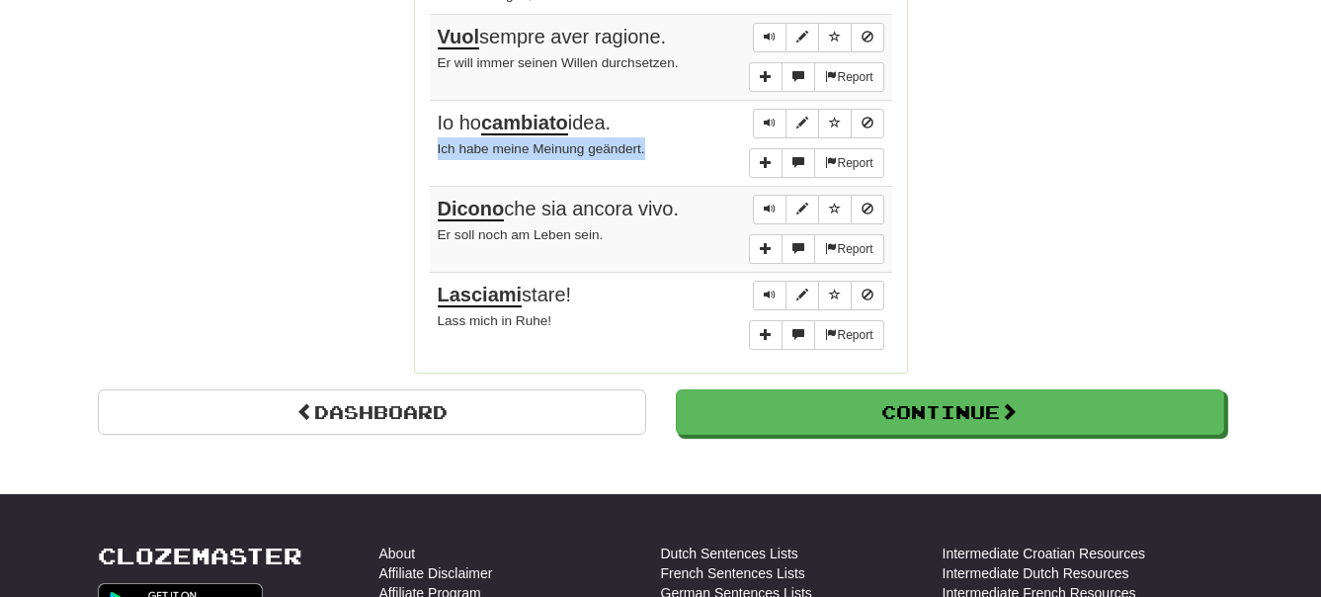
drag, startPoint x: 665, startPoint y: 150, endPoint x: 429, endPoint y: 165, distance: 236.7
copy small "Ich habe meine Meinung geändert."
click at [873, 126] on span "Sentence controls" at bounding box center [868, 123] width 12 height 12
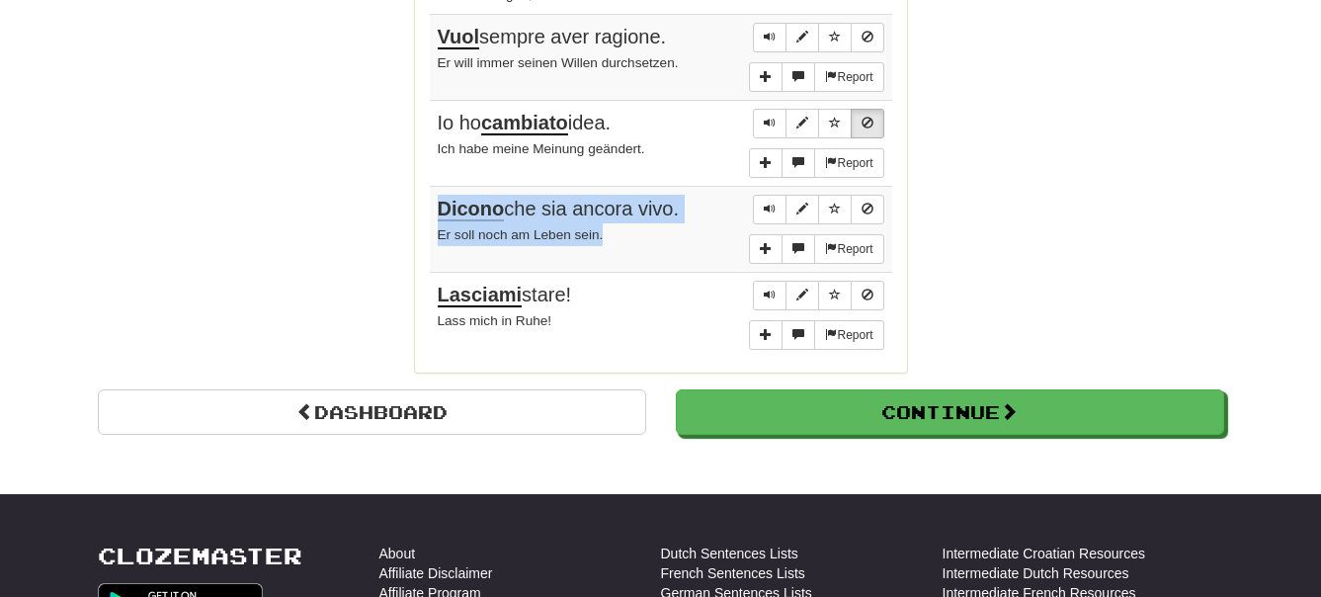
drag, startPoint x: 433, startPoint y: 210, endPoint x: 644, endPoint y: 245, distance: 214.5
click at [644, 245] on td "Report Dicono che sia ancora vivo. Er soll noch am Leben sein." at bounding box center [661, 230] width 463 height 86
copy td "Dicono che sia ancora vivo. Er soll noch am Leben sein."
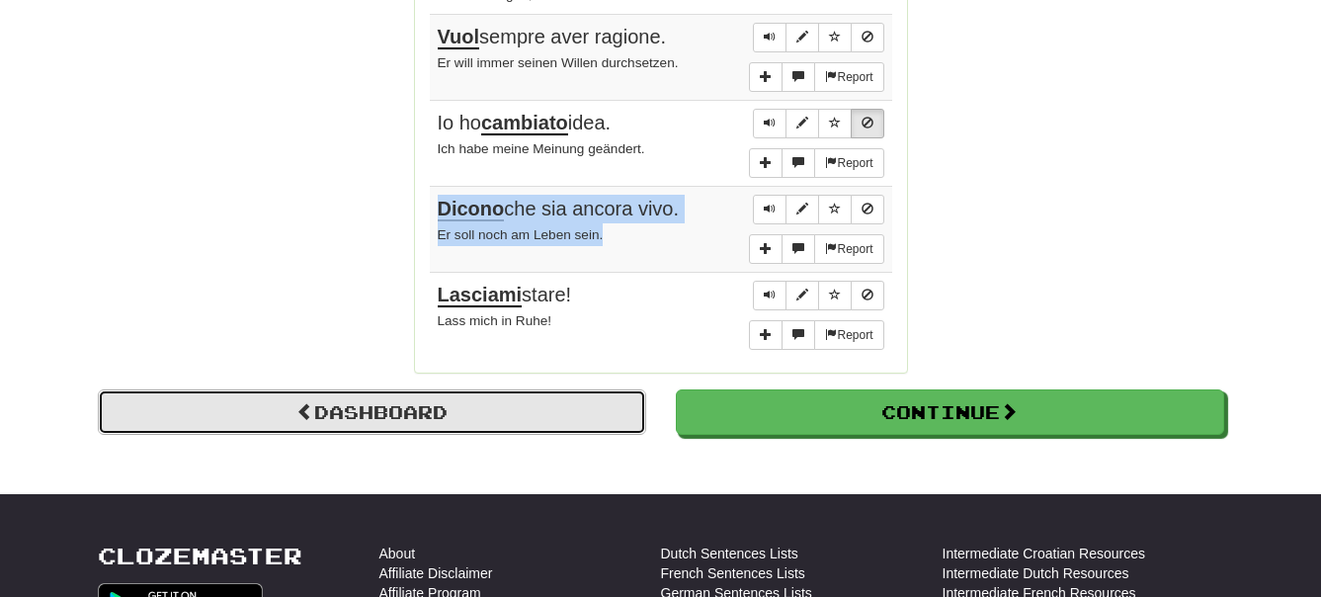
click at [332, 418] on link "Dashboard" at bounding box center [372, 411] width 548 height 45
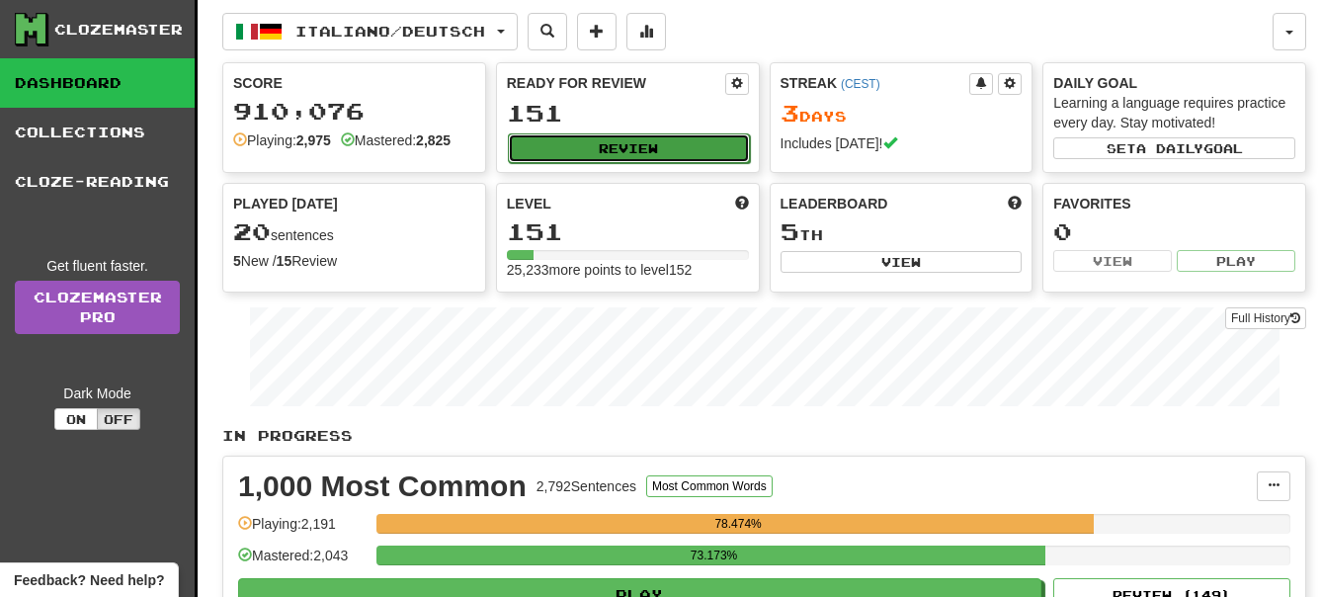
click at [636, 150] on button "Review" at bounding box center [629, 148] width 242 height 30
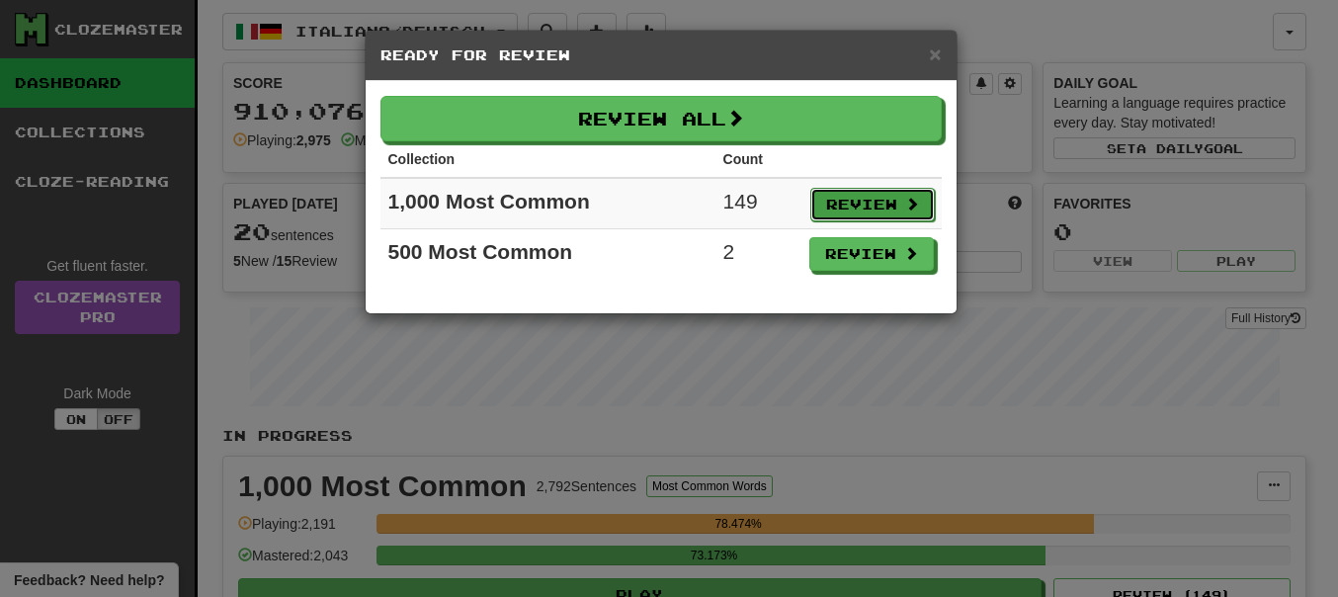
click at [858, 201] on button "Review" at bounding box center [872, 205] width 125 height 34
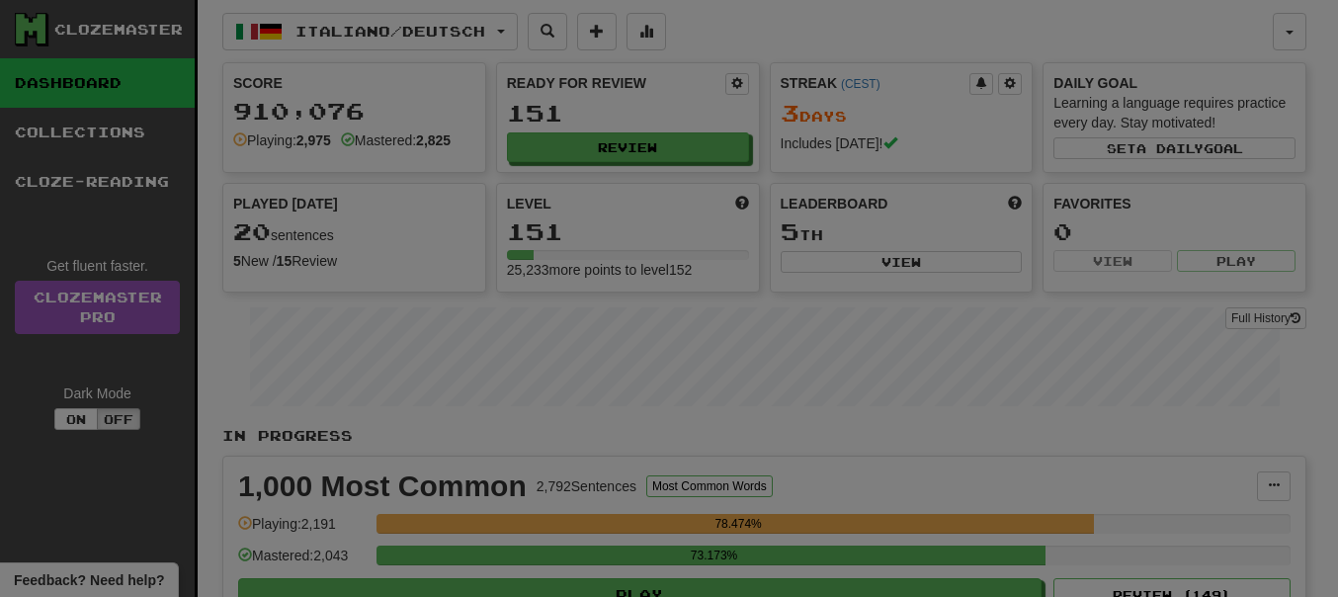
select select "**"
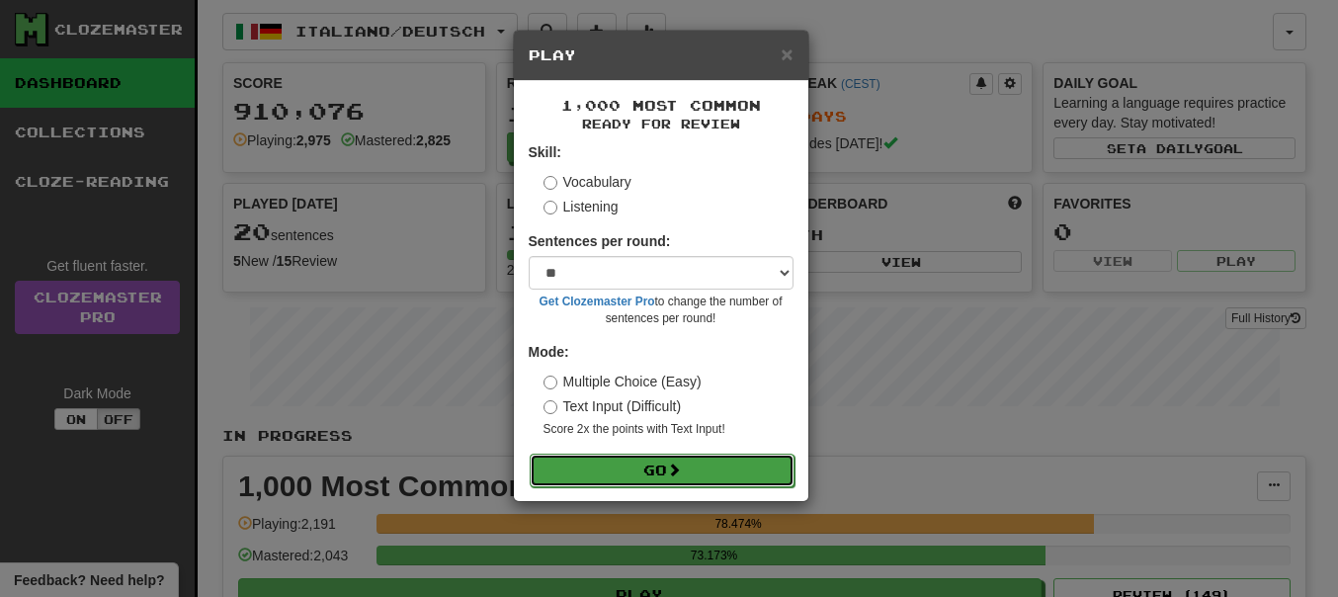
click at [648, 468] on button "Go" at bounding box center [662, 471] width 265 height 34
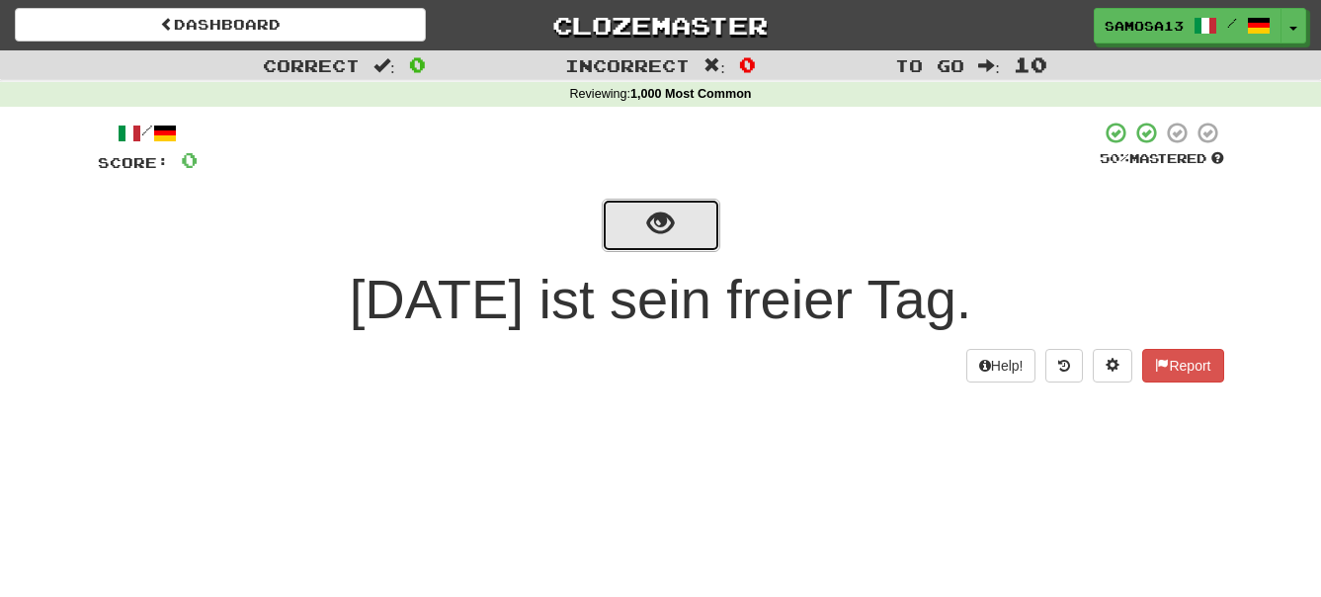
click at [671, 237] on span "show sentence" at bounding box center [660, 223] width 27 height 27
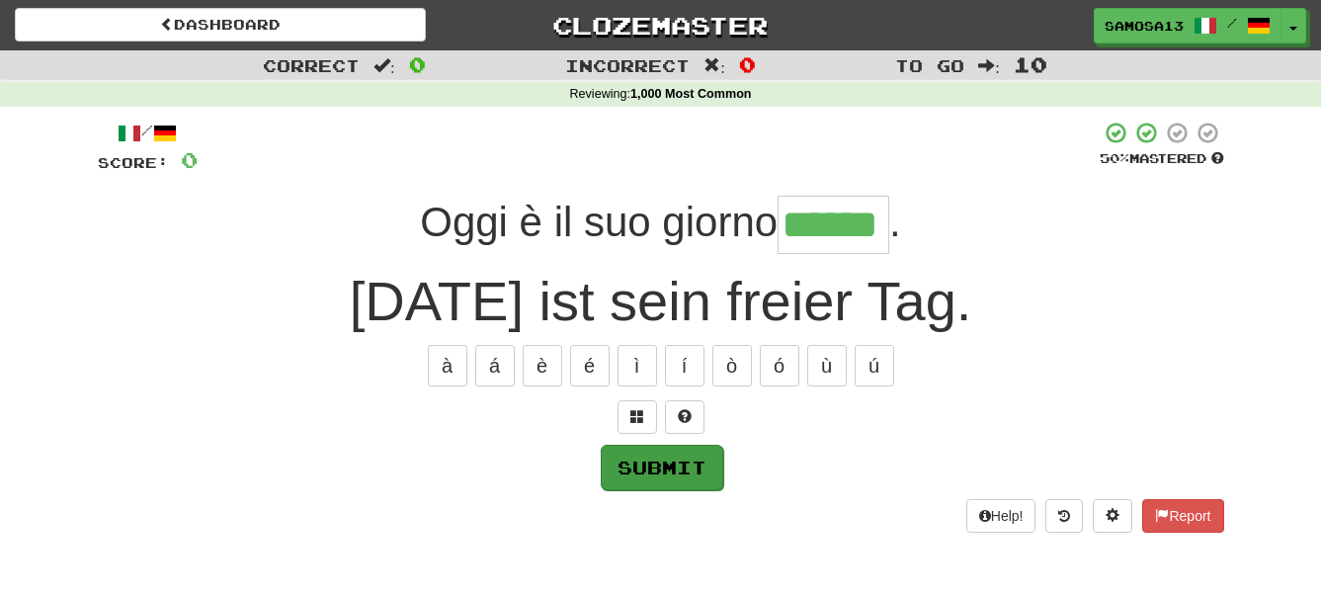
type input "******"
click at [698, 479] on button "Submit" at bounding box center [662, 467] width 123 height 45
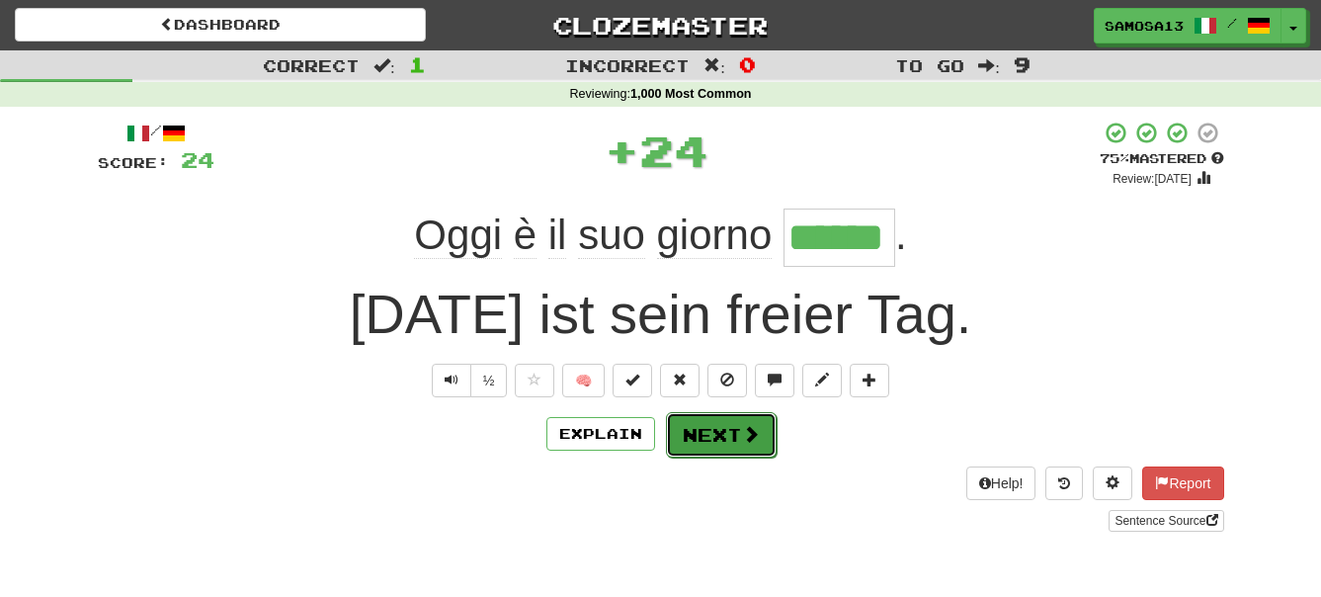
click at [742, 437] on span at bounding box center [751, 434] width 18 height 18
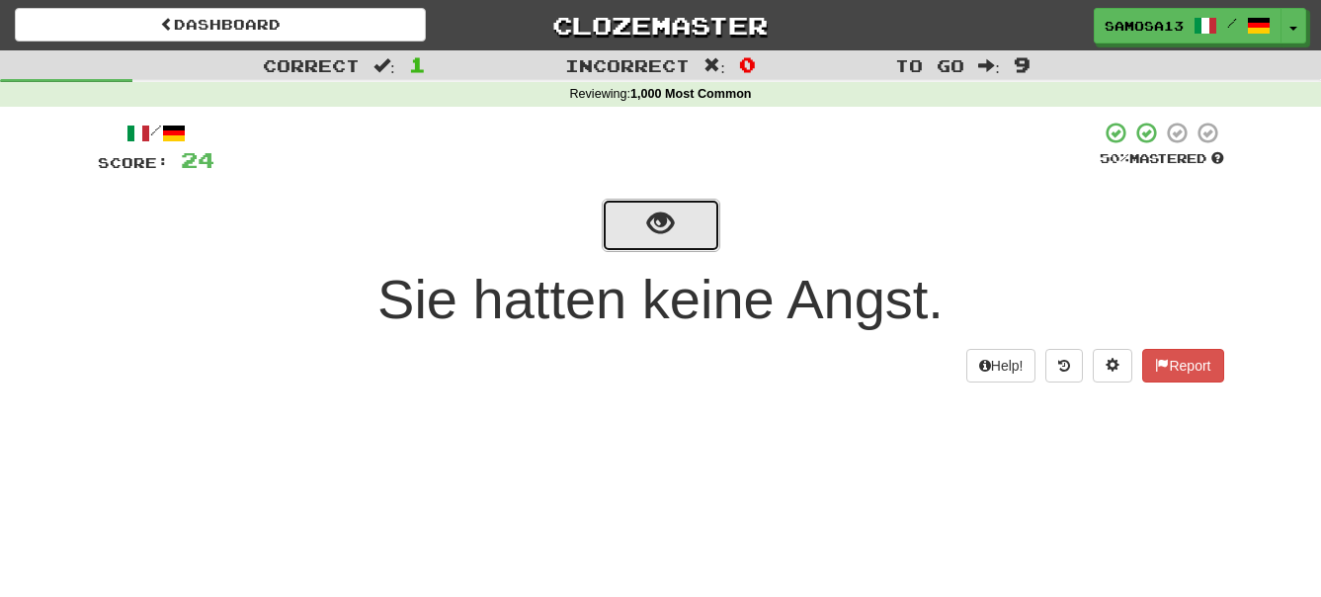
click at [645, 226] on button "show sentence" at bounding box center [661, 225] width 119 height 53
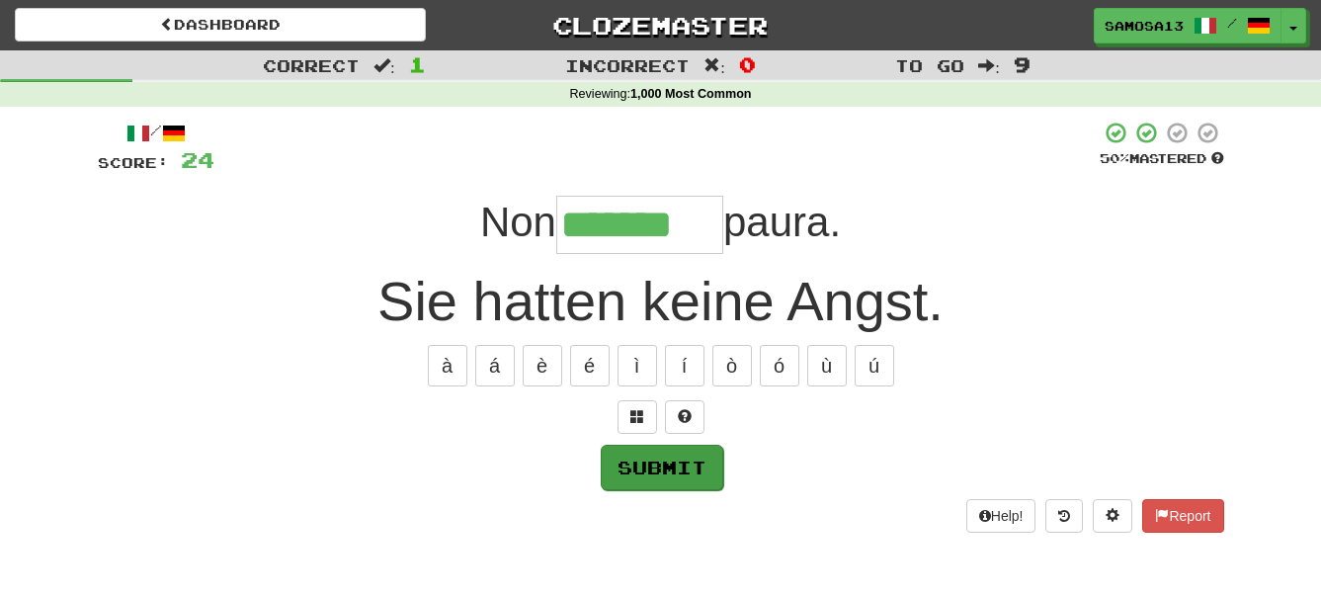
type input "*******"
click at [713, 476] on button "Submit" at bounding box center [662, 467] width 123 height 45
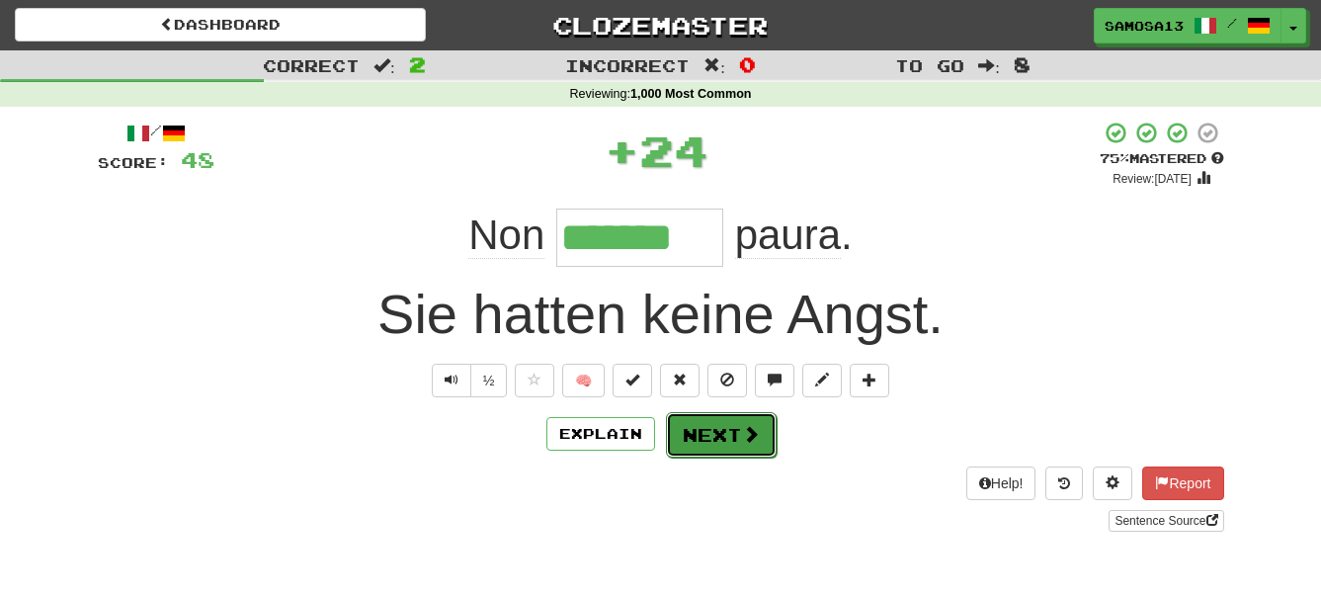
click at [732, 433] on button "Next" at bounding box center [721, 434] width 111 height 45
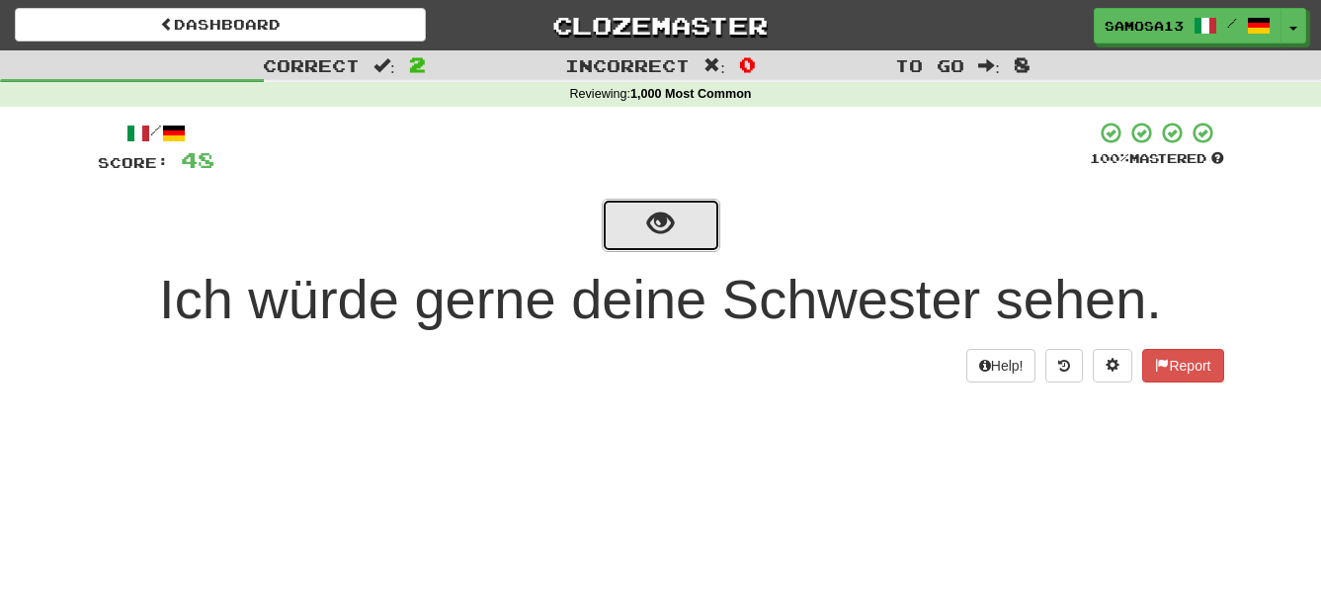
click at [673, 225] on span "show sentence" at bounding box center [660, 223] width 27 height 27
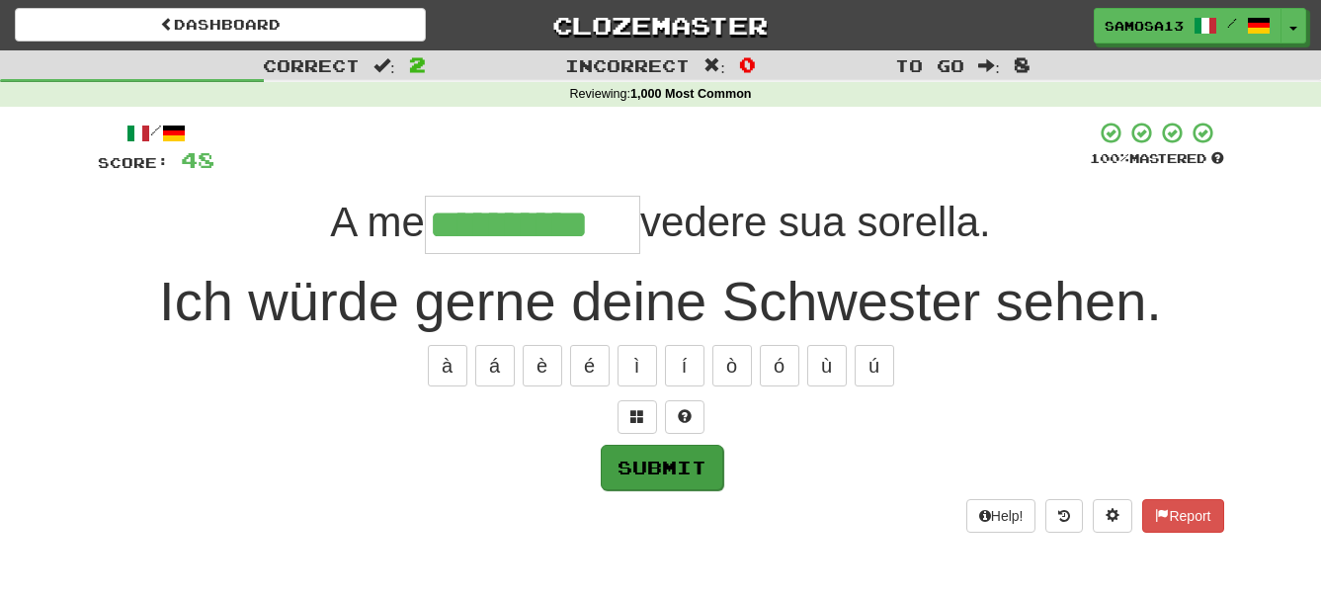
type input "**********"
click at [696, 479] on button "Submit" at bounding box center [662, 467] width 123 height 45
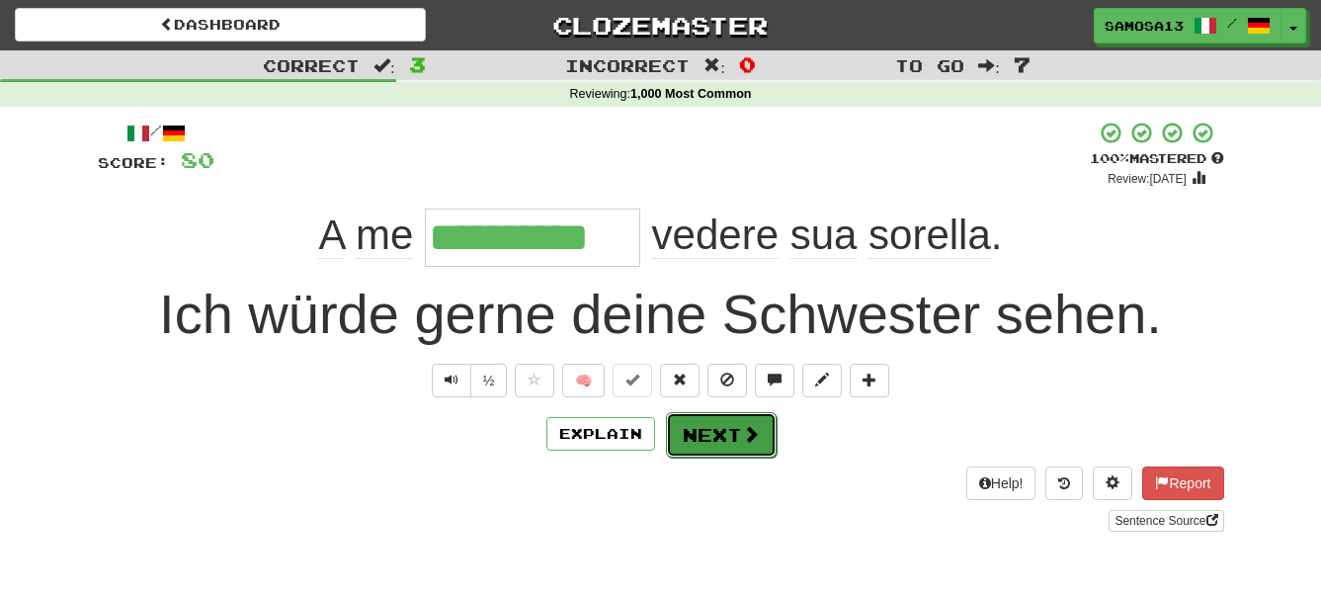
click at [703, 423] on button "Next" at bounding box center [721, 434] width 111 height 45
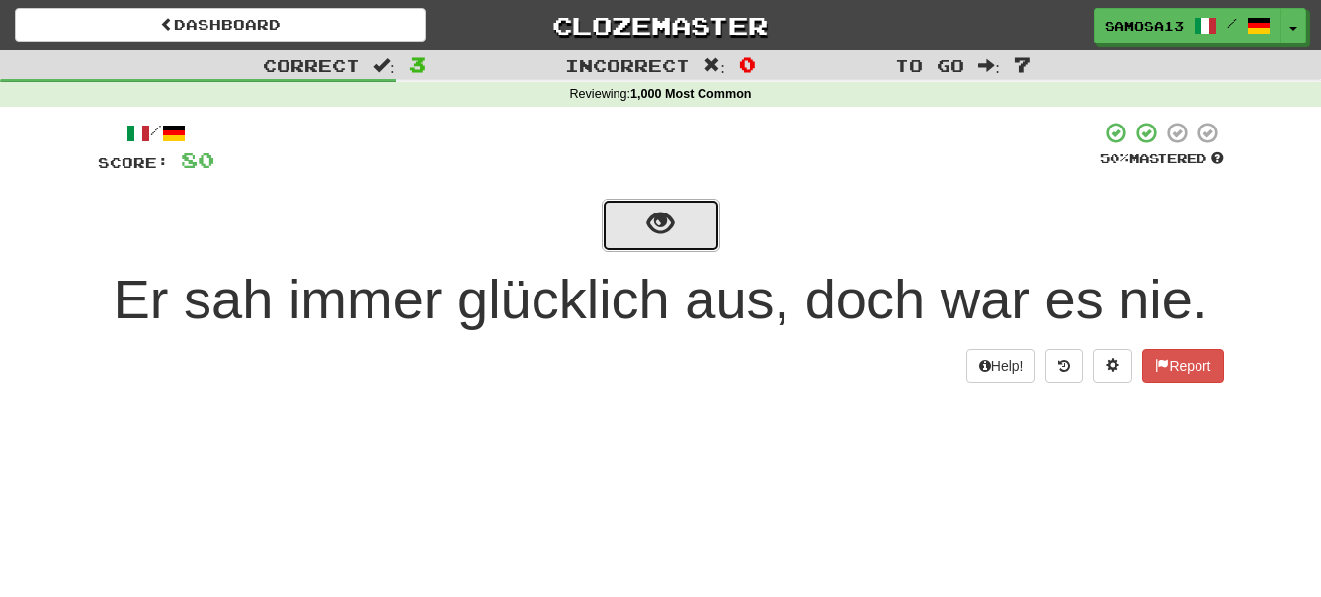
click at [667, 237] on span "show sentence" at bounding box center [660, 223] width 27 height 27
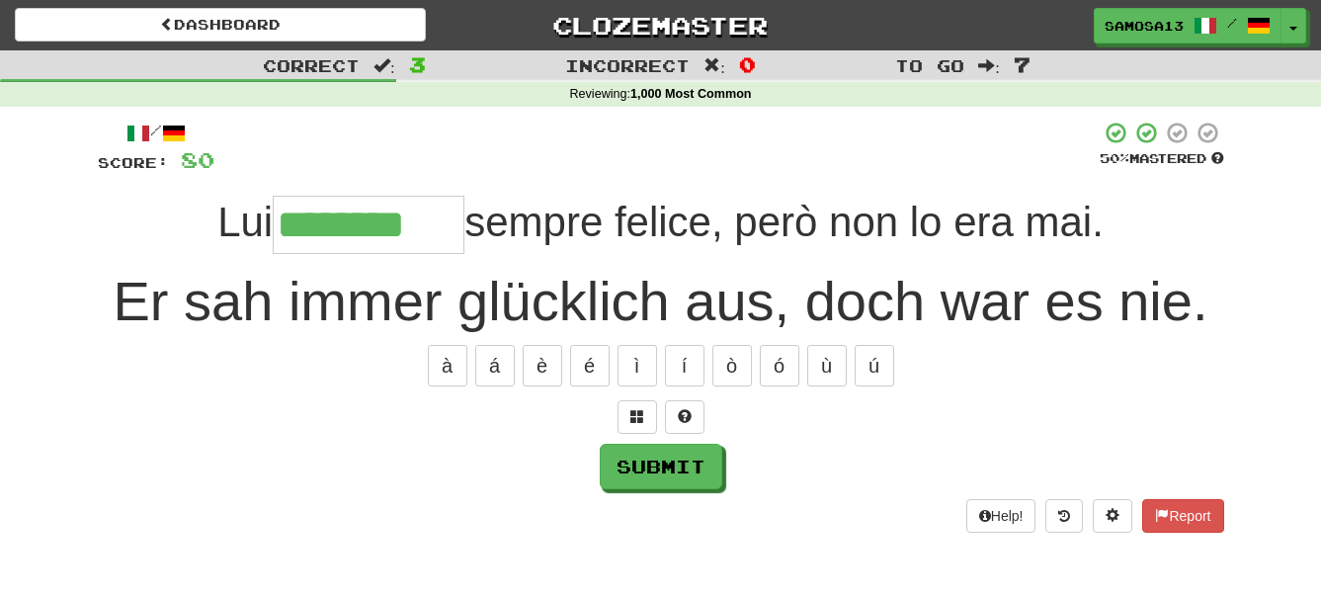
type input "********"
click at [656, 459] on button "Submit" at bounding box center [662, 467] width 123 height 45
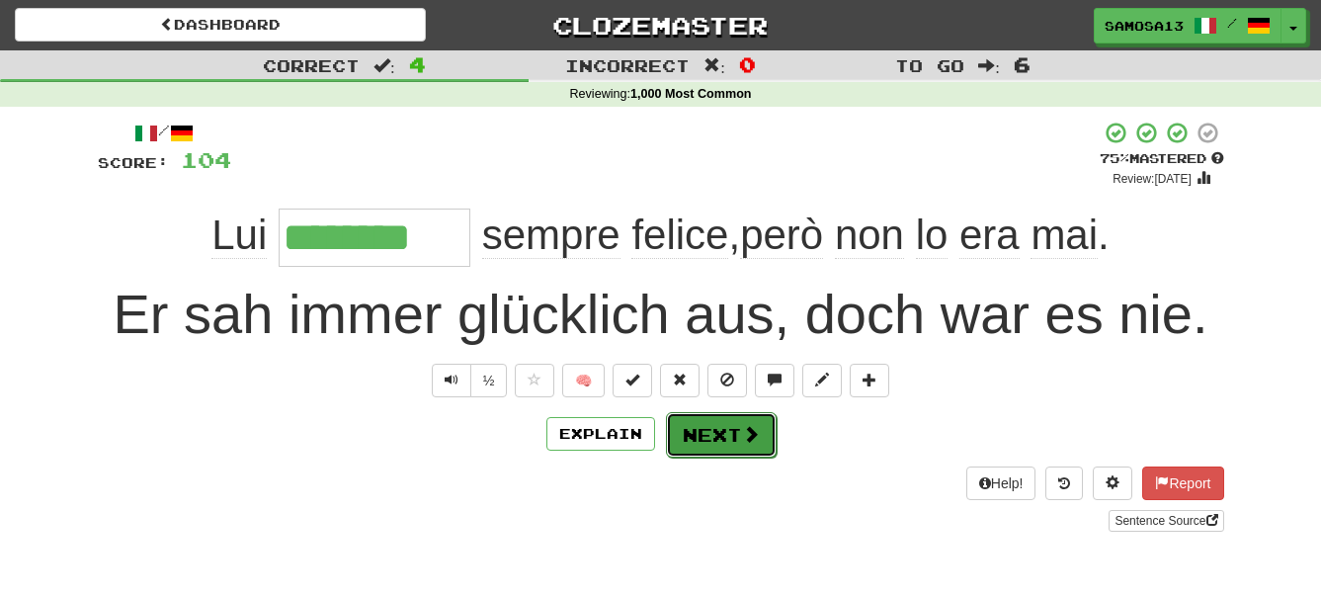
click at [724, 428] on button "Next" at bounding box center [721, 434] width 111 height 45
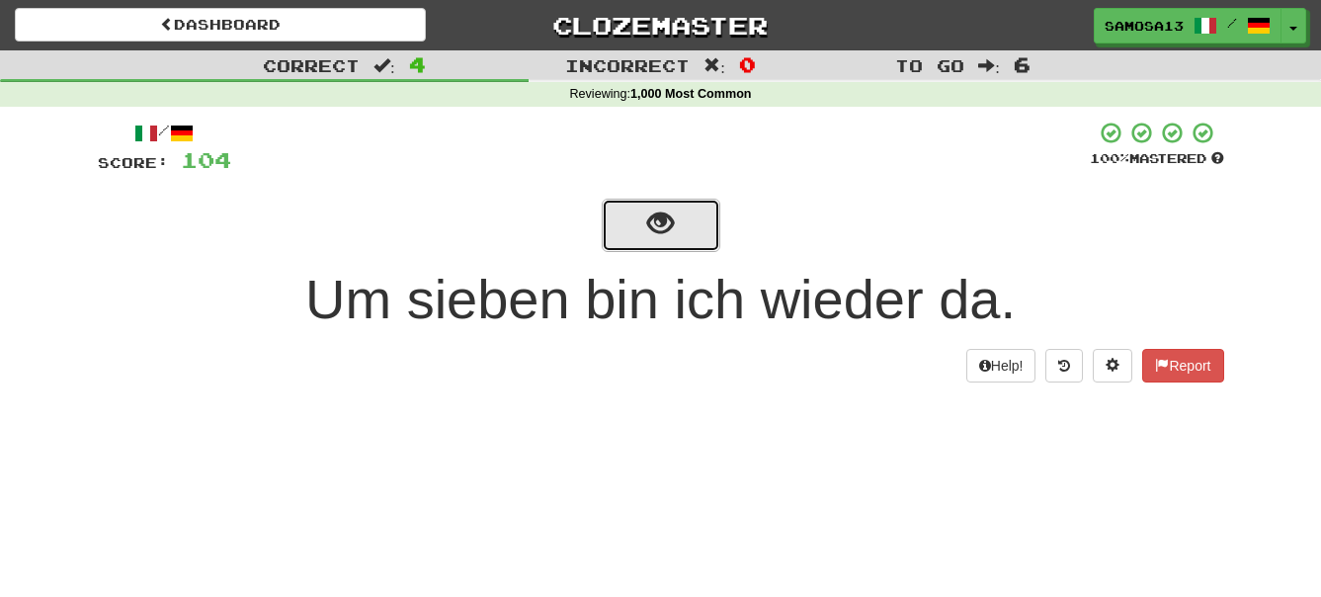
click at [664, 218] on span "show sentence" at bounding box center [660, 223] width 27 height 27
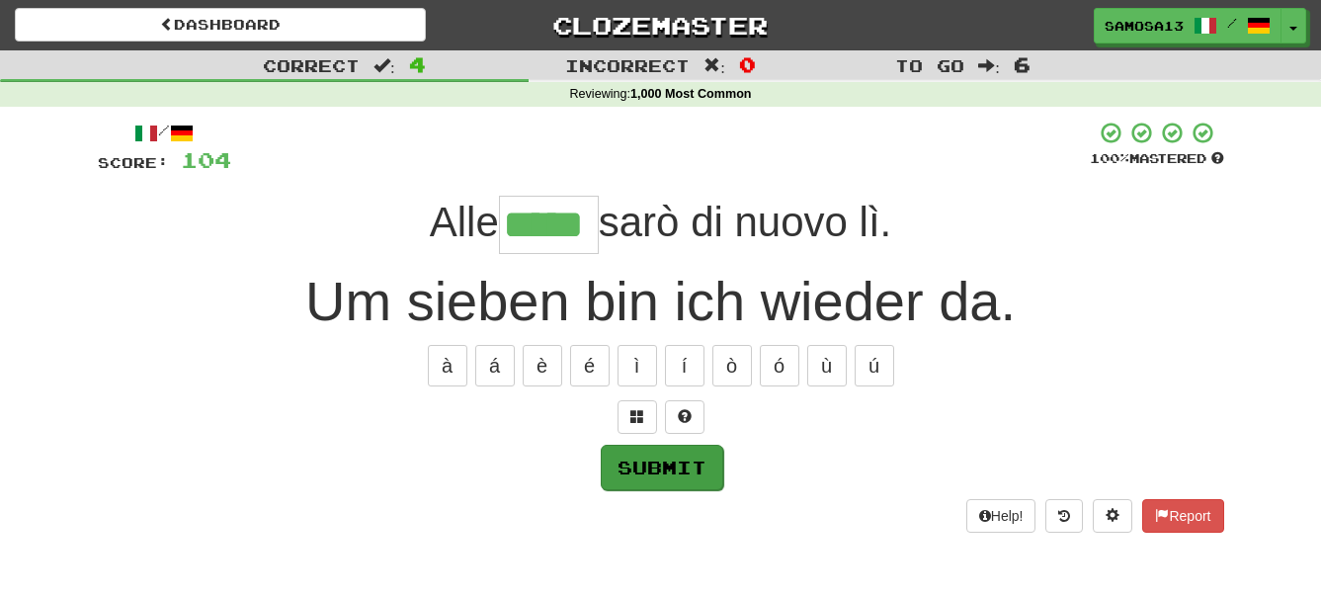
type input "*****"
click at [685, 463] on button "Submit" at bounding box center [662, 467] width 123 height 45
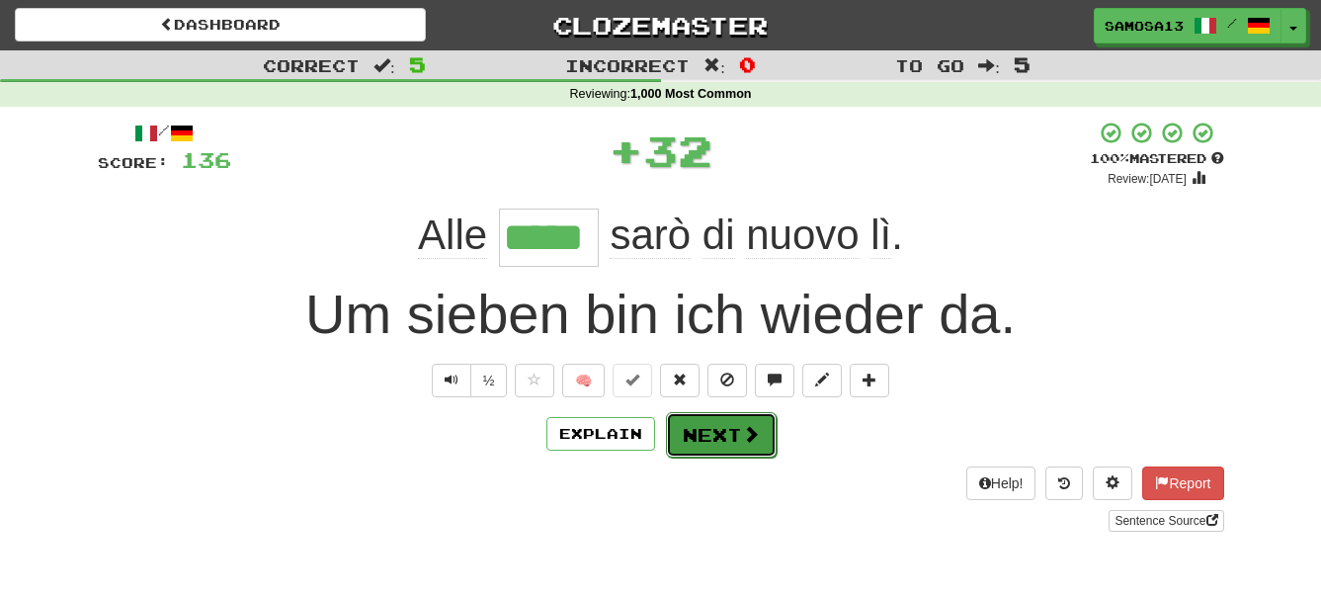
click at [713, 434] on button "Next" at bounding box center [721, 434] width 111 height 45
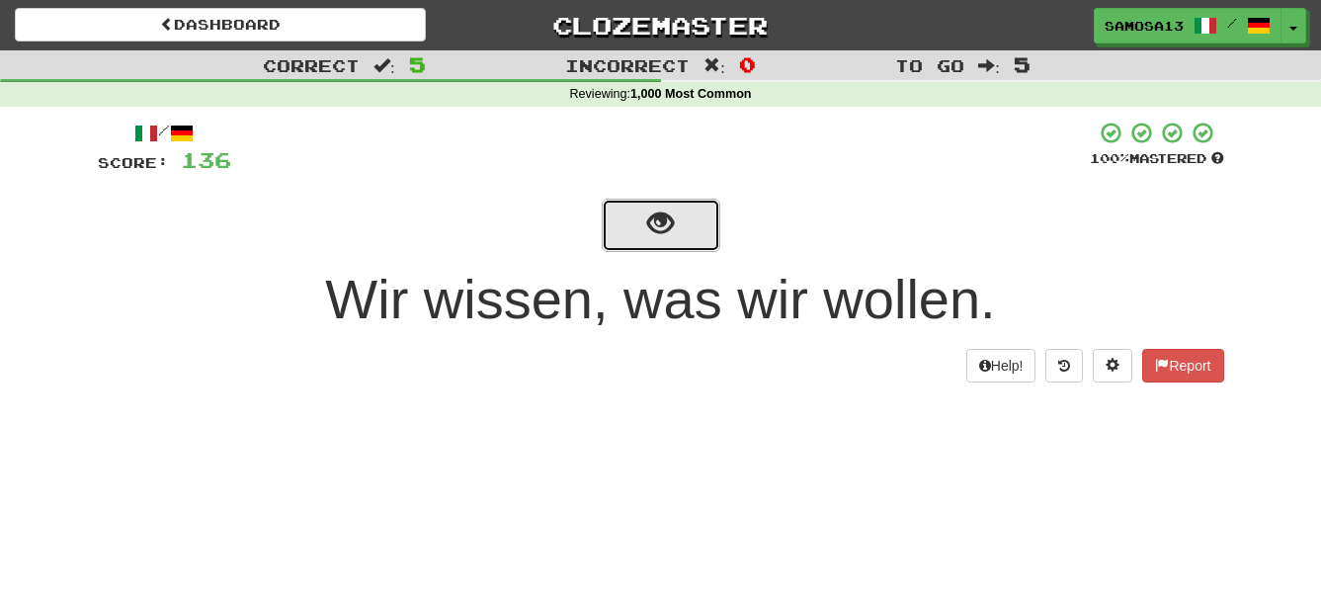
click at [632, 224] on button "show sentence" at bounding box center [661, 225] width 119 height 53
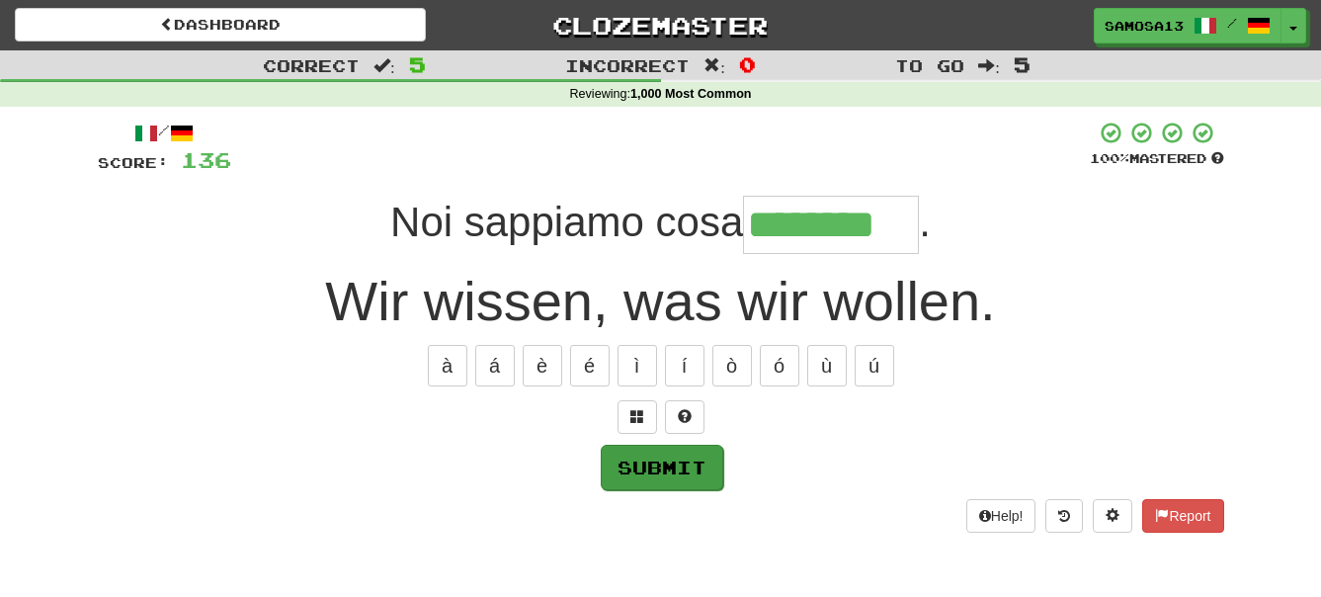
type input "********"
click at [689, 474] on button "Submit" at bounding box center [662, 467] width 123 height 45
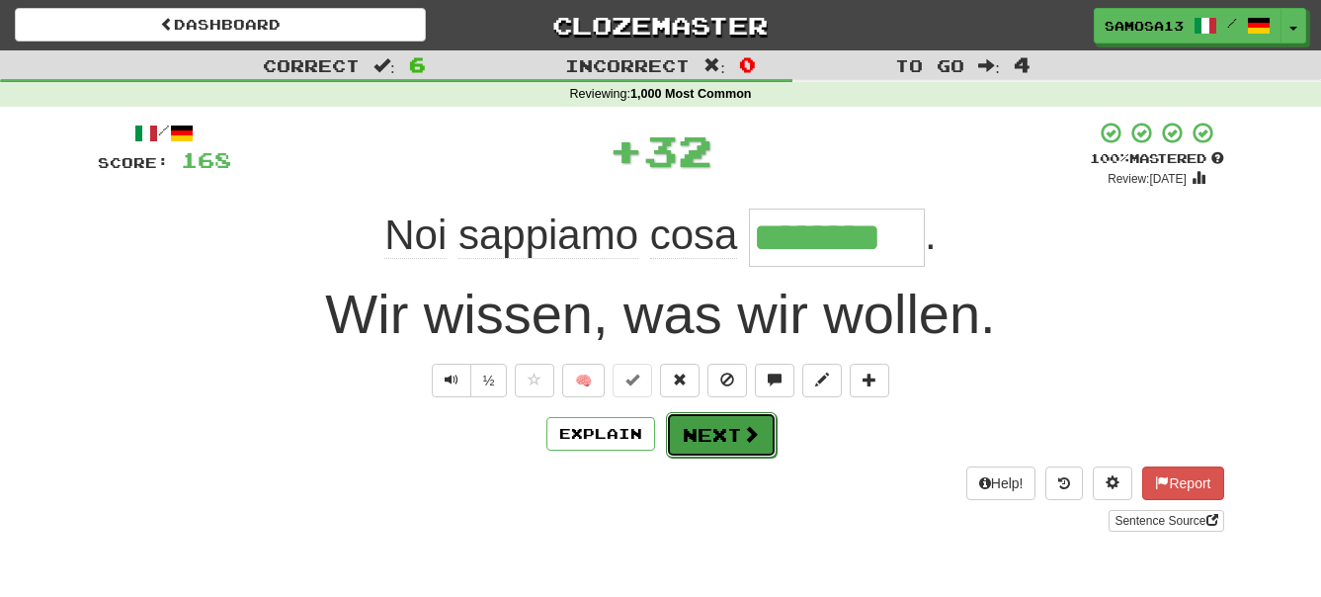
click at [721, 436] on button "Next" at bounding box center [721, 434] width 111 height 45
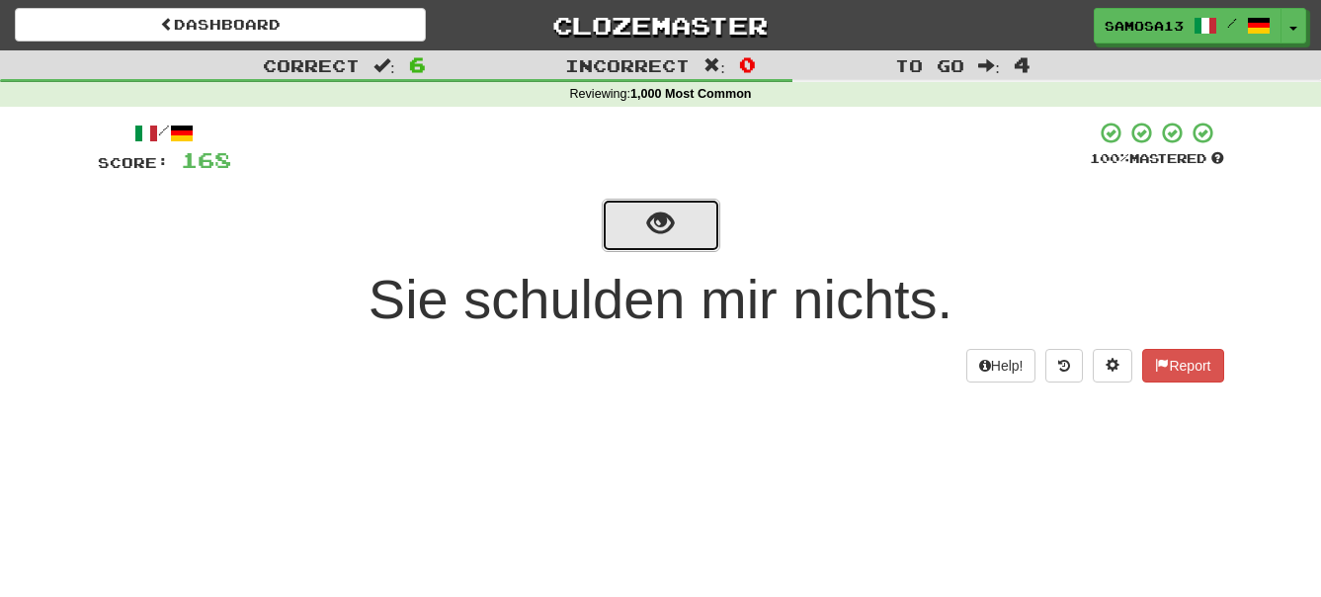
click at [652, 237] on span "show sentence" at bounding box center [660, 223] width 27 height 27
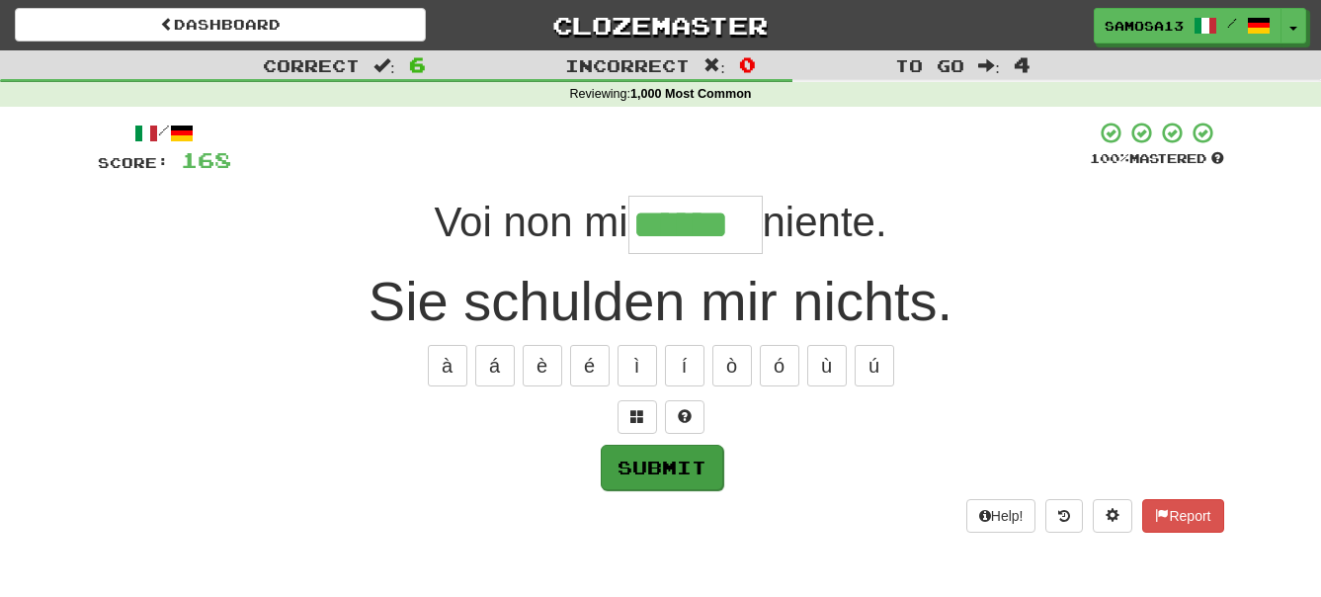
type input "******"
click at [681, 475] on button "Submit" at bounding box center [662, 467] width 123 height 45
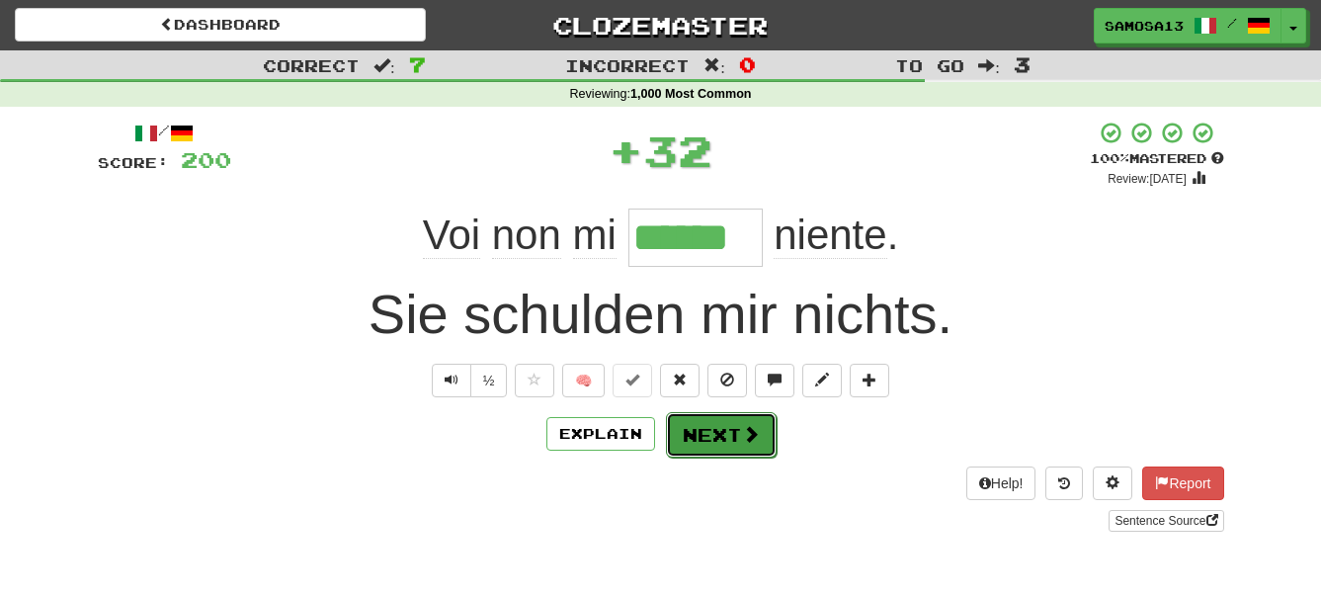
click at [719, 442] on button "Next" at bounding box center [721, 434] width 111 height 45
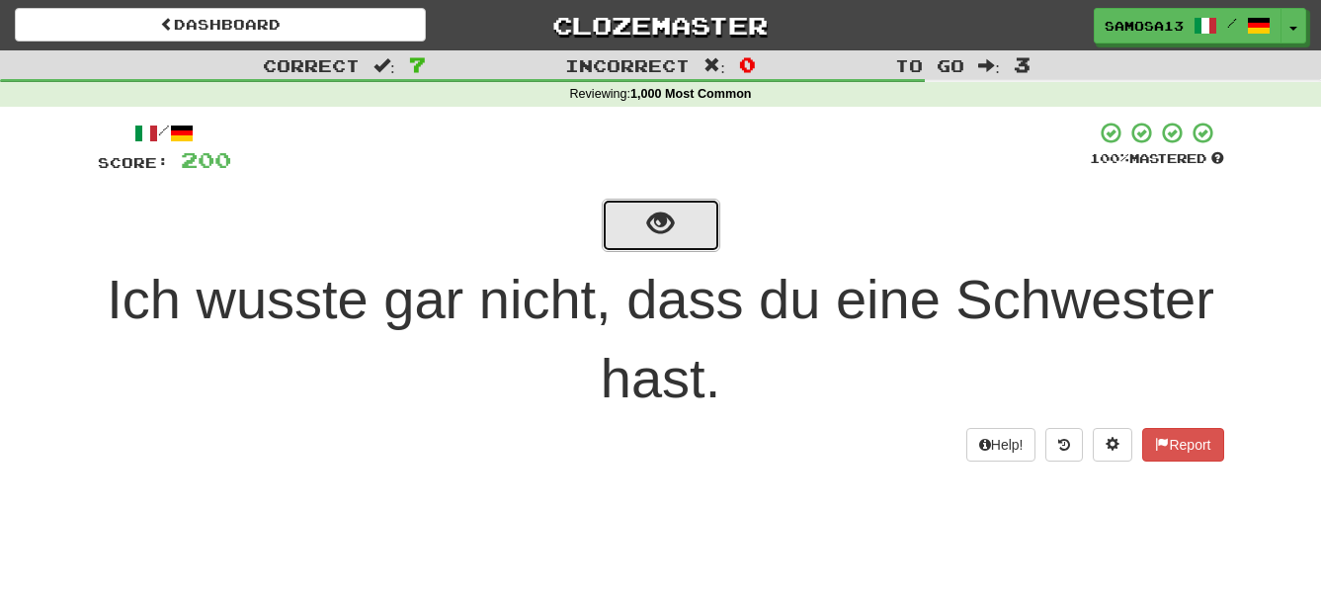
click at [677, 229] on button "show sentence" at bounding box center [661, 225] width 119 height 53
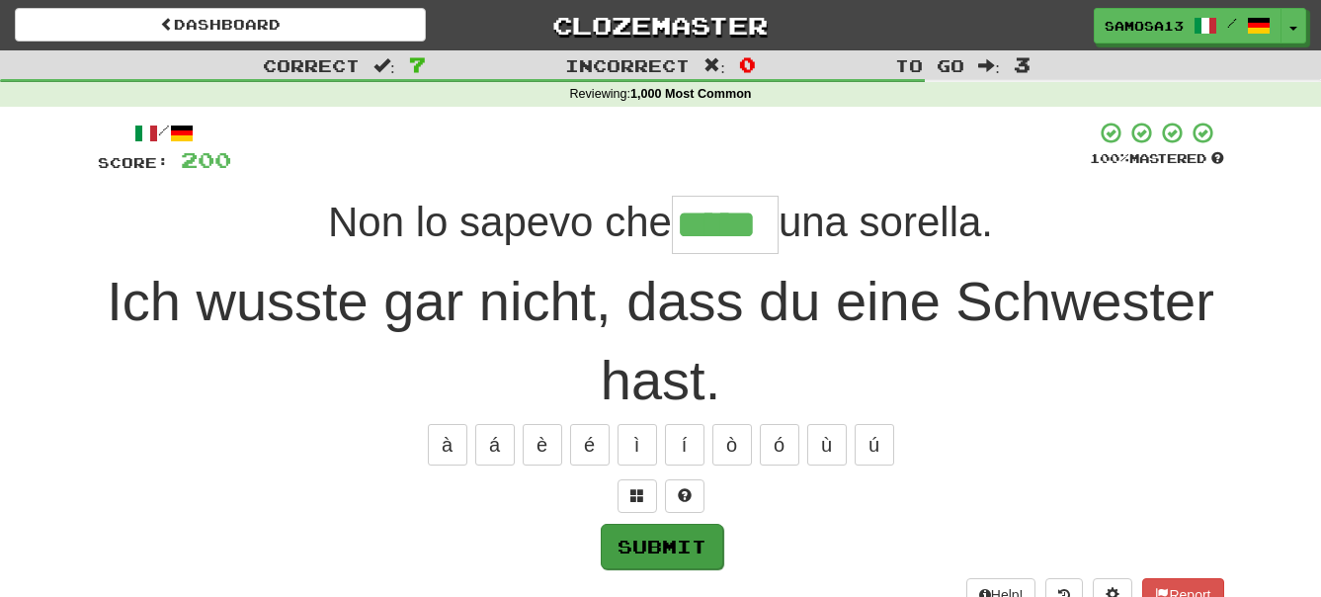
type input "*****"
click at [671, 541] on button "Submit" at bounding box center [662, 546] width 123 height 45
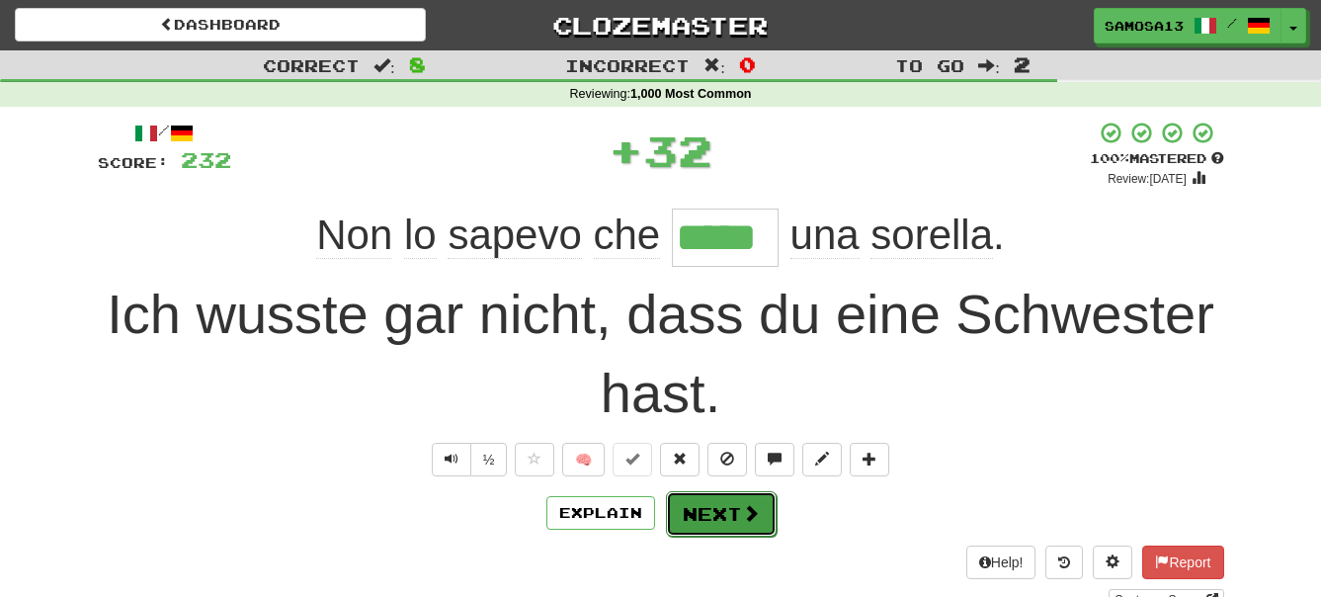
click at [735, 509] on button "Next" at bounding box center [721, 513] width 111 height 45
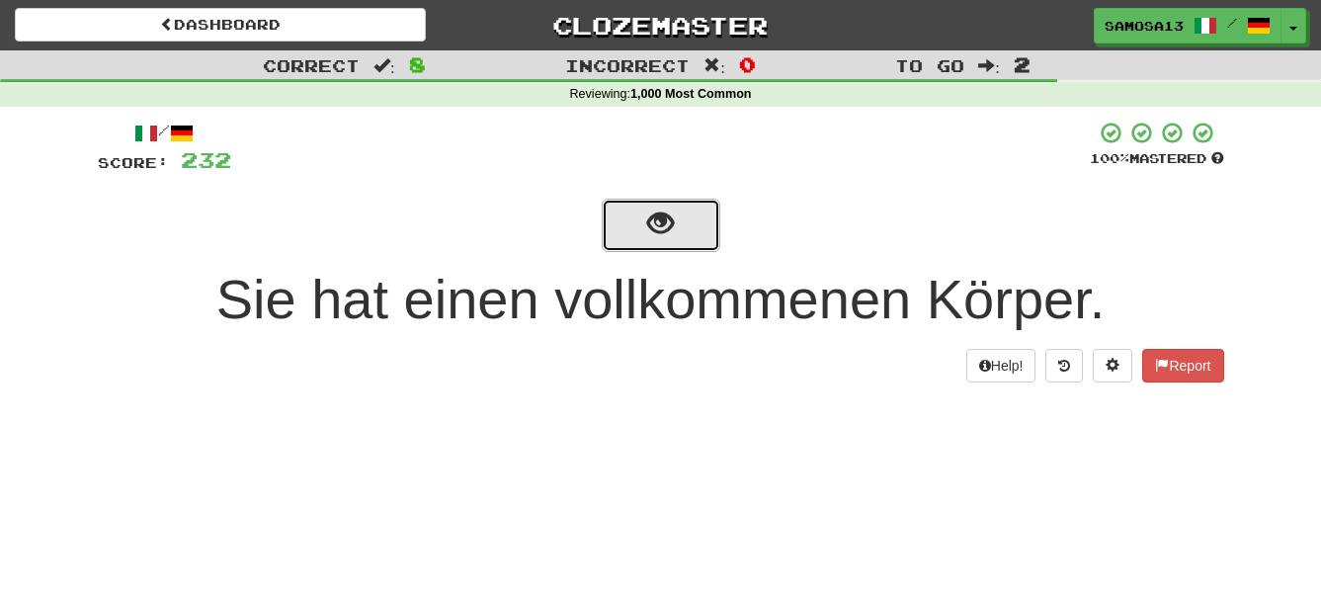
click at [654, 230] on span "show sentence" at bounding box center [660, 223] width 27 height 27
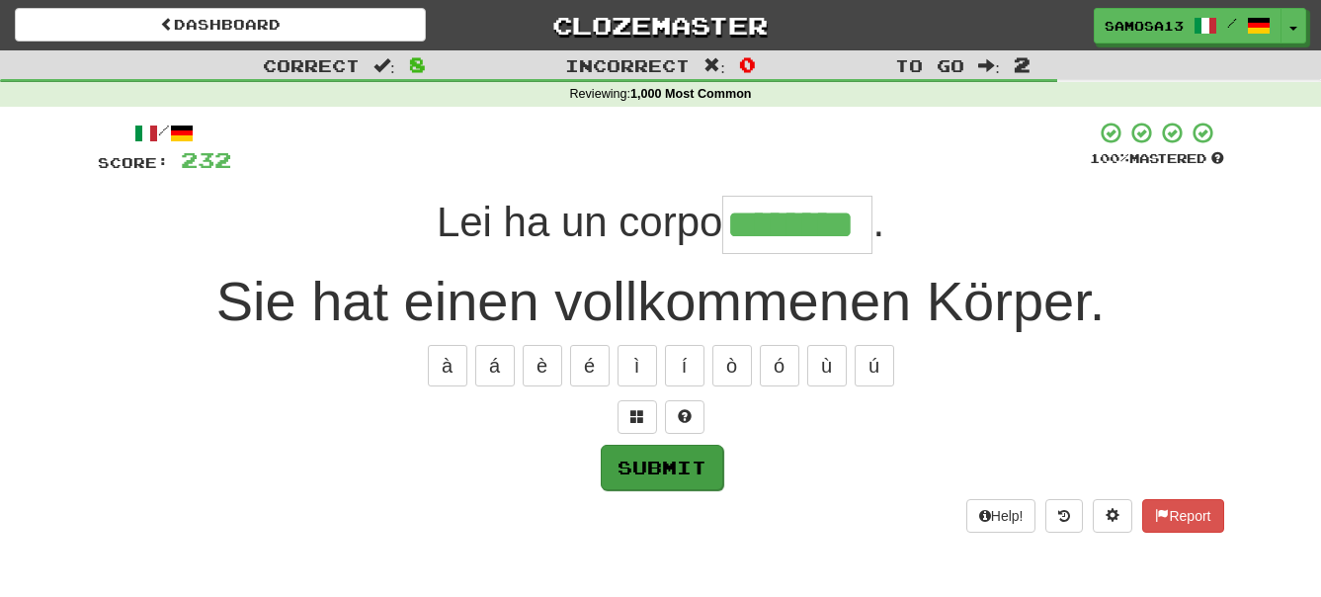
type input "********"
click at [680, 472] on button "Submit" at bounding box center [662, 467] width 123 height 45
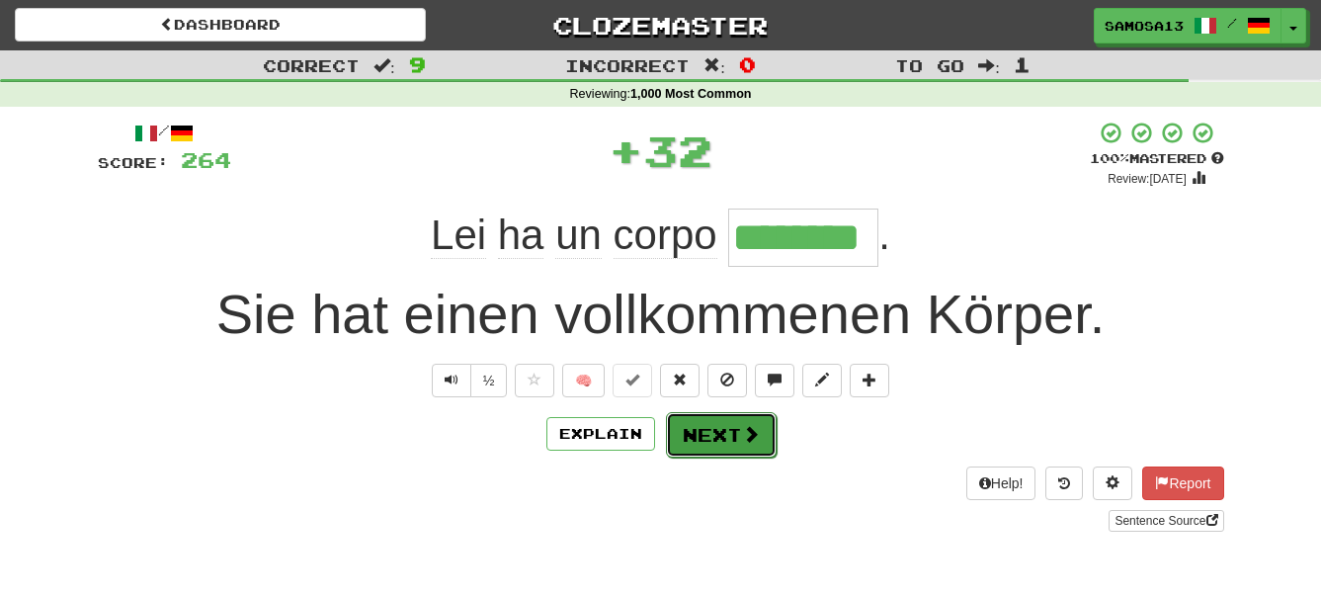
click at [731, 440] on button "Next" at bounding box center [721, 434] width 111 height 45
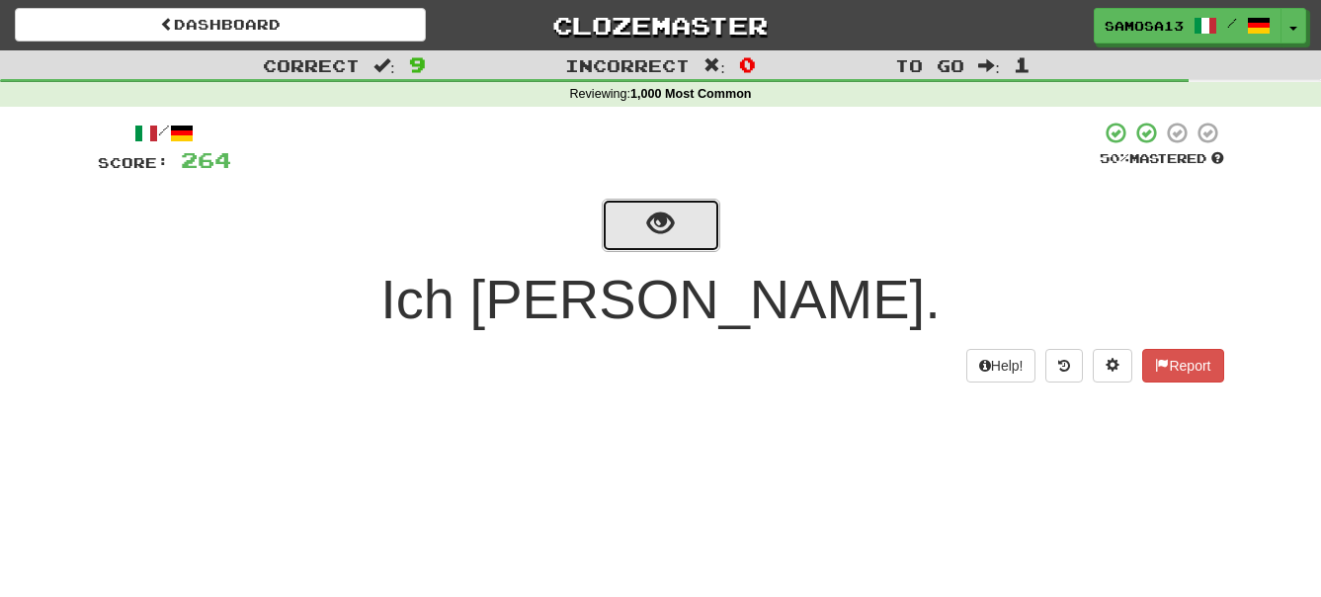
click at [665, 237] on span "show sentence" at bounding box center [660, 223] width 27 height 27
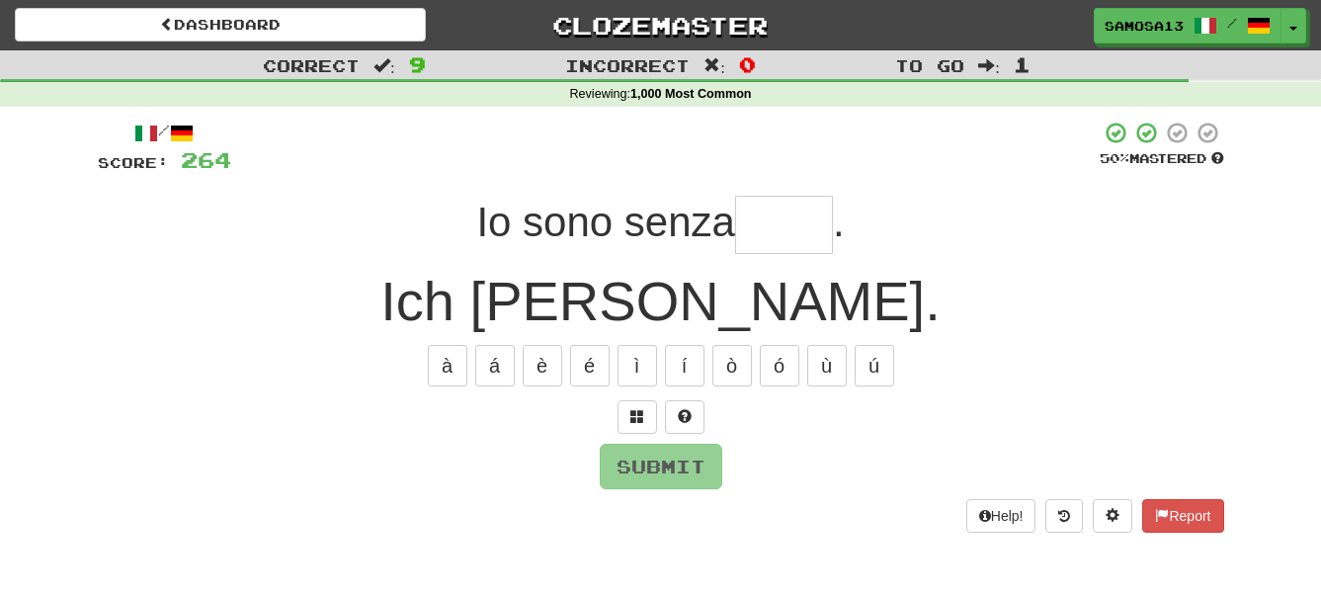
type input "*"
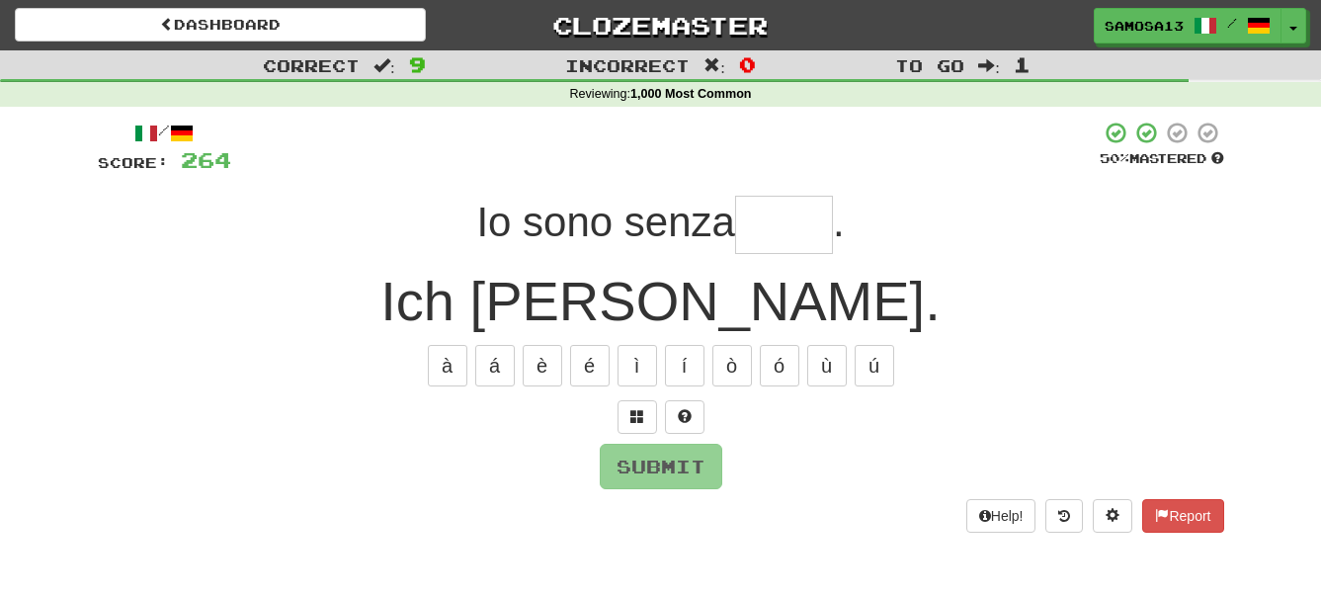
type input "*"
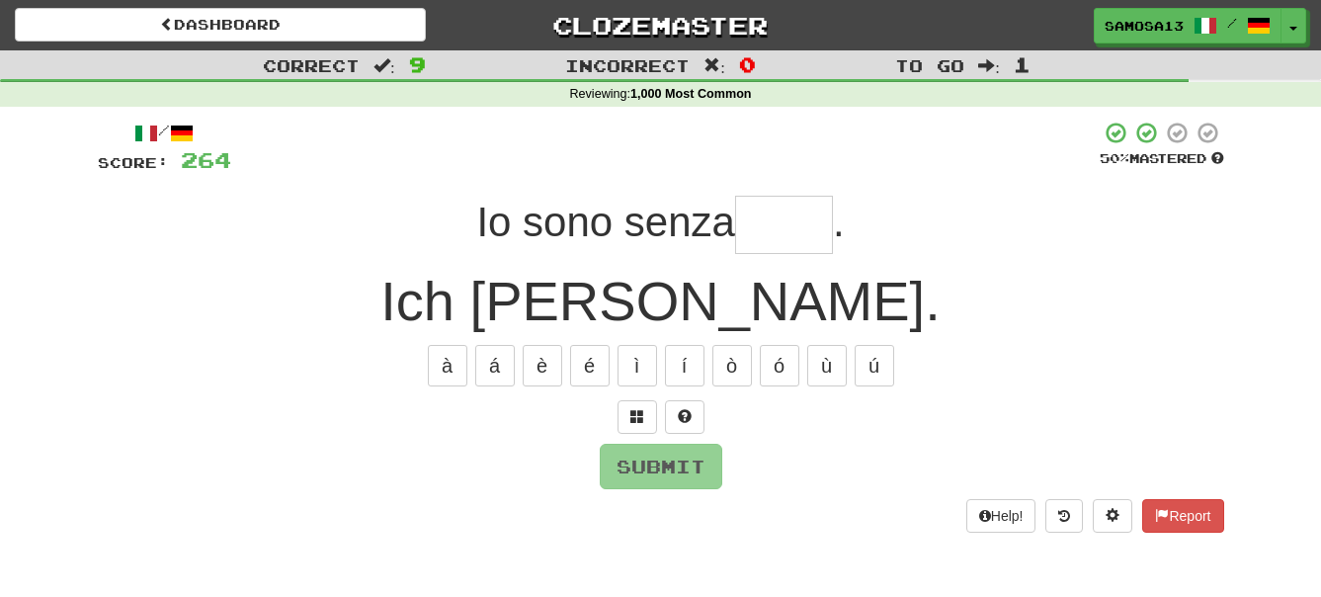
type input "*"
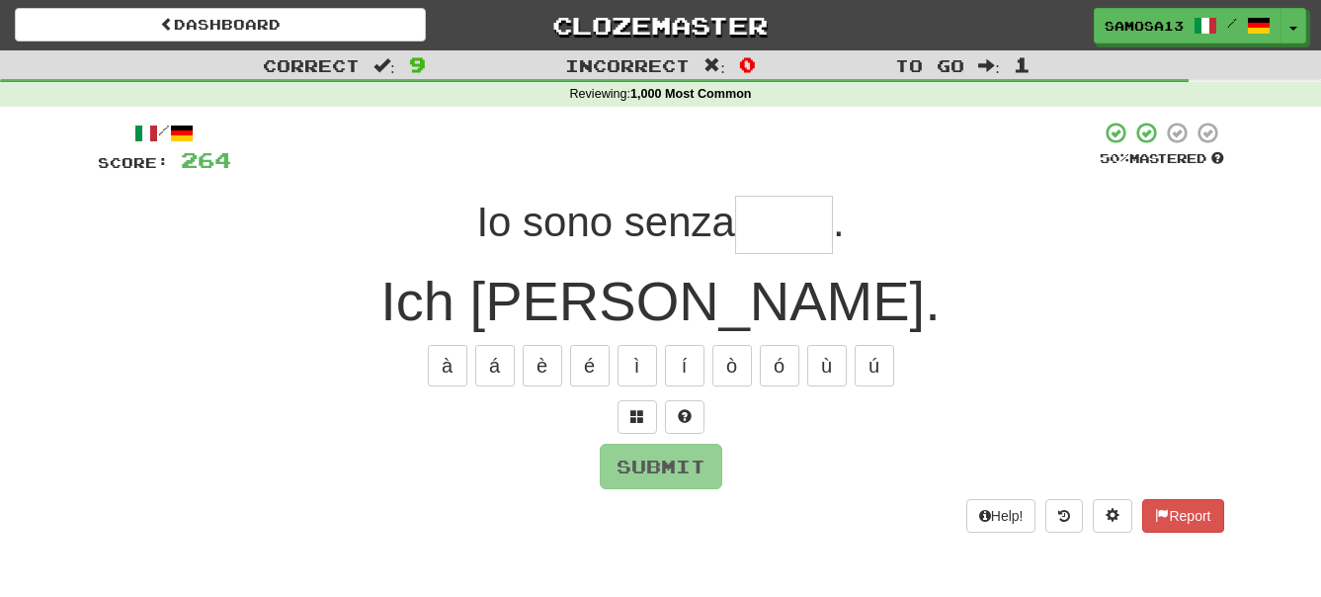
type input "*"
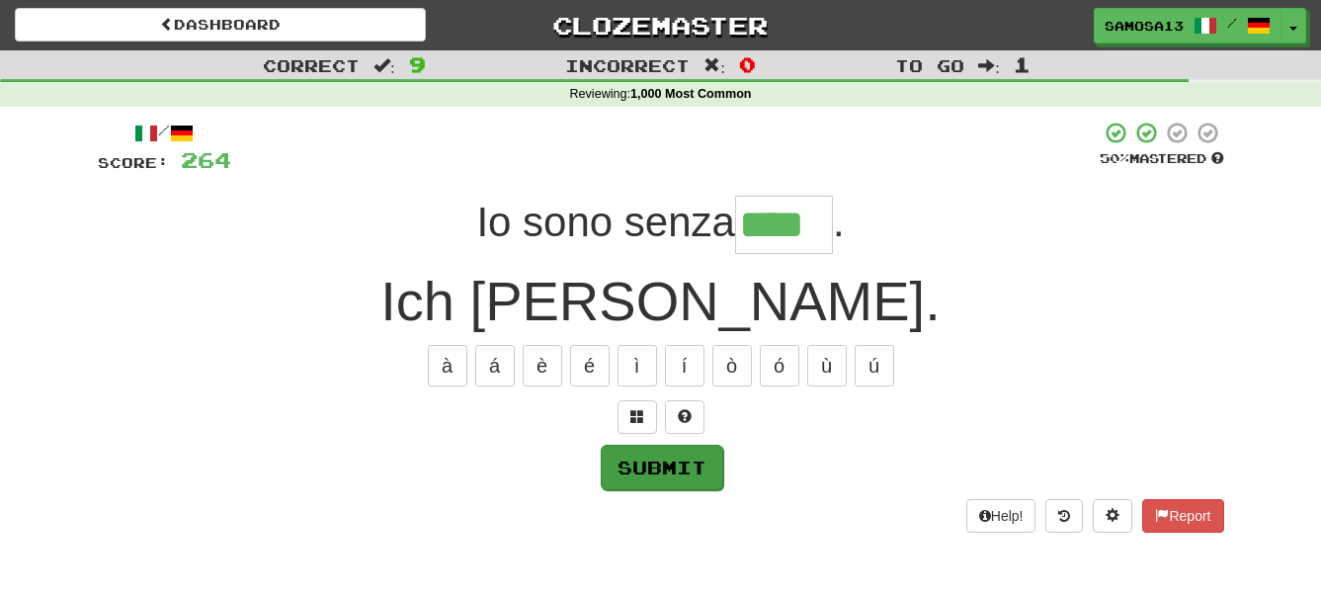
type input "****"
click at [708, 476] on button "Submit" at bounding box center [662, 467] width 123 height 45
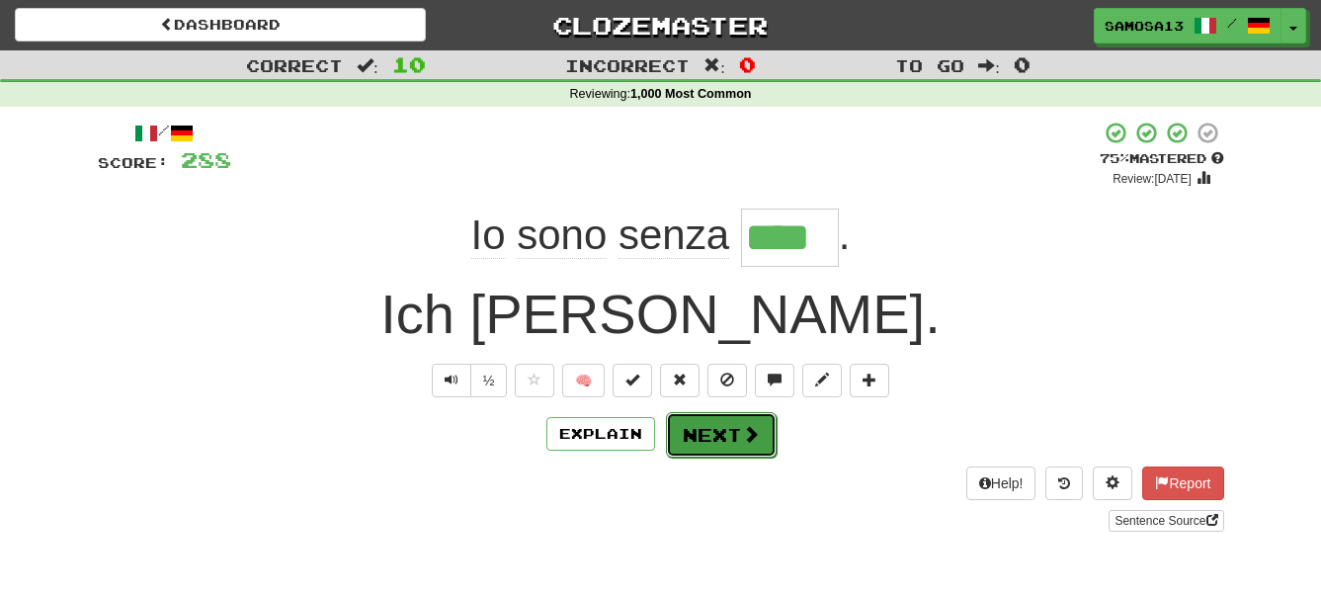
click at [726, 439] on button "Next" at bounding box center [721, 434] width 111 height 45
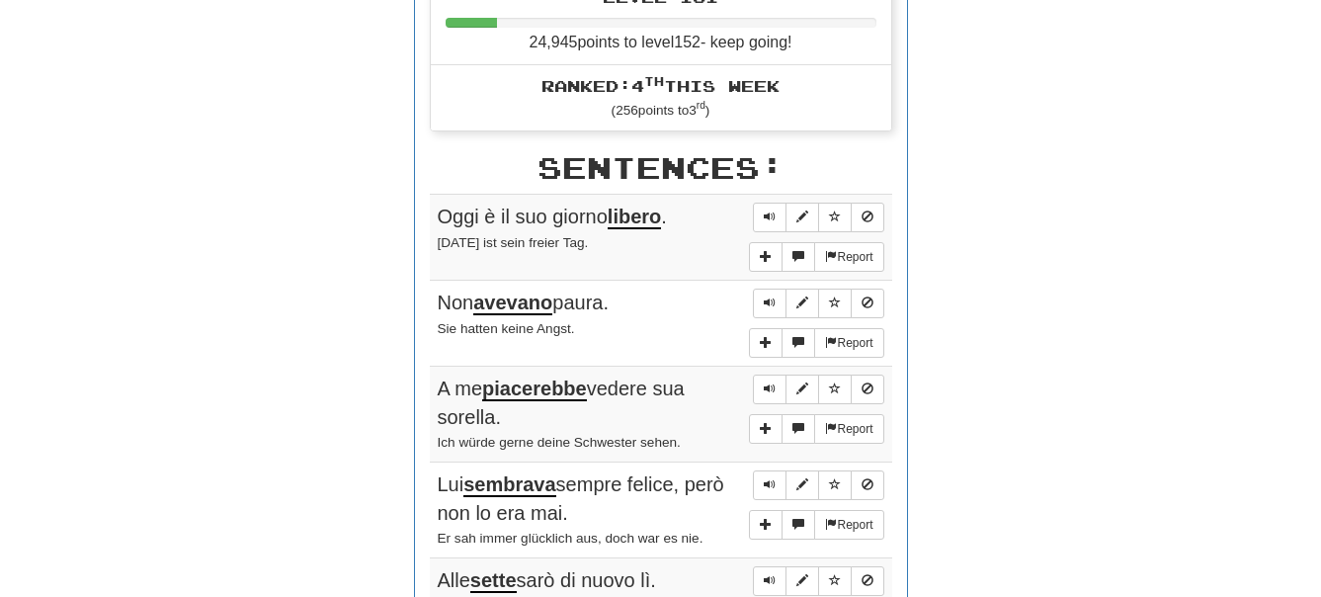
scroll to position [1109, 0]
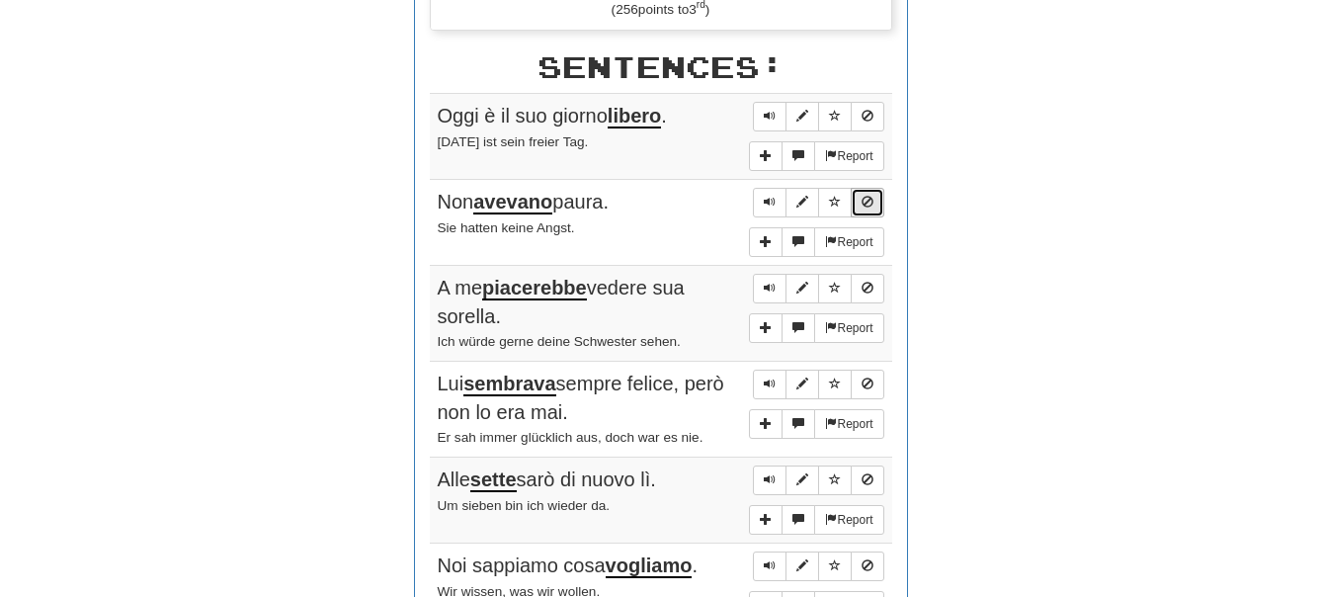
click at [862, 199] on span "Sentence controls" at bounding box center [868, 202] width 12 height 12
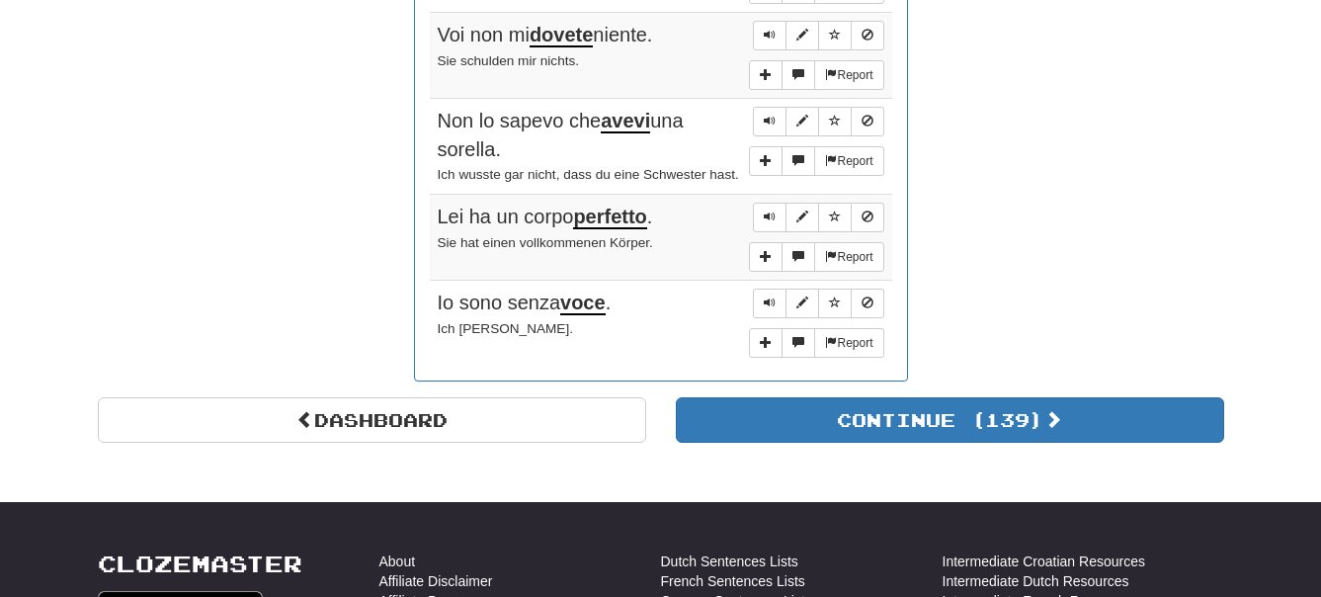
scroll to position [1814, 0]
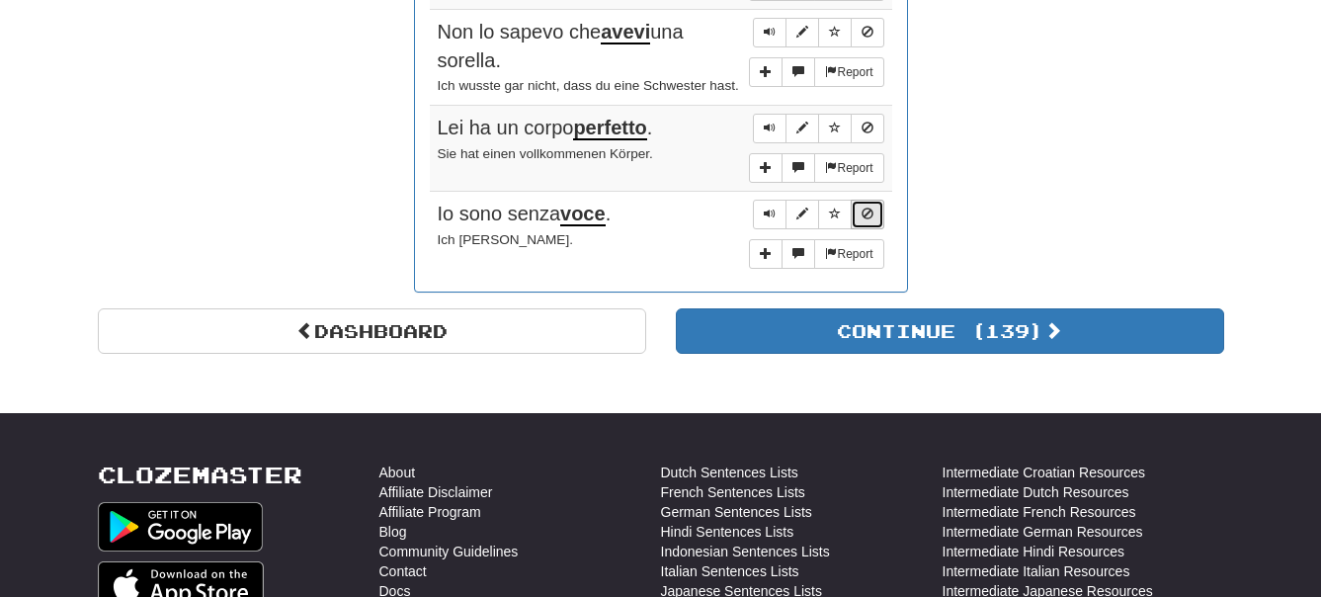
click at [867, 229] on button "Sentence controls" at bounding box center [868, 215] width 34 height 30
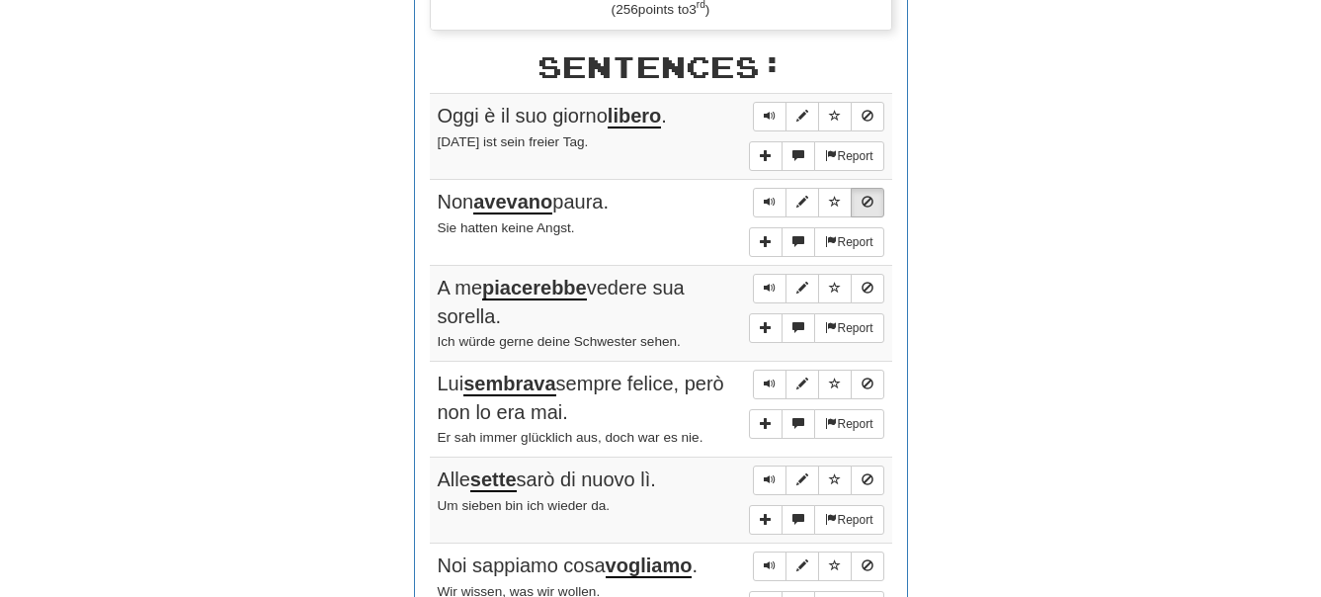
scroll to position [1210, 0]
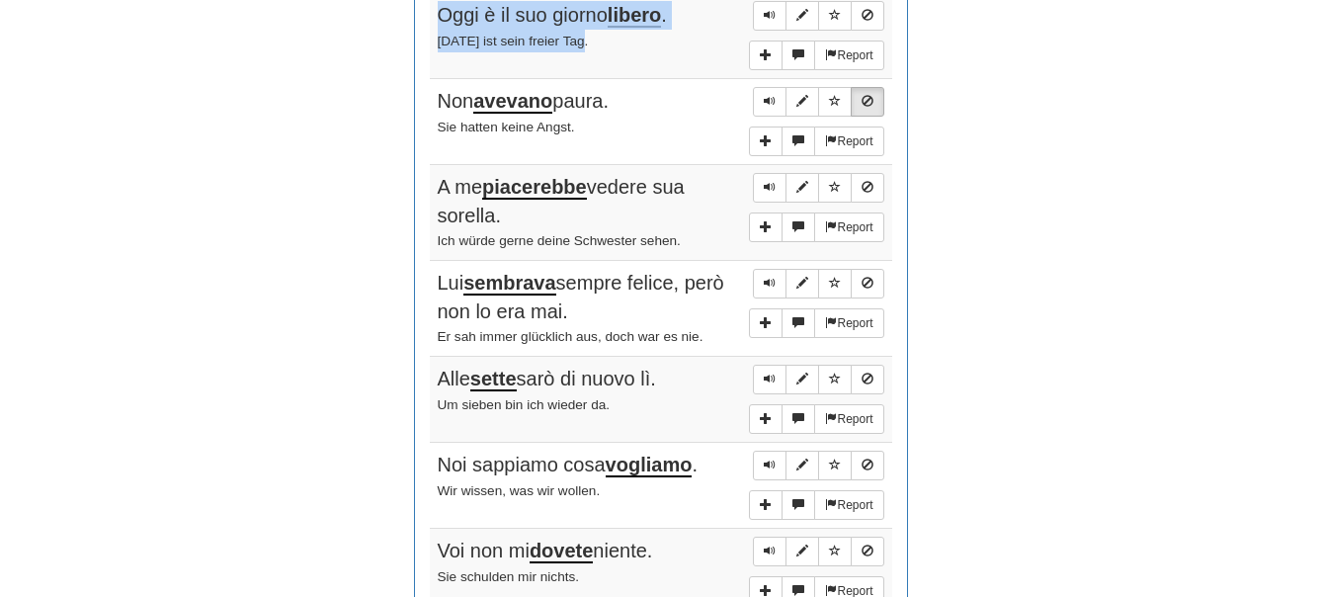
drag, startPoint x: 434, startPoint y: 11, endPoint x: 610, endPoint y: 54, distance: 181.2
click at [610, 54] on td "Report Oggi è il suo giorno libero . Heute ist sein freier Tag." at bounding box center [661, 36] width 463 height 86
copy td "Oggi è il suo giorno libero . Heute ist sein freier Tag."
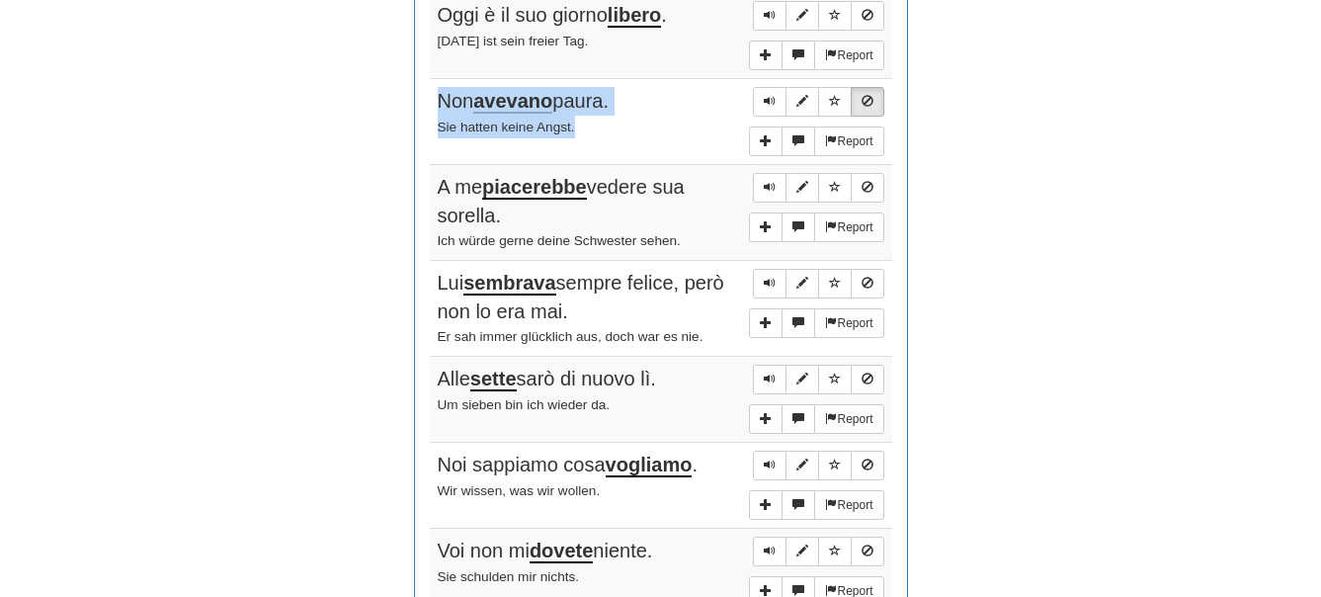
drag, startPoint x: 439, startPoint y: 98, endPoint x: 631, endPoint y: 121, distance: 194.0
click at [631, 121] on td "Report Non avevano paura. Sie hatten keine Angst." at bounding box center [661, 122] width 463 height 86
copy td "Non avevano paura. Sie hatten keine Angst."
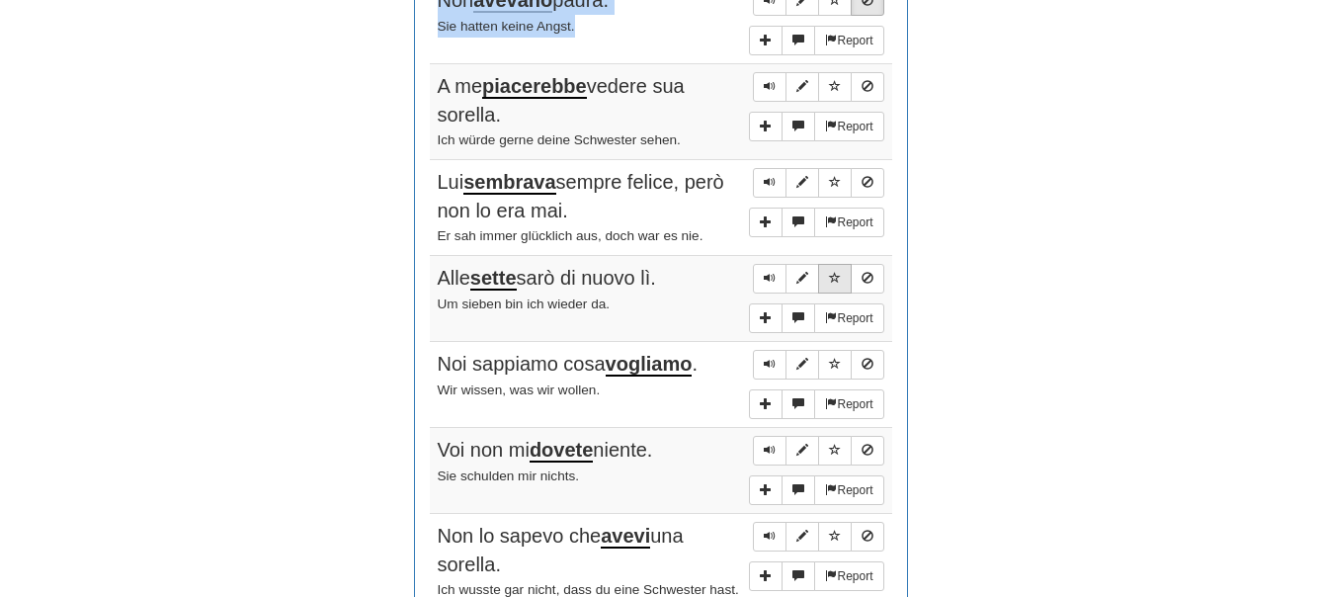
scroll to position [1411, 0]
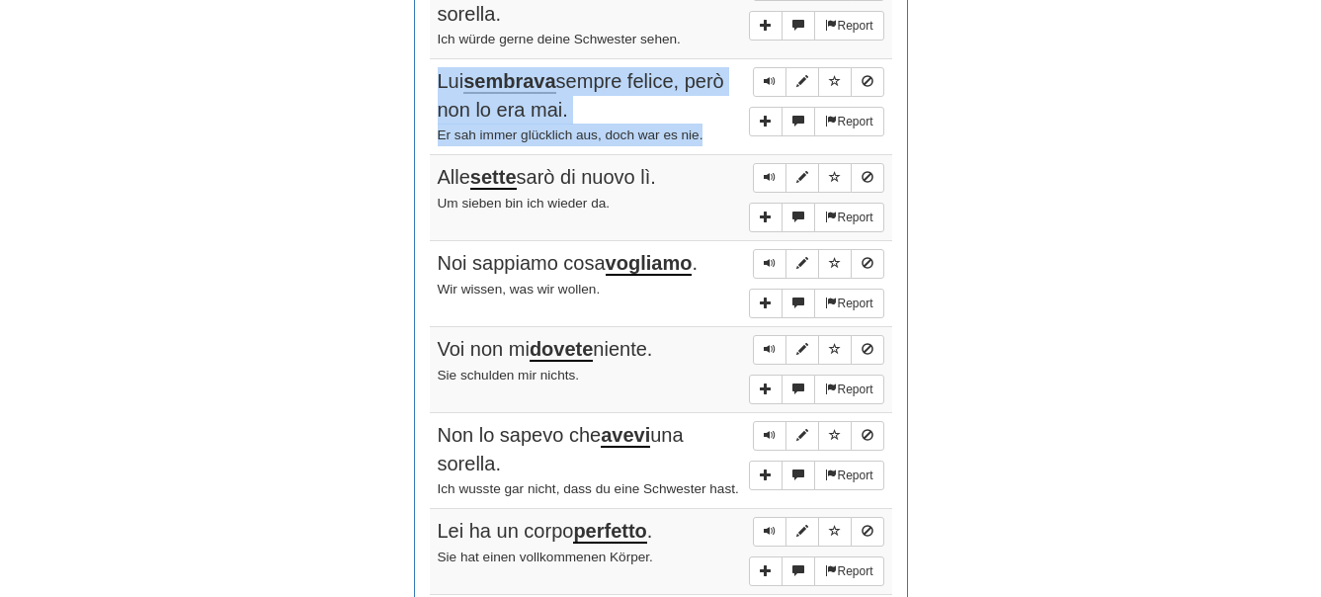
drag, startPoint x: 439, startPoint y: 82, endPoint x: 722, endPoint y: 132, distance: 288.1
click at [722, 132] on td "Report Lui sembrava sempre felice, però non lo era mai. Er sah immer glücklich …" at bounding box center [661, 107] width 463 height 96
copy td "Lui sembrava sempre felice, però non lo era mai. Er sah immer glücklich aus, do…"
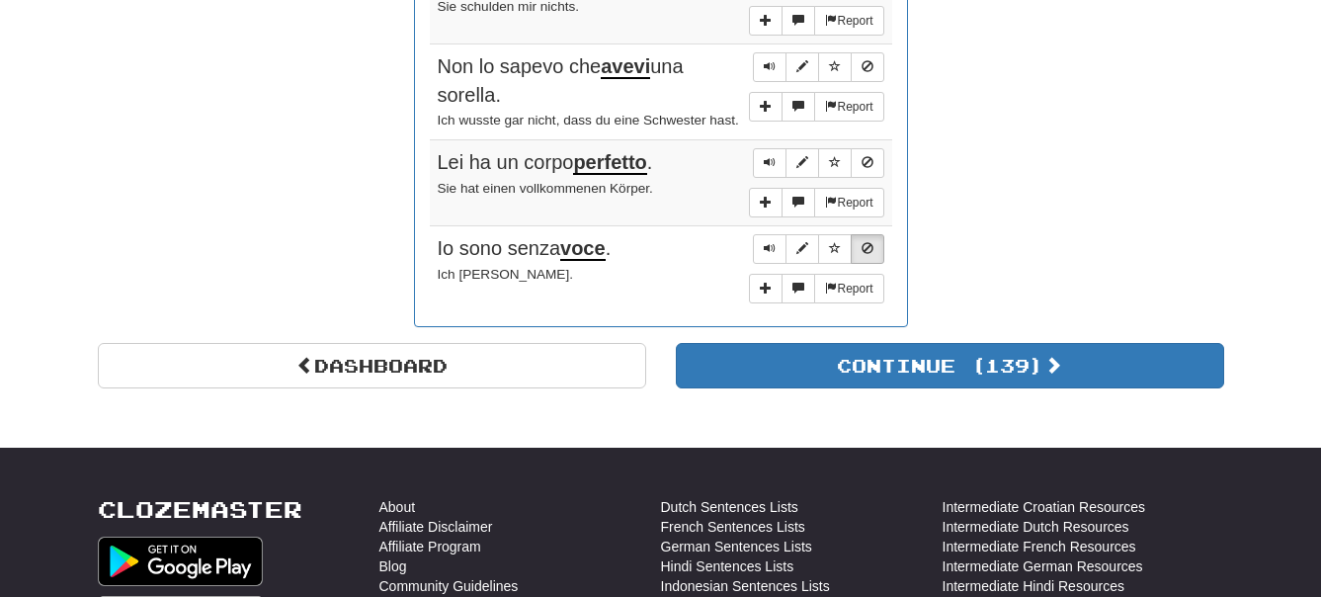
scroll to position [1814, 0]
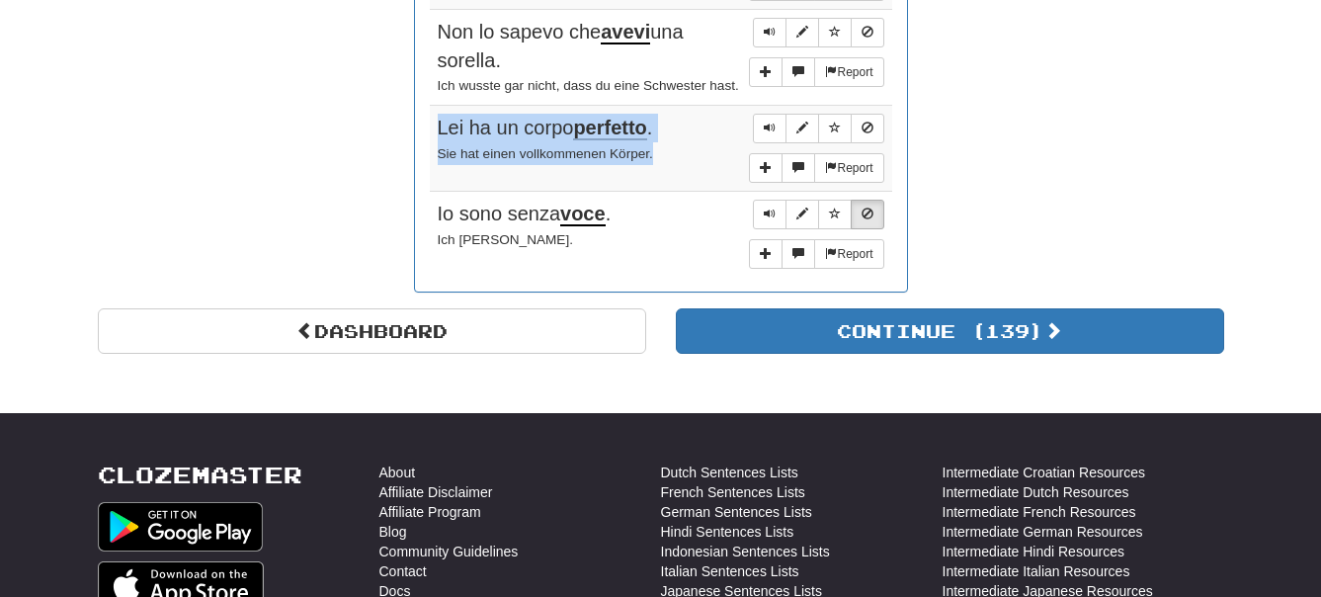
drag, startPoint x: 438, startPoint y: 150, endPoint x: 682, endPoint y: 170, distance: 244.9
click at [682, 170] on td "Report Lei ha un corpo perfetto . Sie hat einen vollkommenen Körper." at bounding box center [661, 149] width 463 height 86
copy td "Lei ha un corpo perfetto . Sie hat einen vollkommenen Körper."
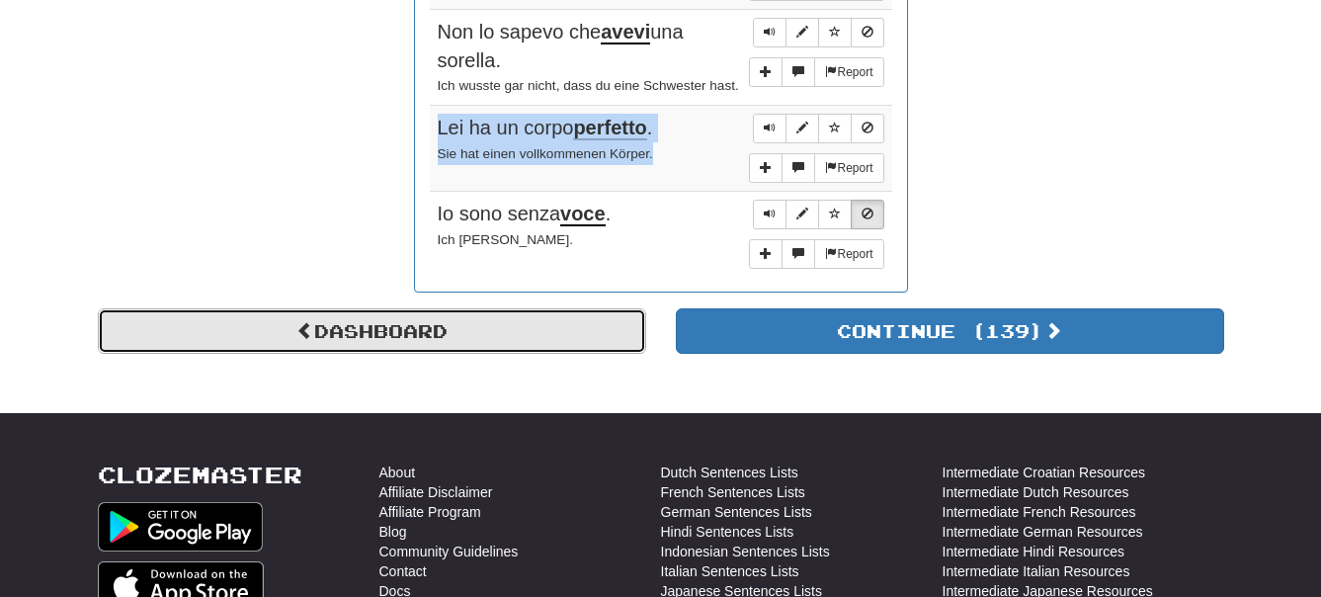
click at [529, 354] on link "Dashboard" at bounding box center [372, 330] width 548 height 45
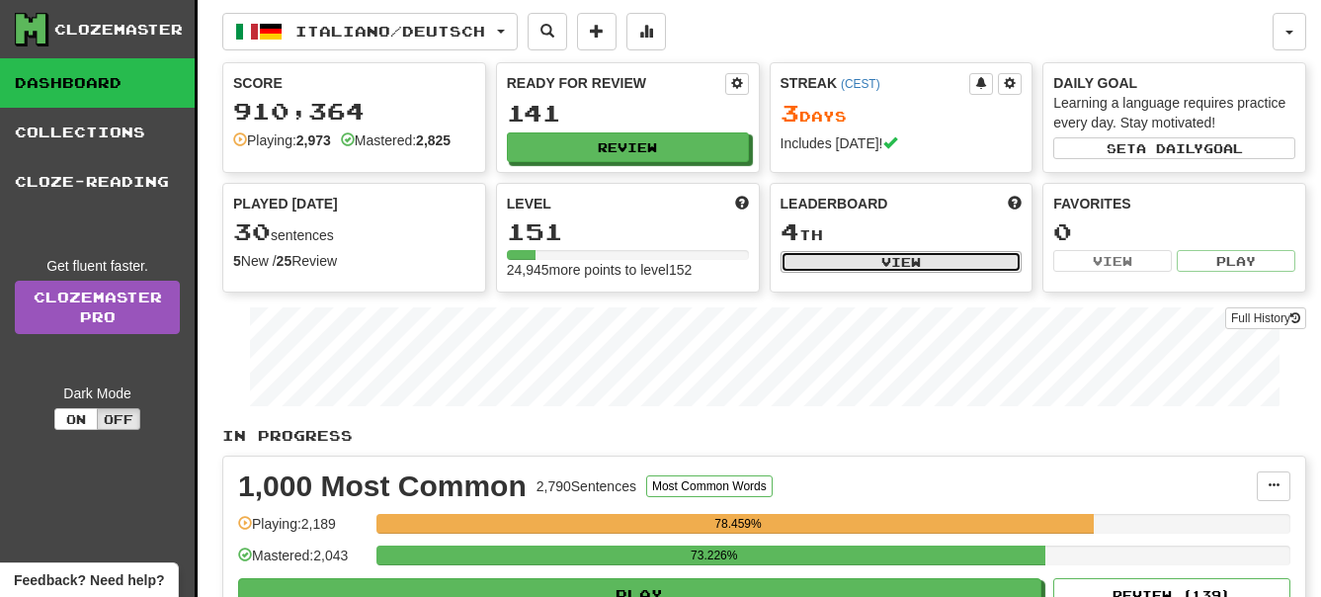
click at [892, 256] on button "View" at bounding box center [902, 262] width 242 height 22
select select "**********"
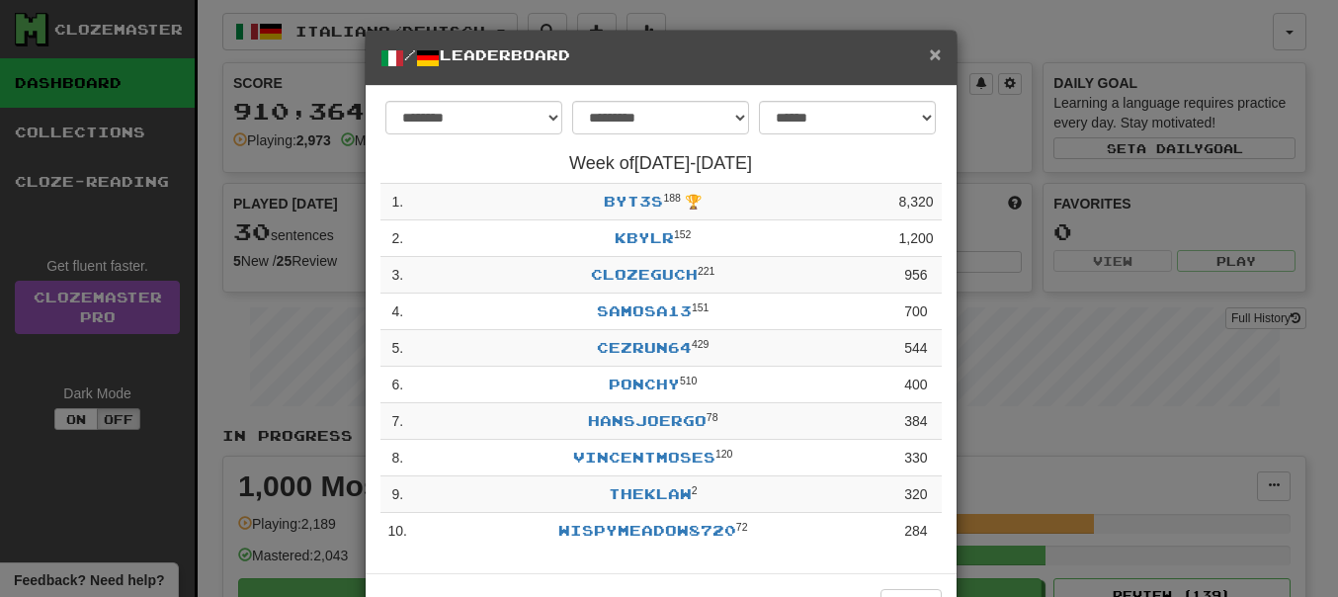
click at [932, 57] on span "×" at bounding box center [935, 53] width 12 height 23
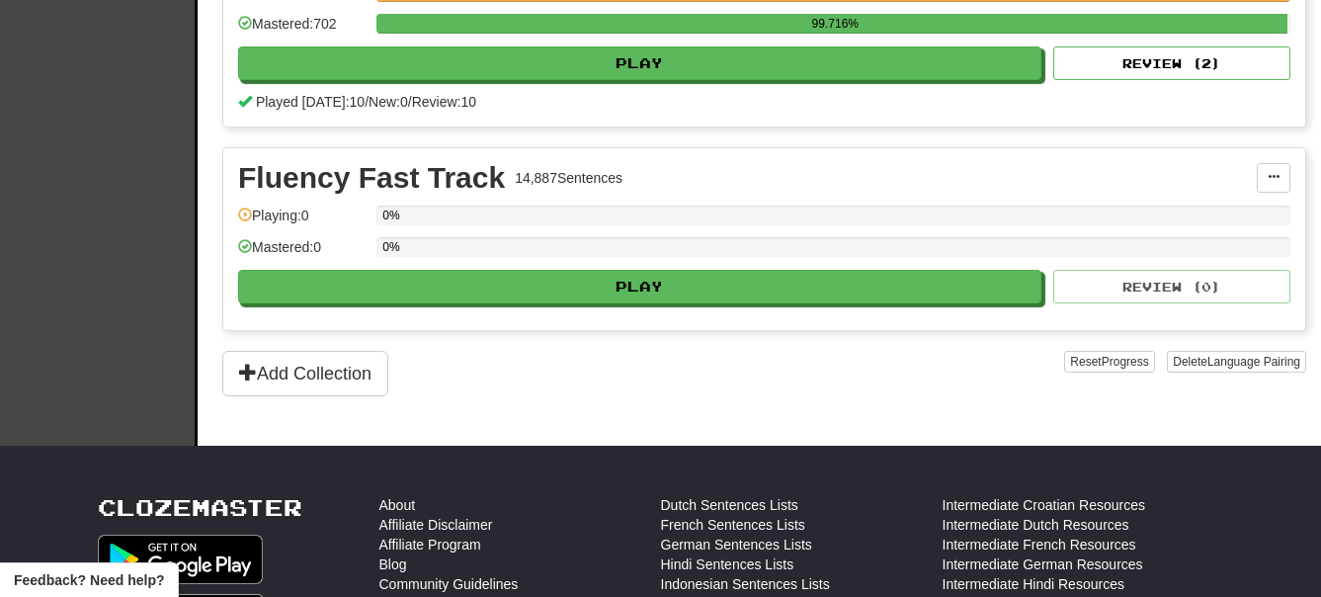
scroll to position [1008, 0]
